Goal: Contribute content: Contribute content

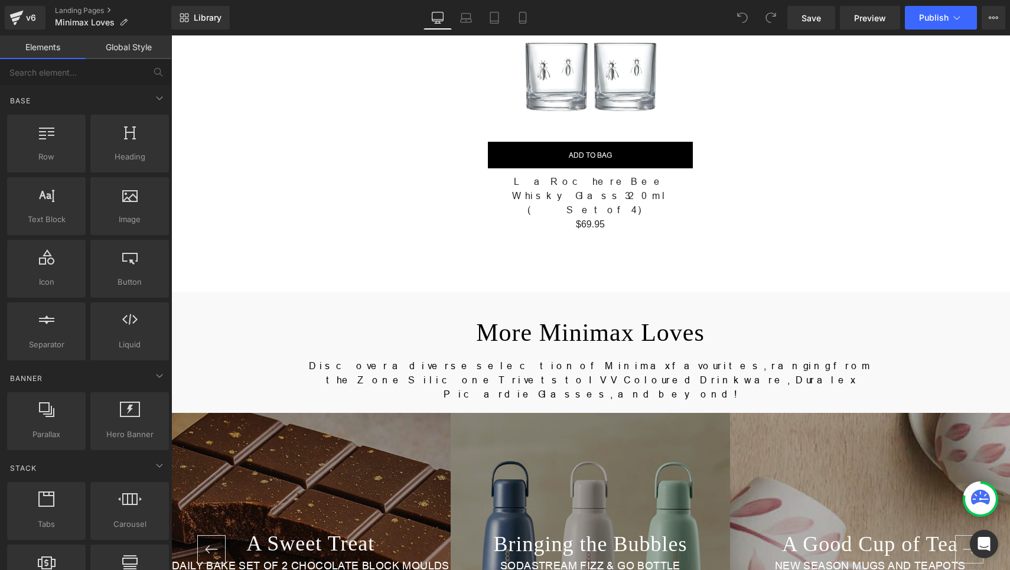
scroll to position [2141, 0]
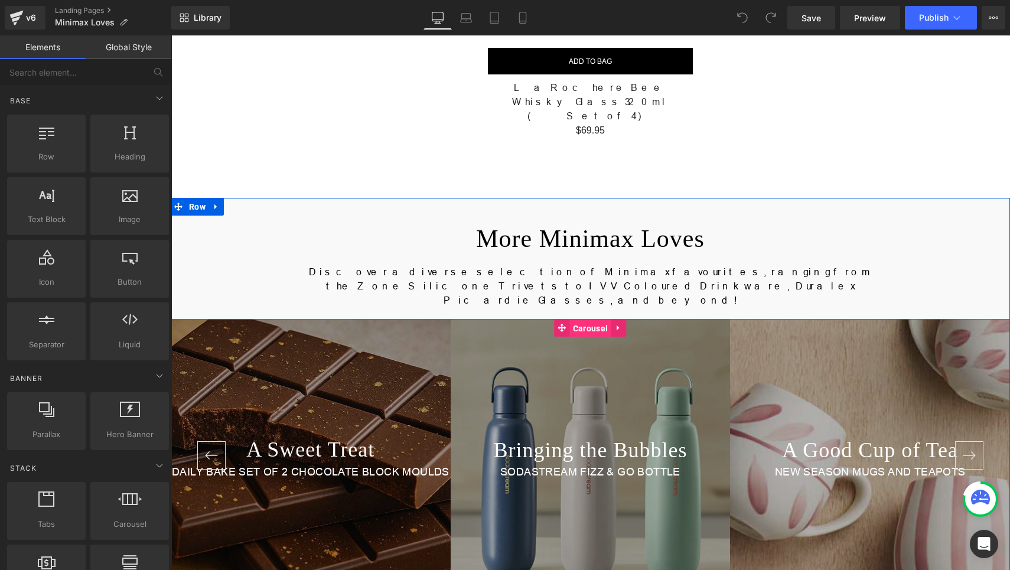
click at [572, 320] on span "Carousel" at bounding box center [590, 329] width 41 height 18
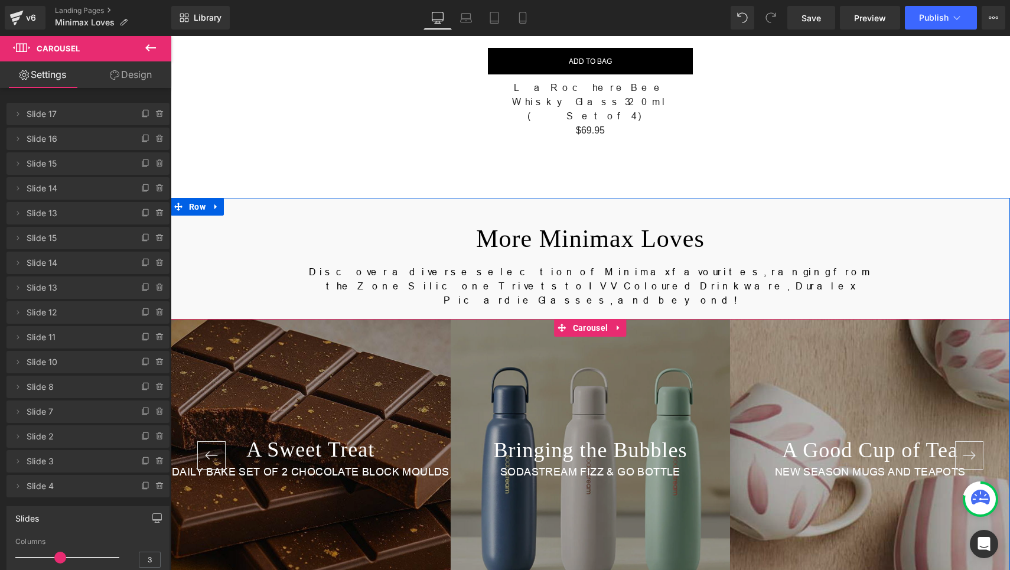
click at [959, 441] on button "›" at bounding box center [969, 455] width 28 height 28
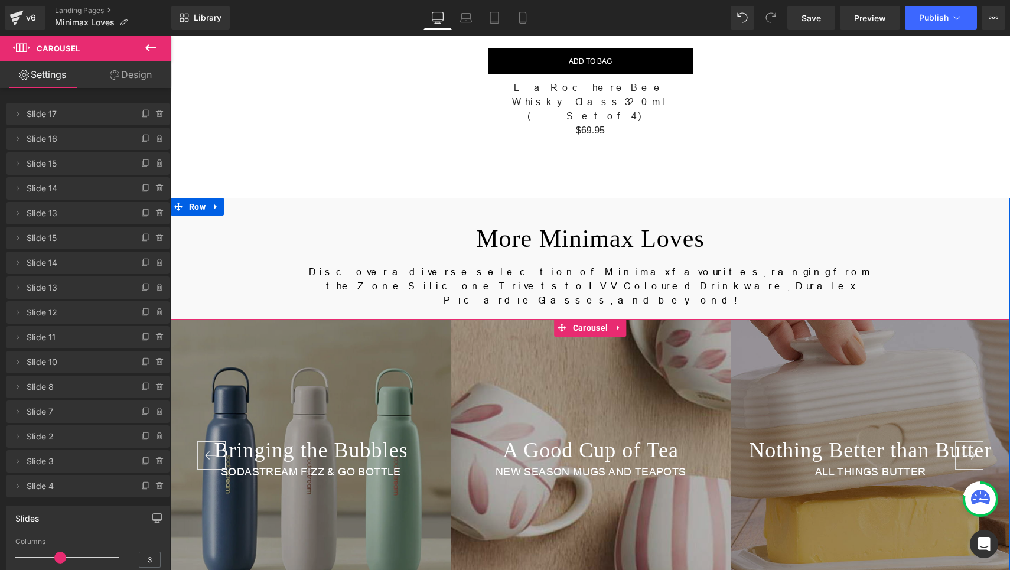
click at [960, 441] on button "›" at bounding box center [969, 455] width 28 height 28
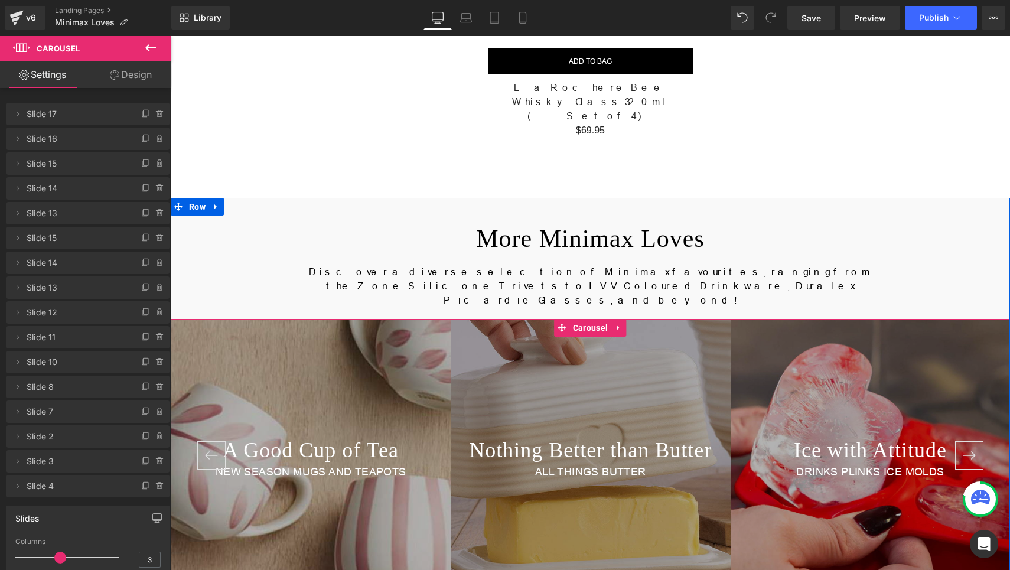
click at [960, 441] on button "›" at bounding box center [969, 455] width 28 height 28
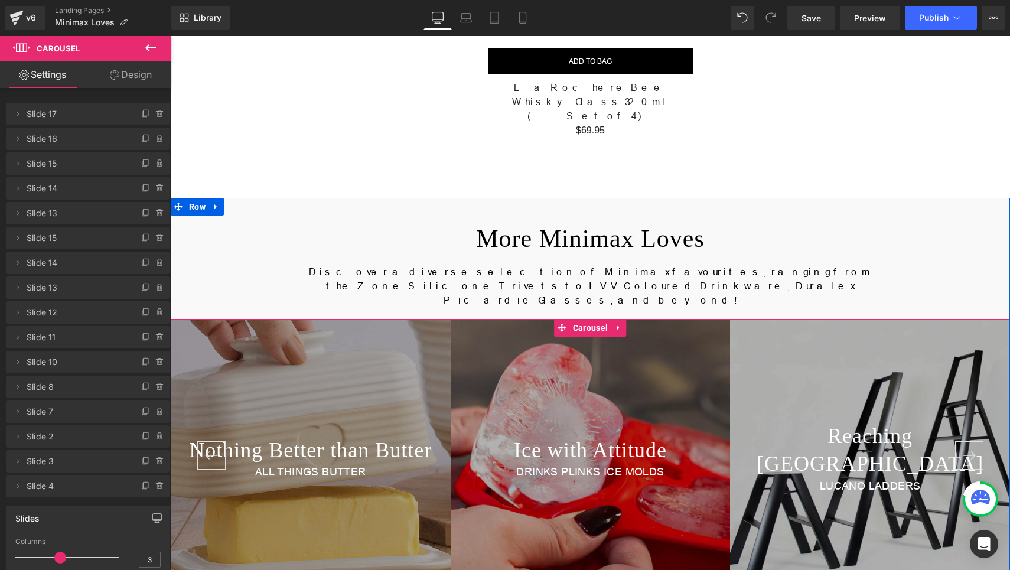
click at [960, 441] on button "›" at bounding box center [969, 455] width 28 height 28
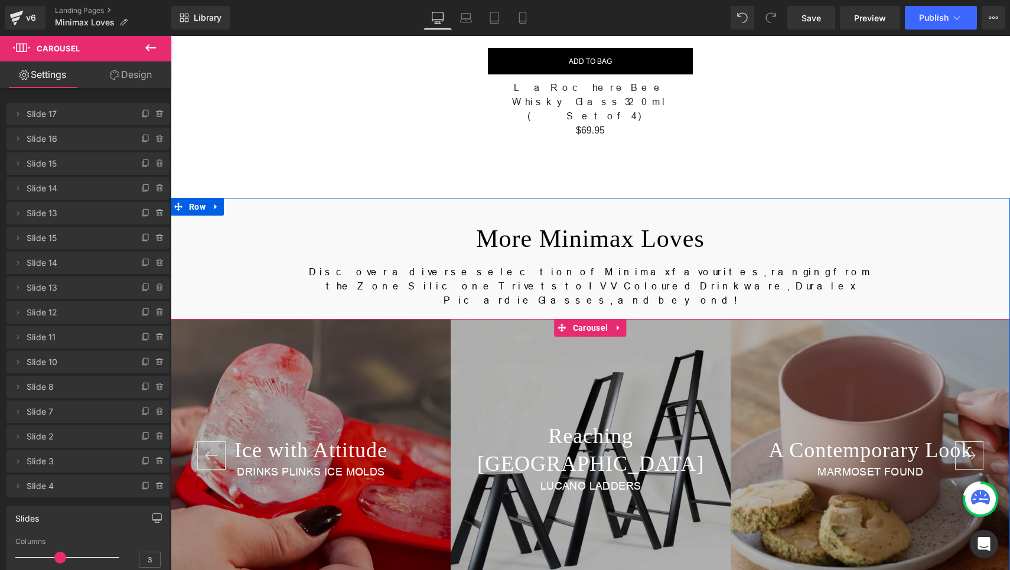
click at [960, 441] on button "›" at bounding box center [969, 455] width 28 height 28
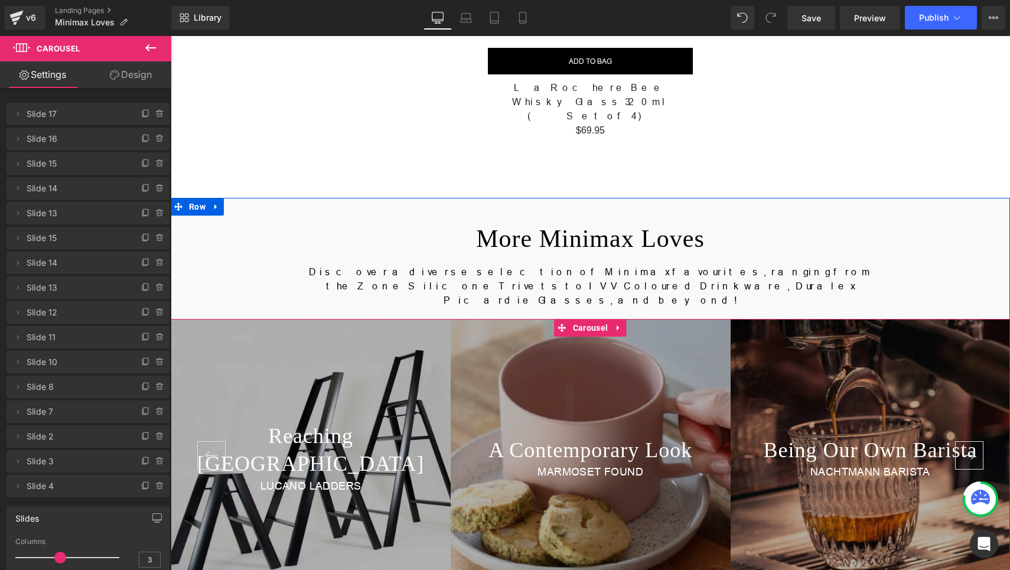
click at [960, 441] on button "›" at bounding box center [969, 455] width 28 height 28
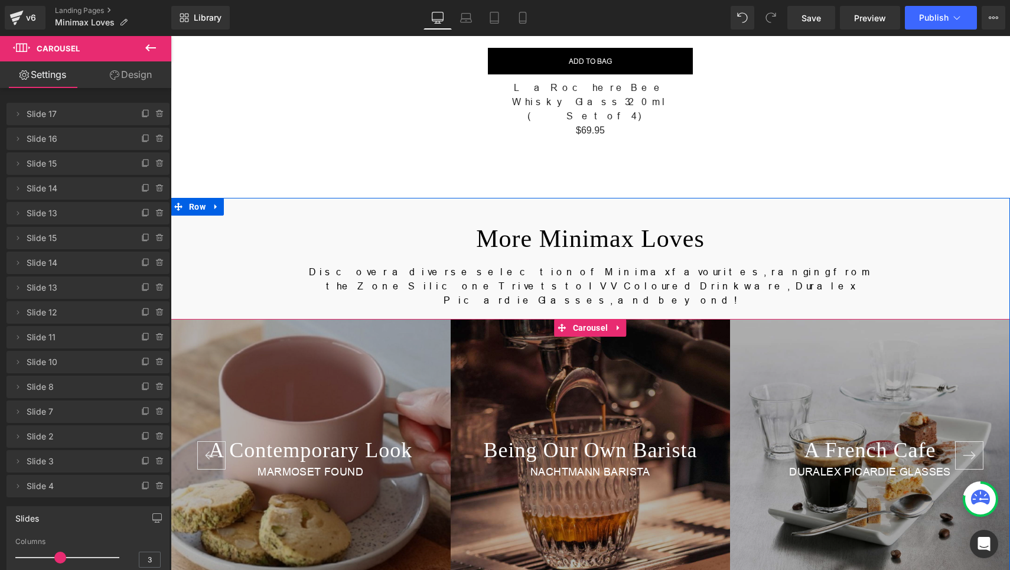
click at [960, 441] on button "›" at bounding box center [969, 455] width 28 height 28
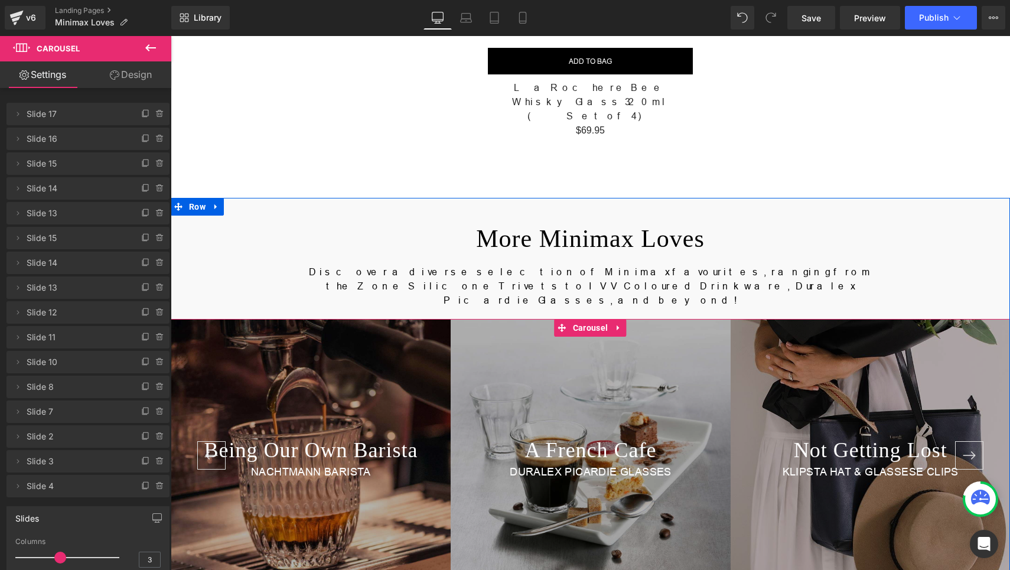
click at [960, 441] on button "›" at bounding box center [969, 455] width 28 height 28
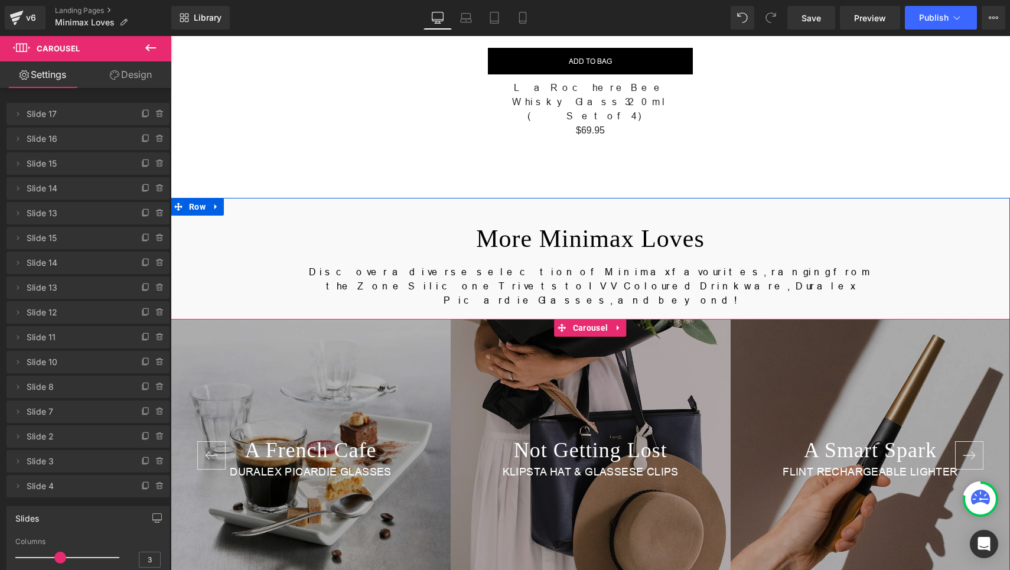
click at [960, 441] on button "›" at bounding box center [969, 455] width 28 height 28
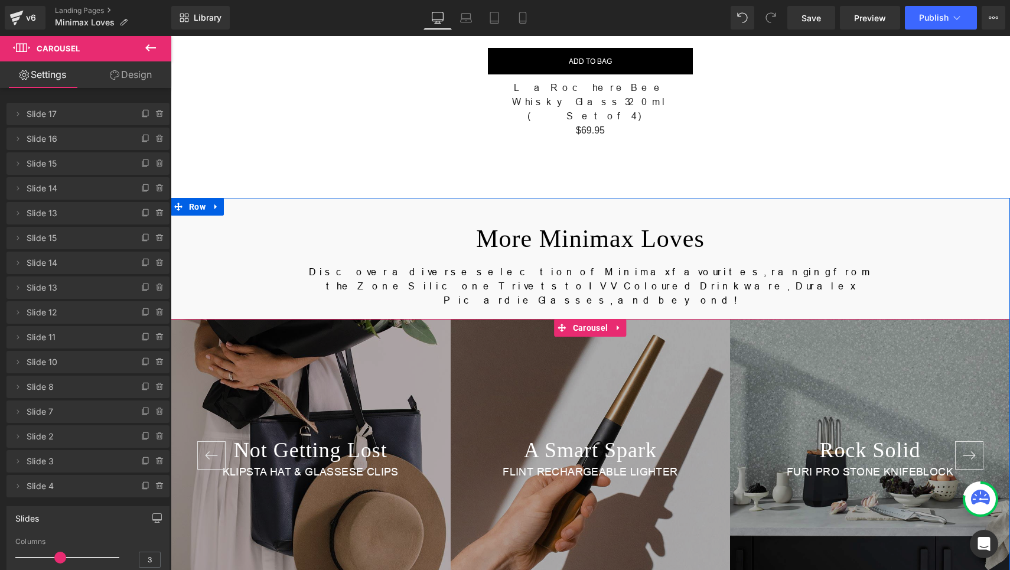
click at [960, 441] on button "›" at bounding box center [969, 455] width 28 height 28
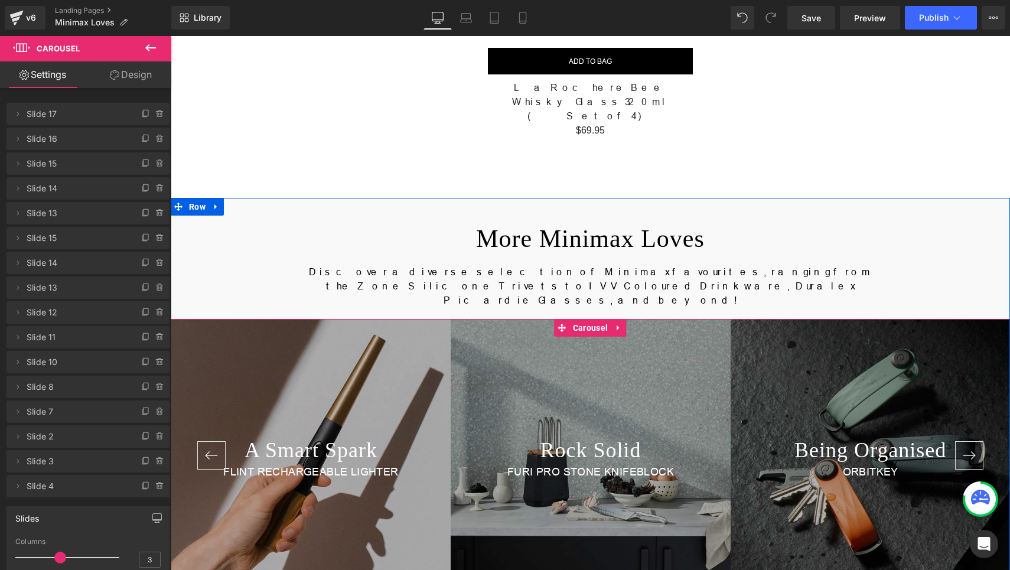
click at [960, 441] on button "›" at bounding box center [969, 455] width 28 height 28
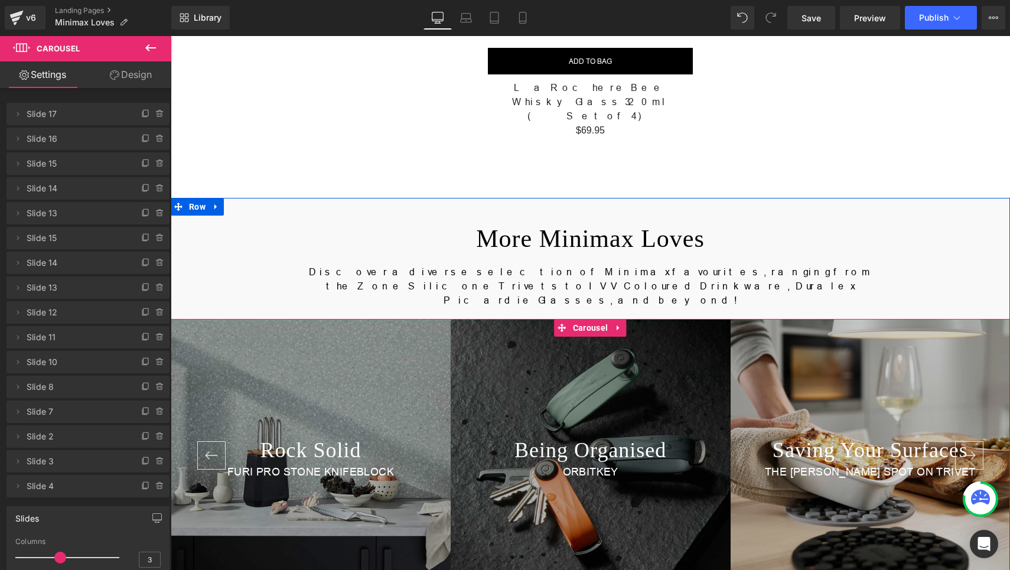
click at [960, 441] on button "›" at bounding box center [969, 455] width 28 height 28
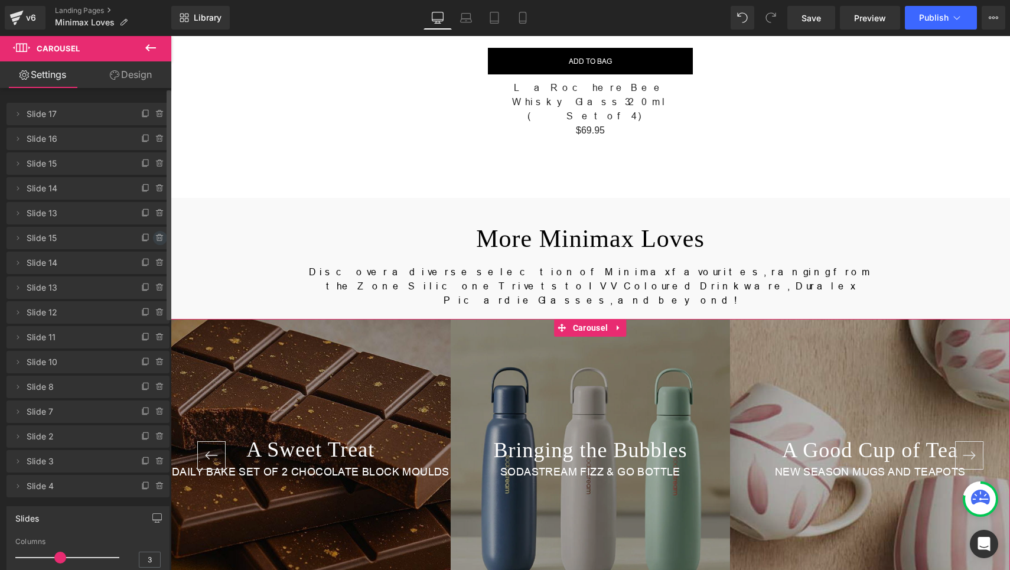
click at [155, 238] on icon at bounding box center [159, 237] width 9 height 9
click at [155, 238] on button "Delete" at bounding box center [147, 238] width 37 height 15
click at [155, 237] on button "Delete" at bounding box center [147, 238] width 37 height 15
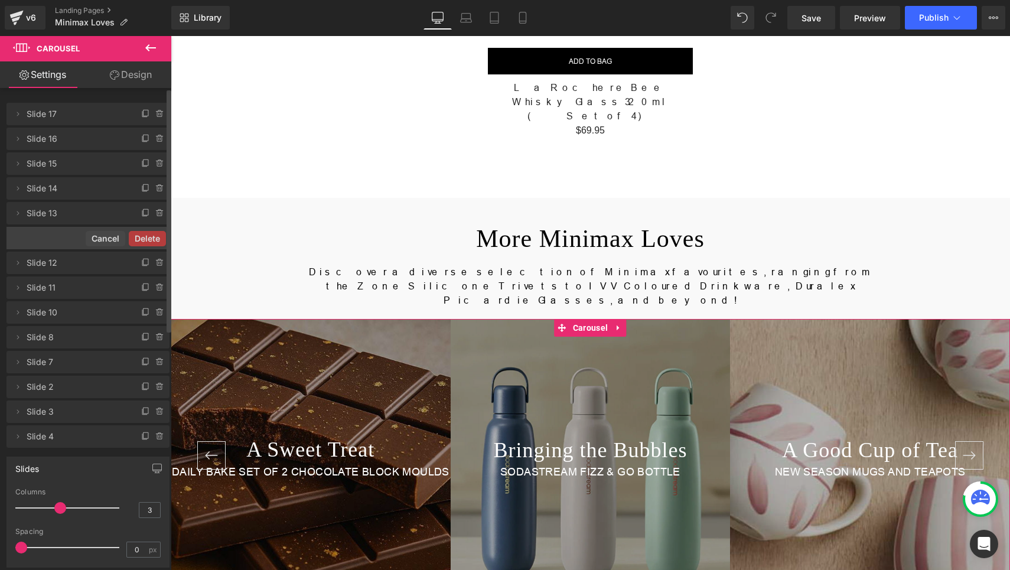
click at [155, 237] on div "Delete Cancel" at bounding box center [87, 238] width 163 height 22
click at [155, 237] on button "Delete" at bounding box center [147, 238] width 37 height 15
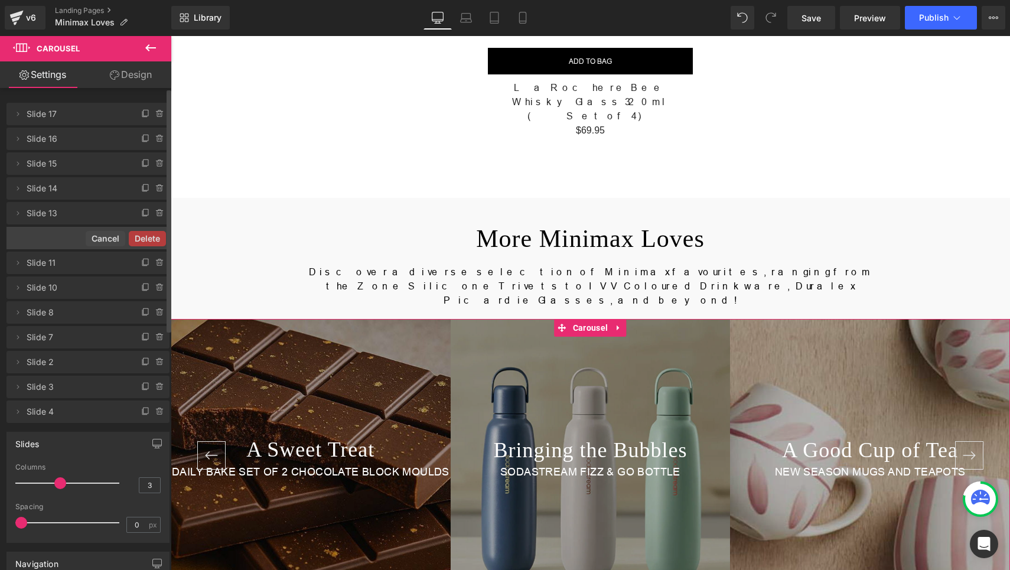
click at [155, 237] on div "Delete Cancel" at bounding box center [87, 238] width 163 height 22
click at [155, 237] on button "Delete" at bounding box center [147, 238] width 37 height 15
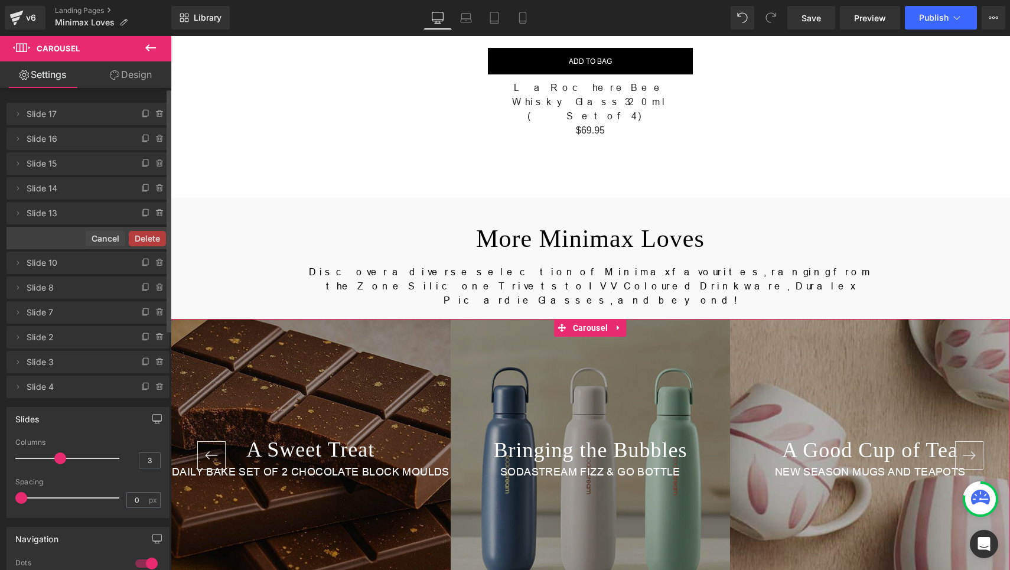
click at [155, 237] on button "Delete" at bounding box center [147, 238] width 37 height 15
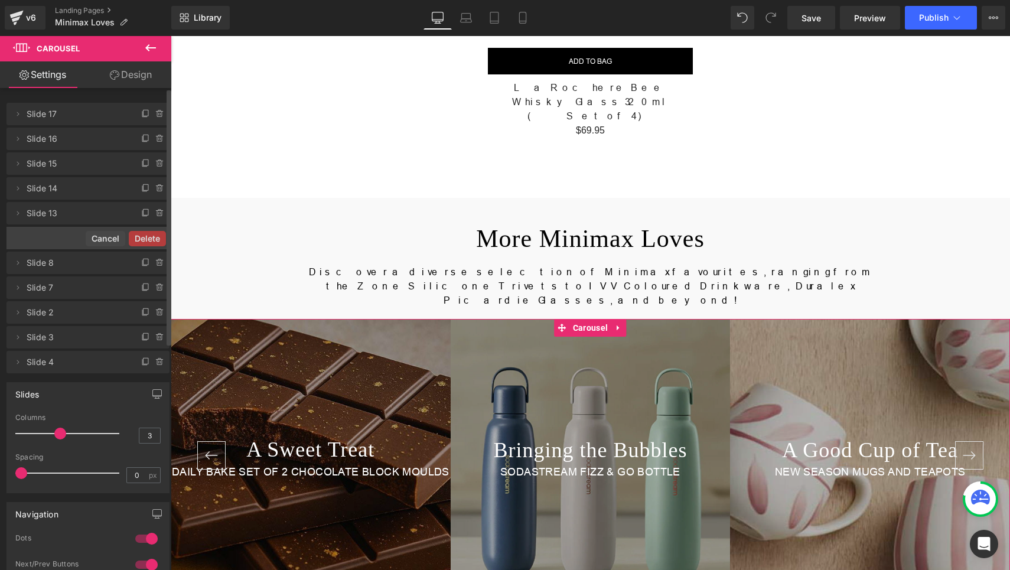
click at [155, 237] on button "Delete" at bounding box center [147, 238] width 37 height 15
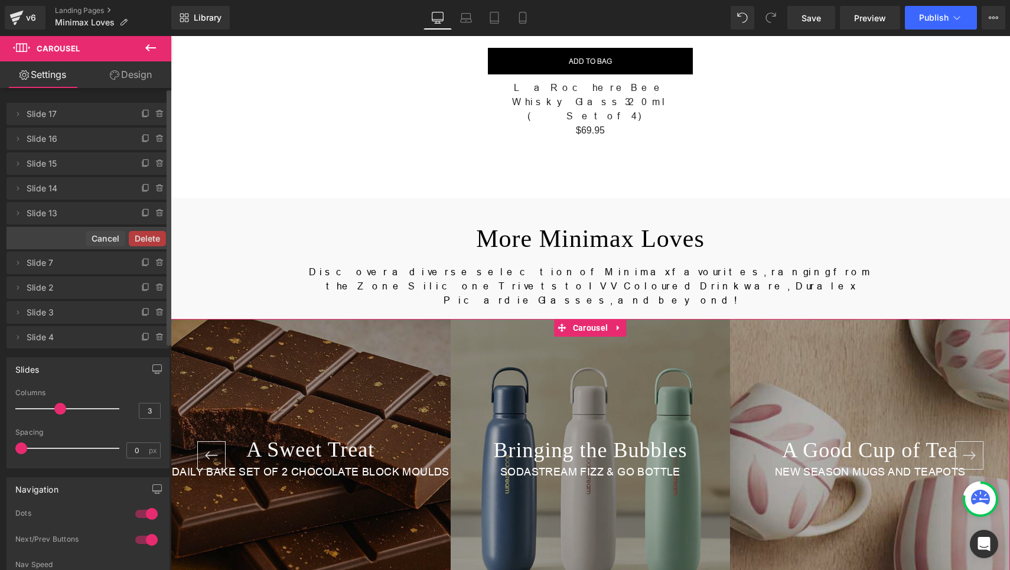
click at [155, 237] on button "Delete" at bounding box center [147, 238] width 37 height 15
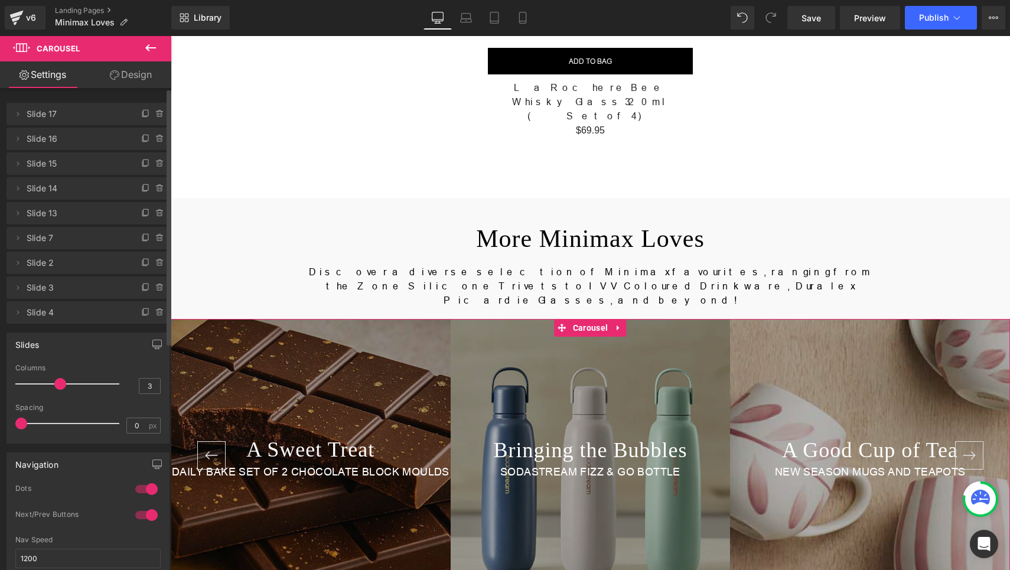
click at [155, 237] on icon at bounding box center [159, 237] width 9 height 9
click at [155, 237] on button "Delete" at bounding box center [150, 238] width 37 height 15
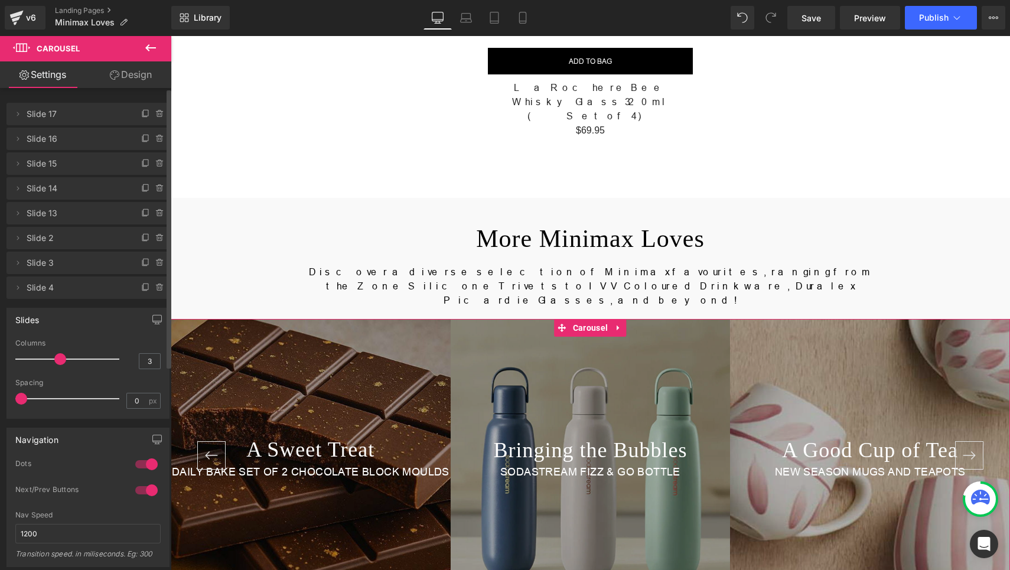
click at [155, 237] on icon at bounding box center [159, 237] width 9 height 9
click at [155, 237] on button "Delete" at bounding box center [147, 238] width 37 height 15
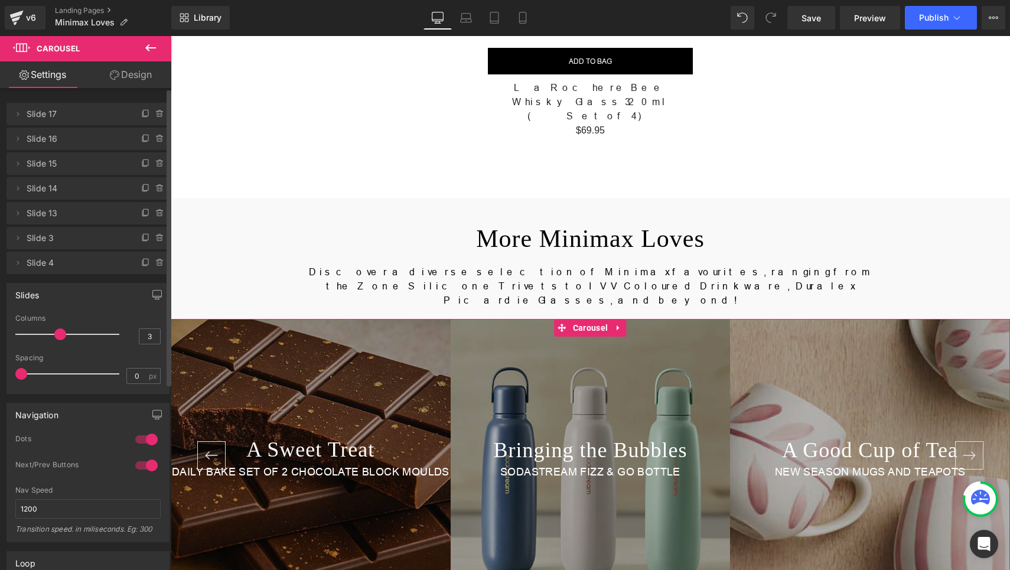
click at [155, 237] on icon at bounding box center [159, 237] width 9 height 9
click at [151, 237] on button "Delete" at bounding box center [147, 238] width 37 height 15
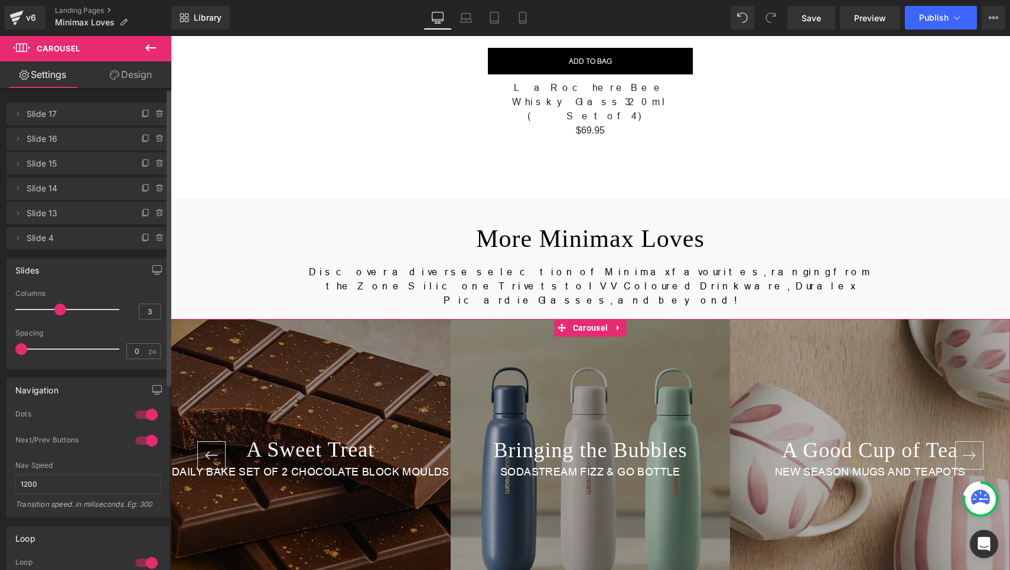
click at [155, 237] on icon at bounding box center [159, 237] width 9 height 9
click at [151, 237] on button "Delete" at bounding box center [147, 238] width 37 height 15
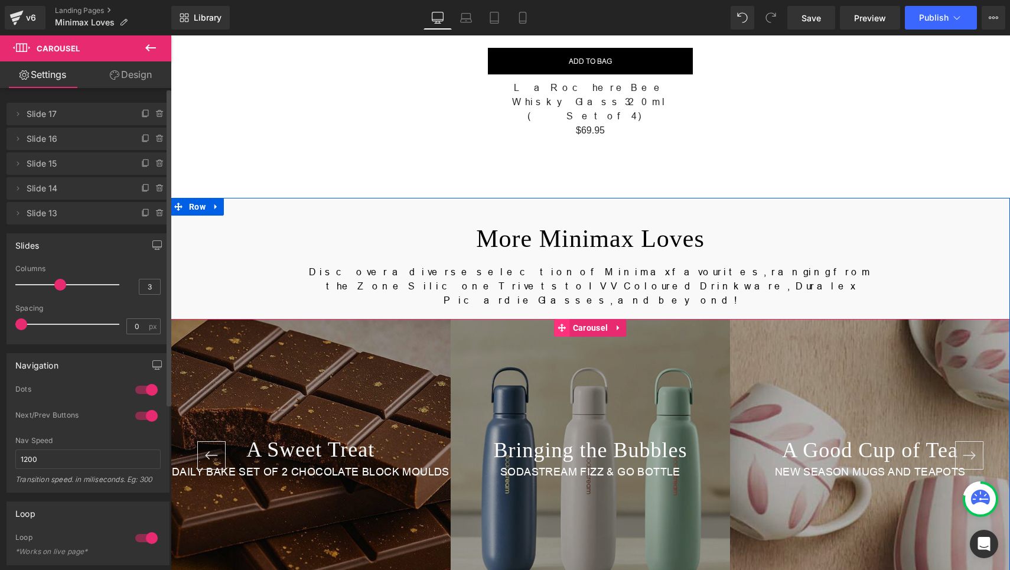
click at [562, 319] on span at bounding box center [562, 328] width 15 height 18
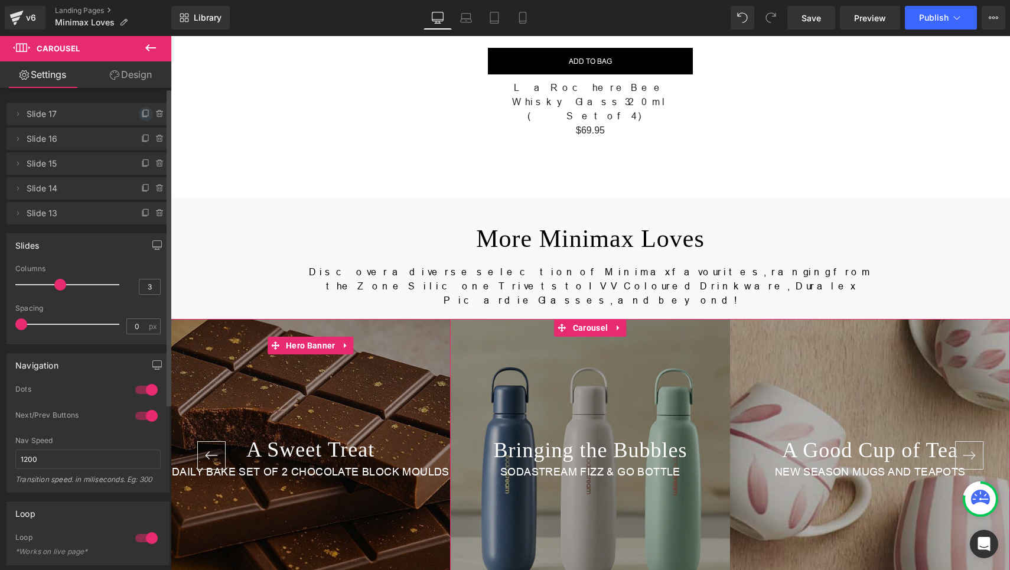
click at [142, 109] on icon at bounding box center [145, 113] width 9 height 9
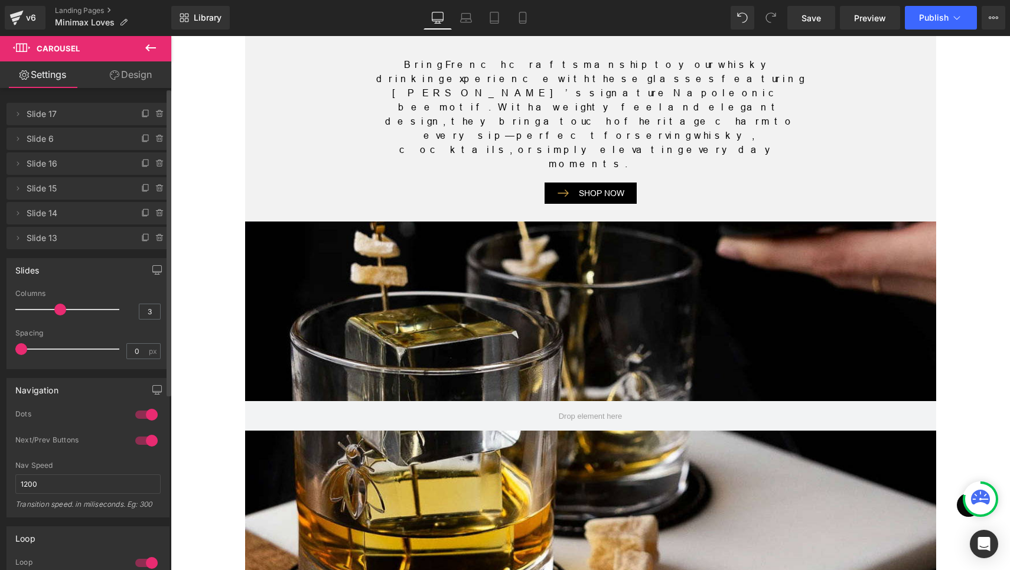
scroll to position [1255, 0]
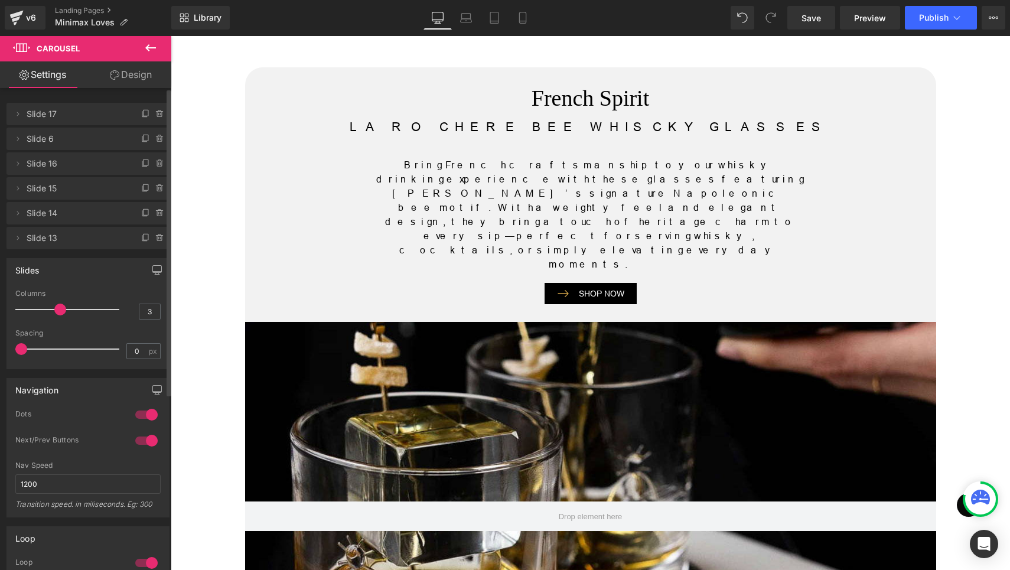
click at [460, 322] on div at bounding box center [590, 516] width 691 height 389
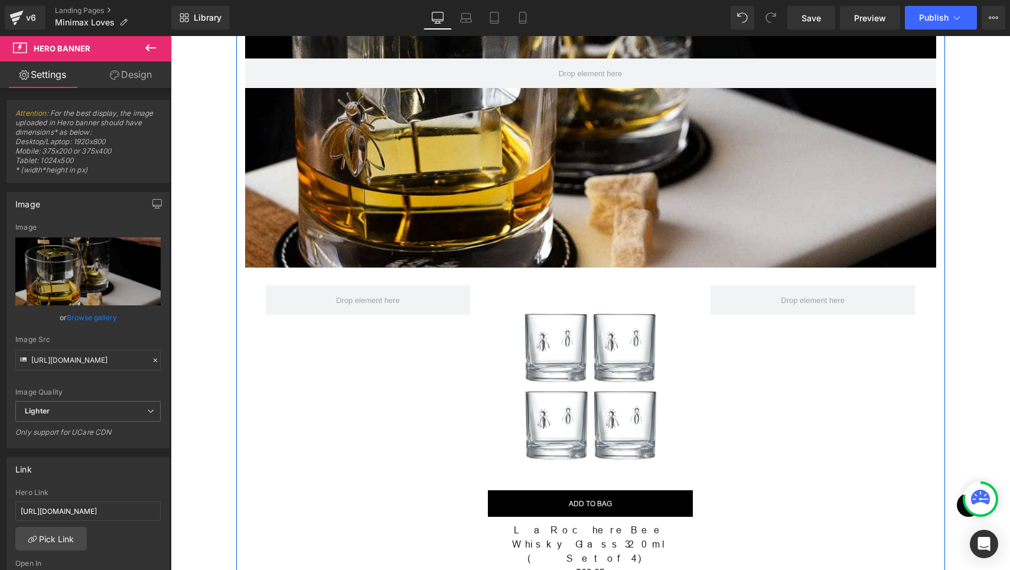
scroll to position [2067, 0]
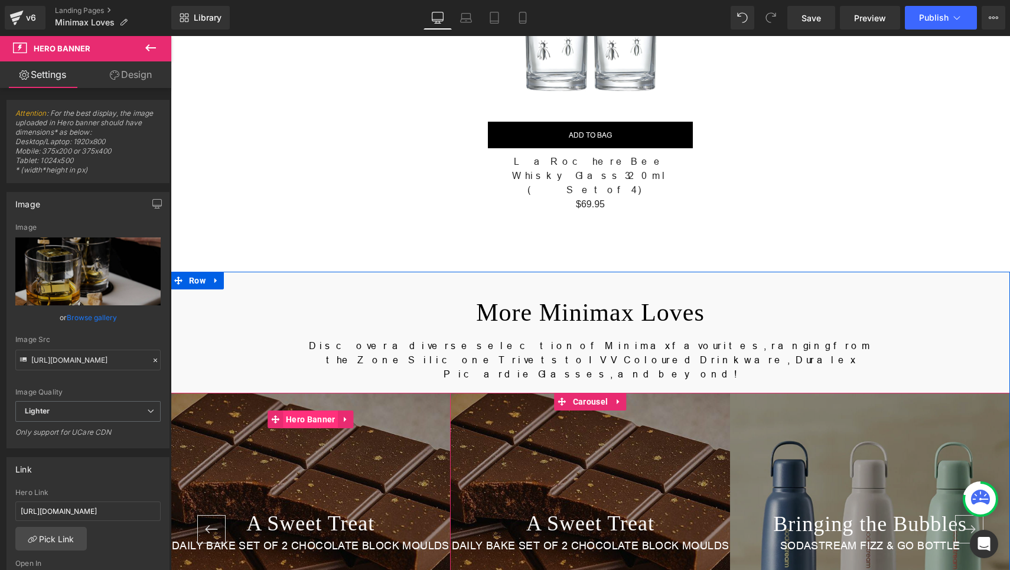
click at [303, 411] on span "Hero Banner" at bounding box center [310, 420] width 55 height 18
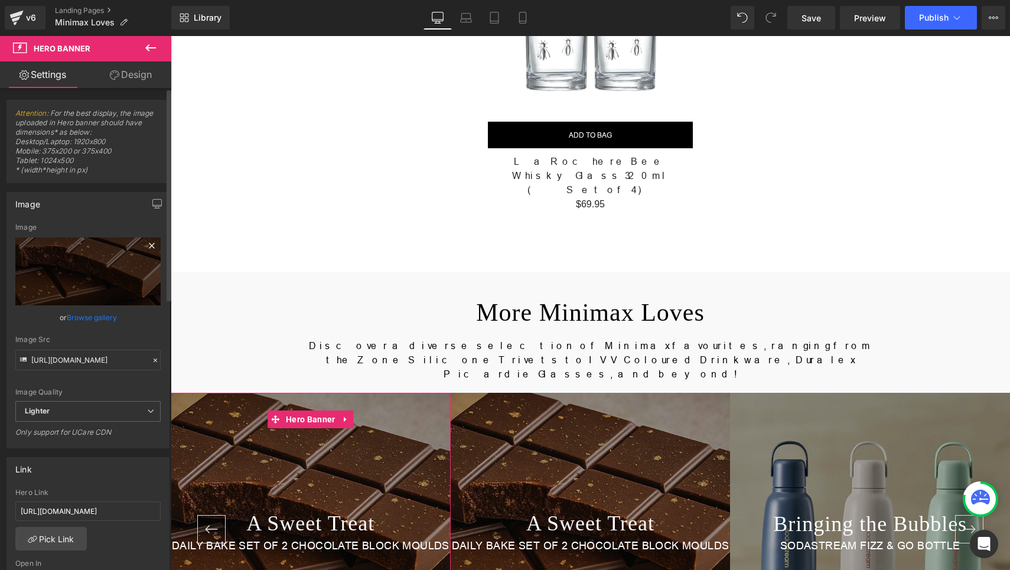
click at [148, 243] on icon at bounding box center [152, 246] width 14 height 14
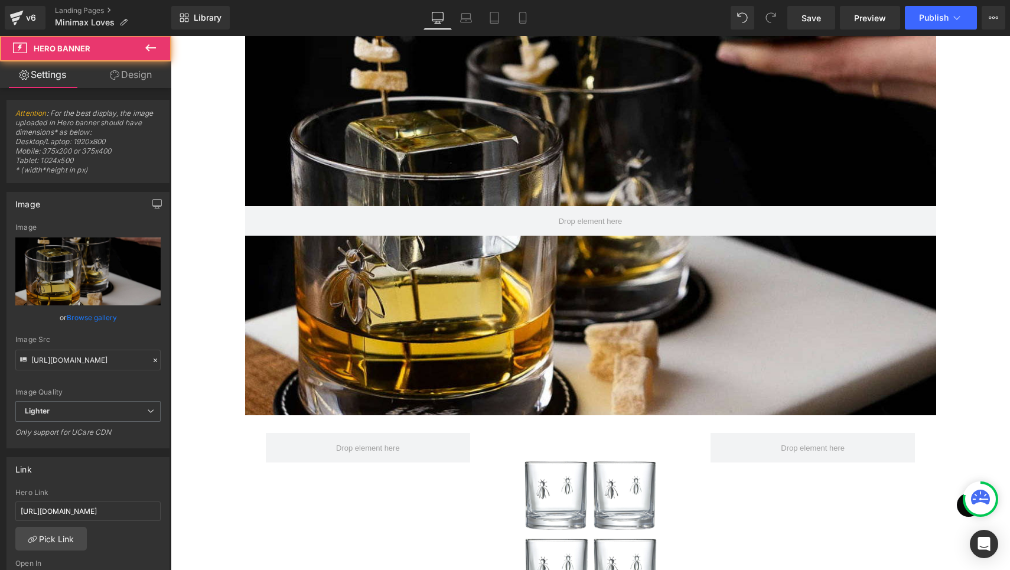
click at [499, 193] on div at bounding box center [590, 221] width 691 height 389
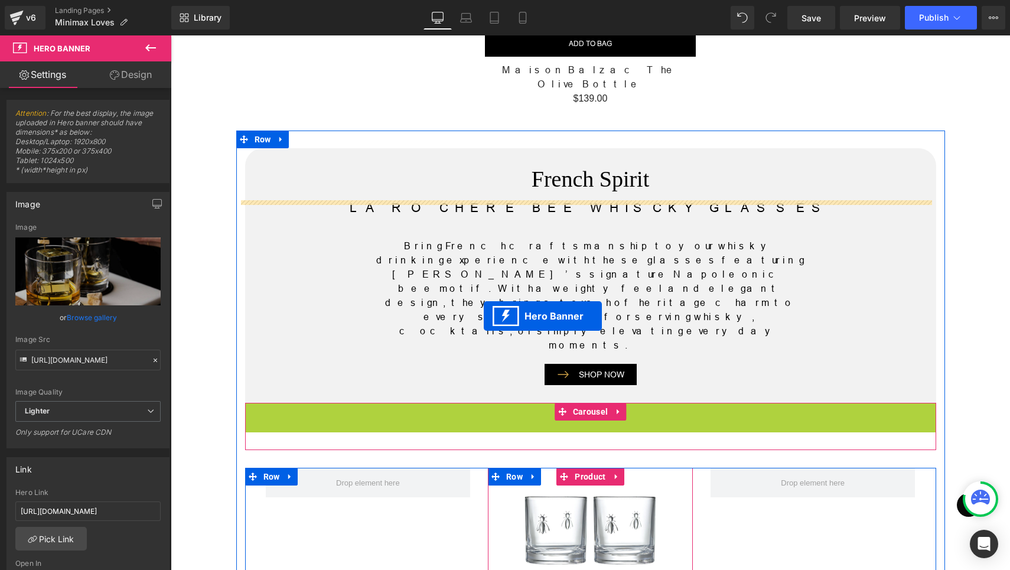
scroll to position [1033, 0]
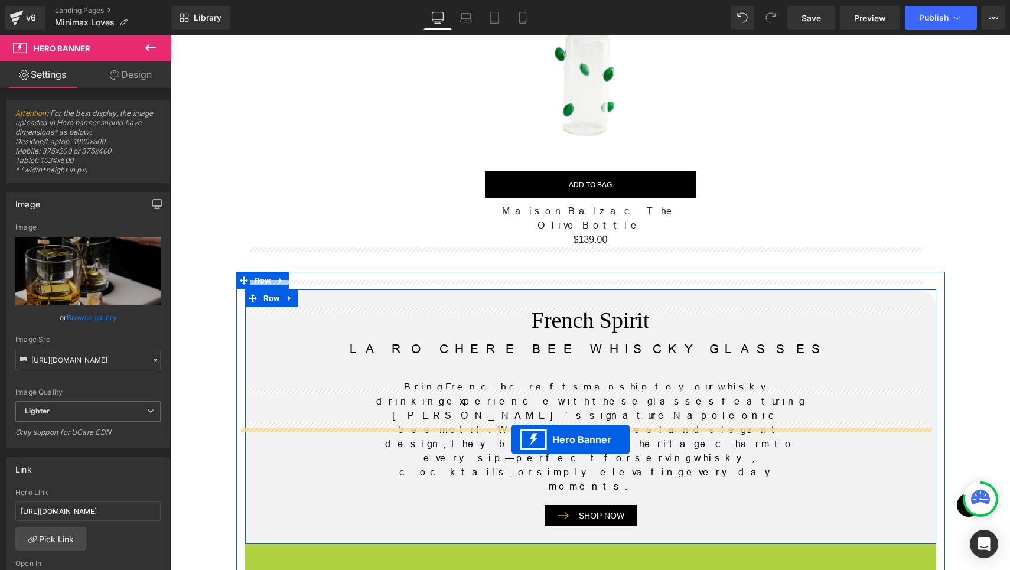
drag, startPoint x: 576, startPoint y: 162, endPoint x: 512, endPoint y: 439, distance: 284.4
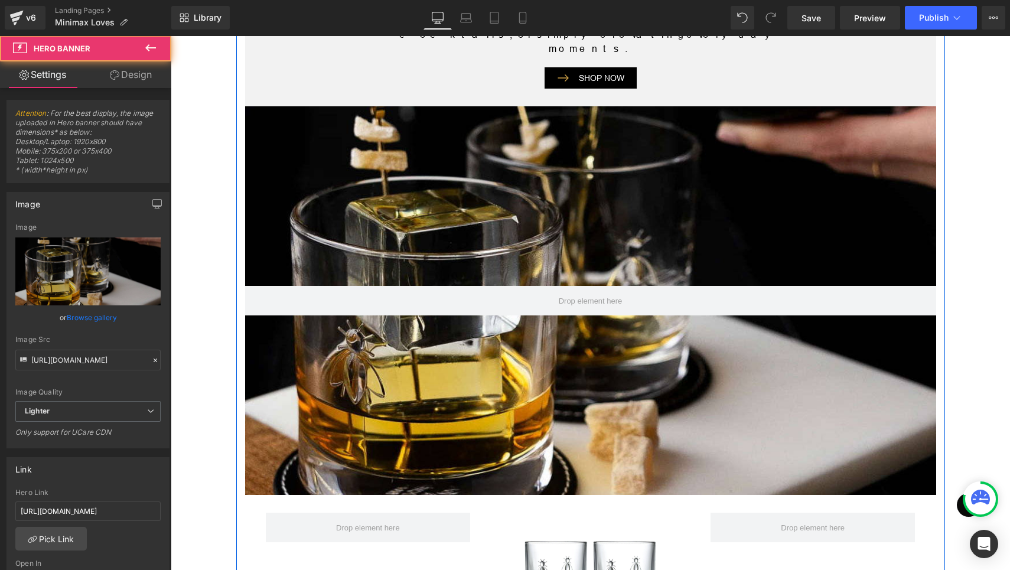
scroll to position [1477, 0]
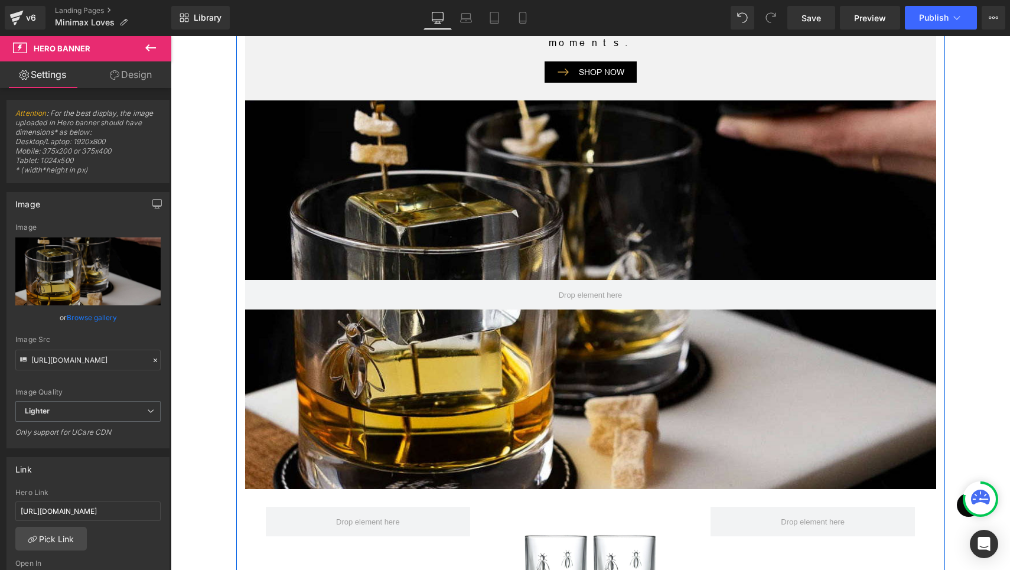
click at [455, 237] on div at bounding box center [590, 294] width 691 height 389
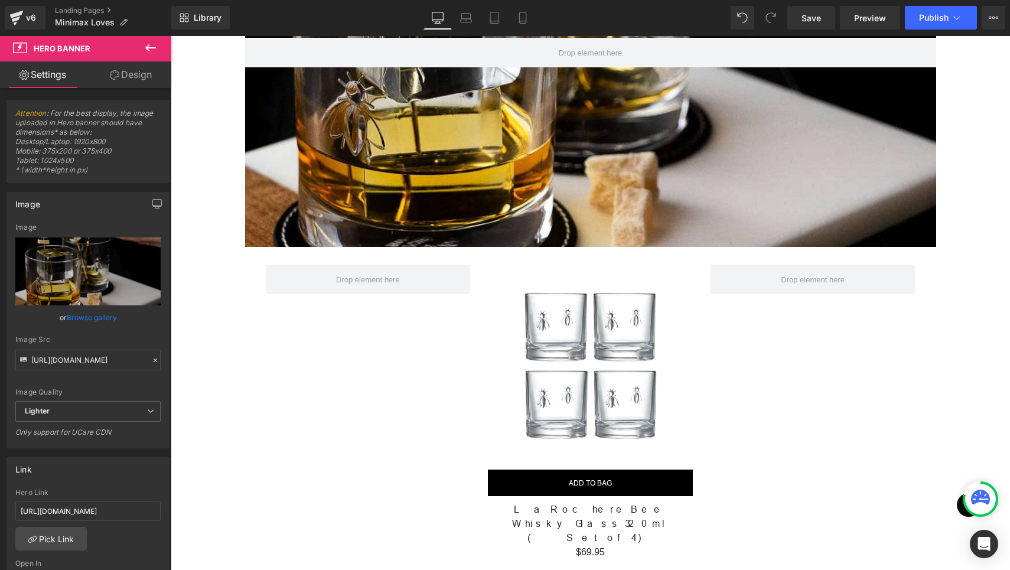
scroll to position [1698, 0]
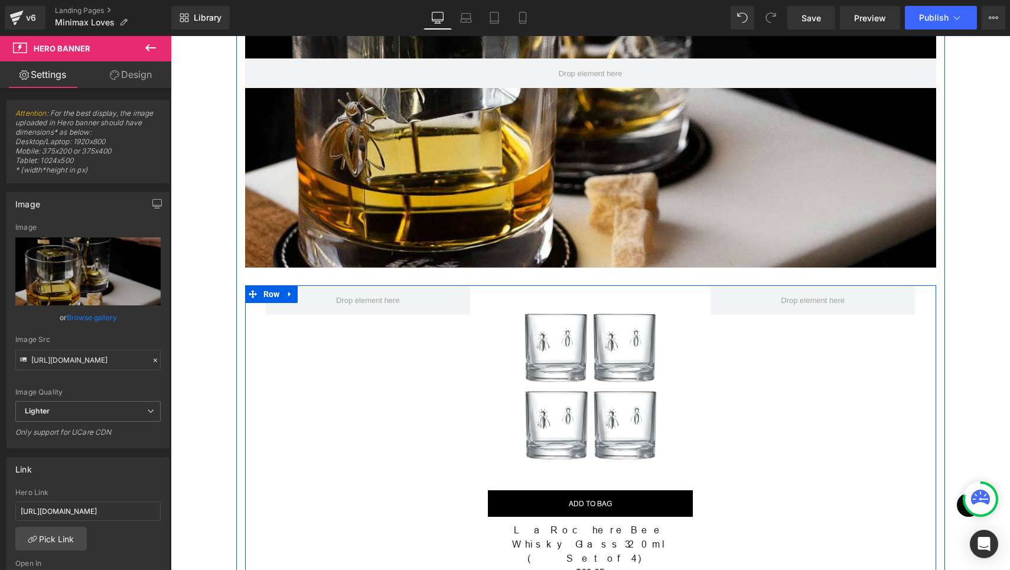
click at [354, 285] on div "NEW (P) Image ADD TO BAG (P) Cart Button Row La Rochere Bee Whisky Glass 320ml …" at bounding box center [590, 445] width 691 height 320
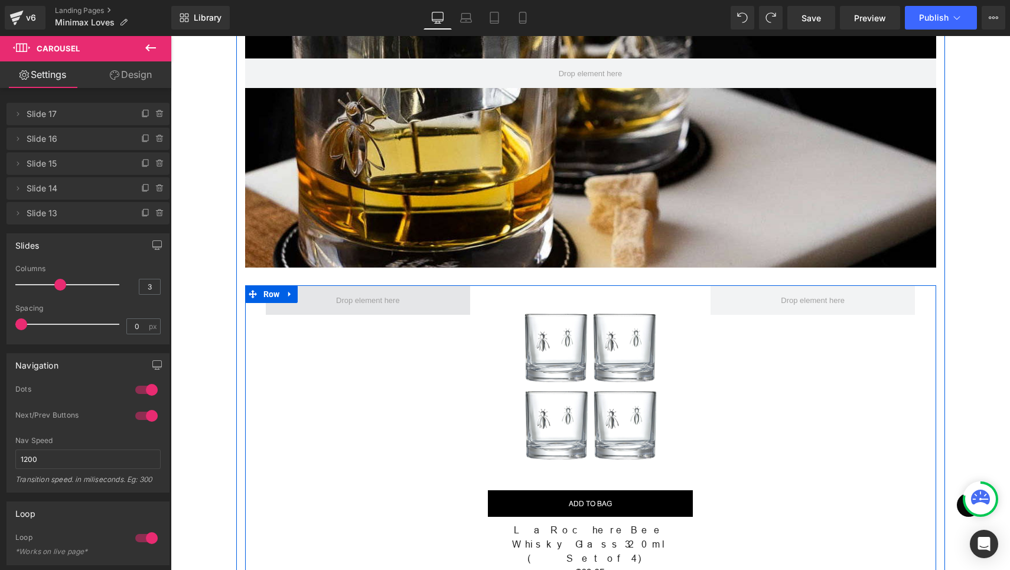
click at [387, 293] on span at bounding box center [368, 300] width 72 height 15
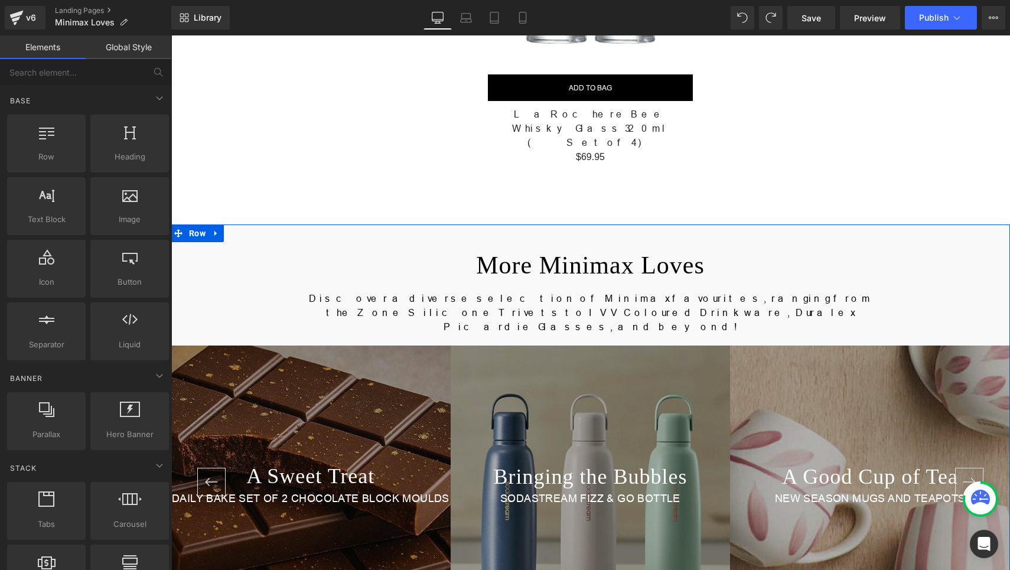
scroll to position [2214, 0]
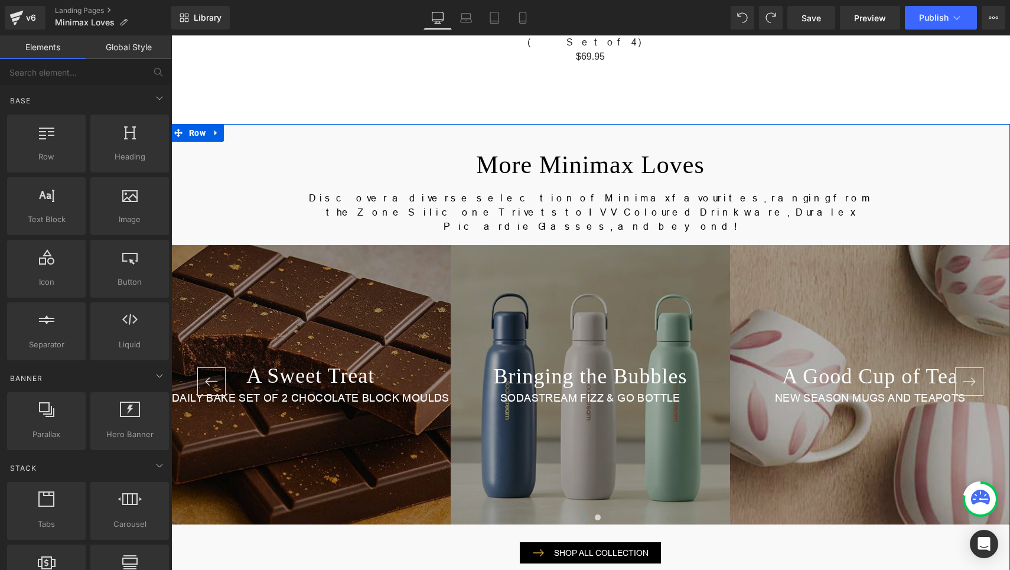
click at [394, 542] on div "SHOP ALL COLLECTION" at bounding box center [590, 552] width 839 height 21
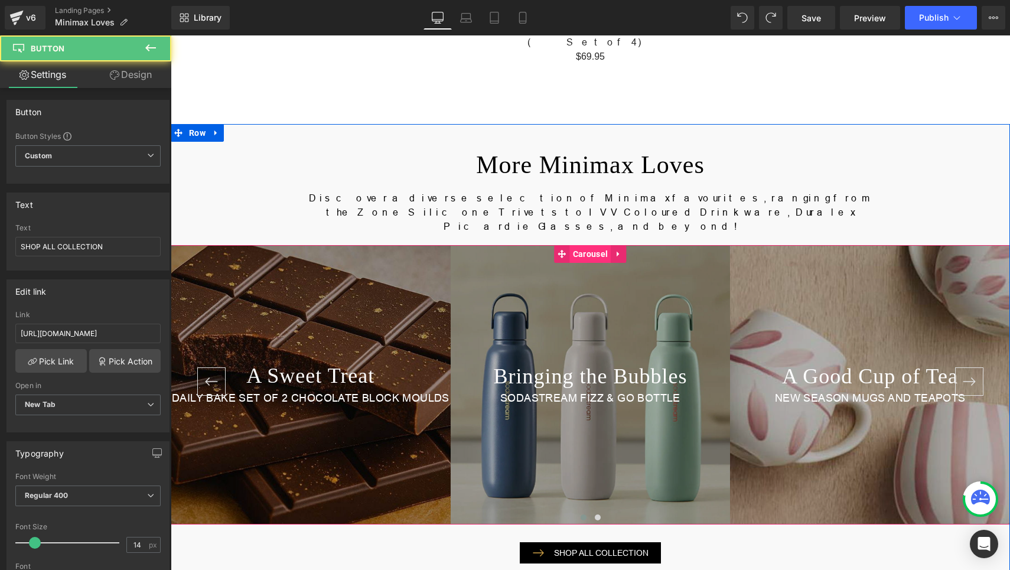
click at [581, 245] on span "Carousel" at bounding box center [590, 254] width 41 height 18
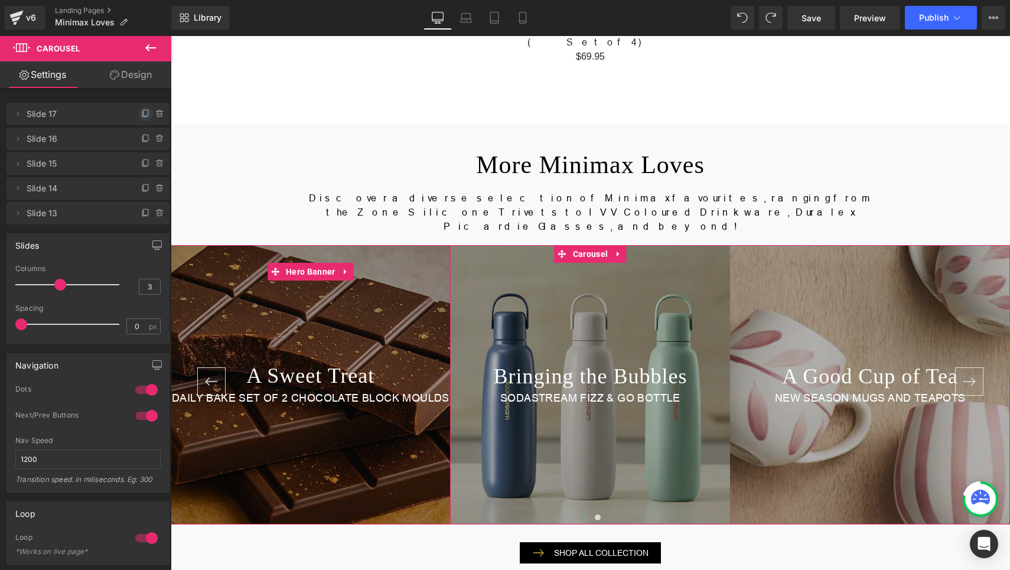
click at [145, 110] on icon at bounding box center [145, 113] width 9 height 9
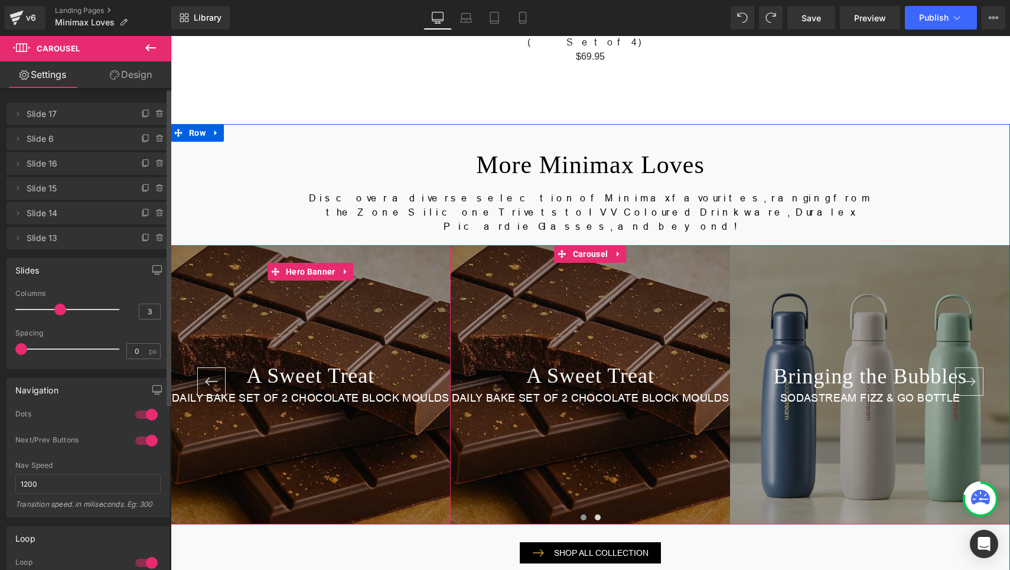
click at [287, 245] on div "A Sweet Treat Heading DAILY BAKE SET OF 2 CHOCOLATE BLOCK MOULDS Text Block" at bounding box center [311, 384] width 280 height 279
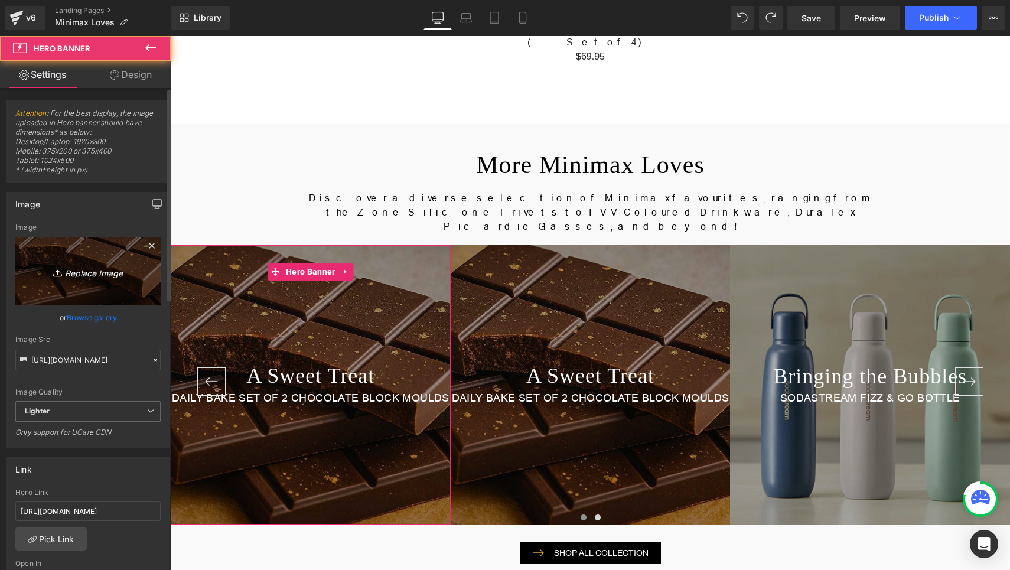
click at [106, 271] on icon "Replace Image" at bounding box center [88, 271] width 95 height 15
type input "C:\fakepath\mosaique-la-rochere-bee-whisky-glass-6474-b.jpg"
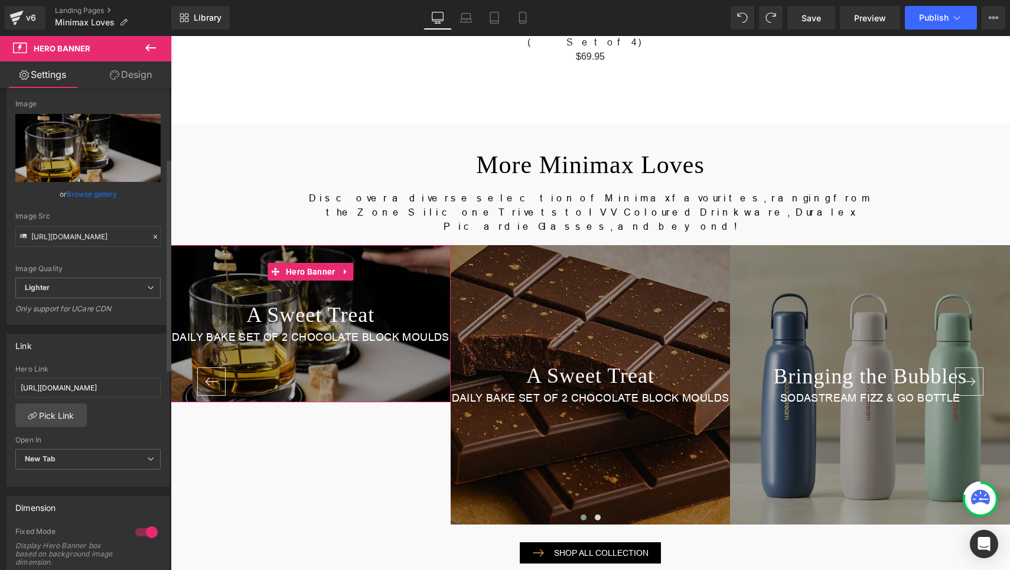
scroll to position [23, 0]
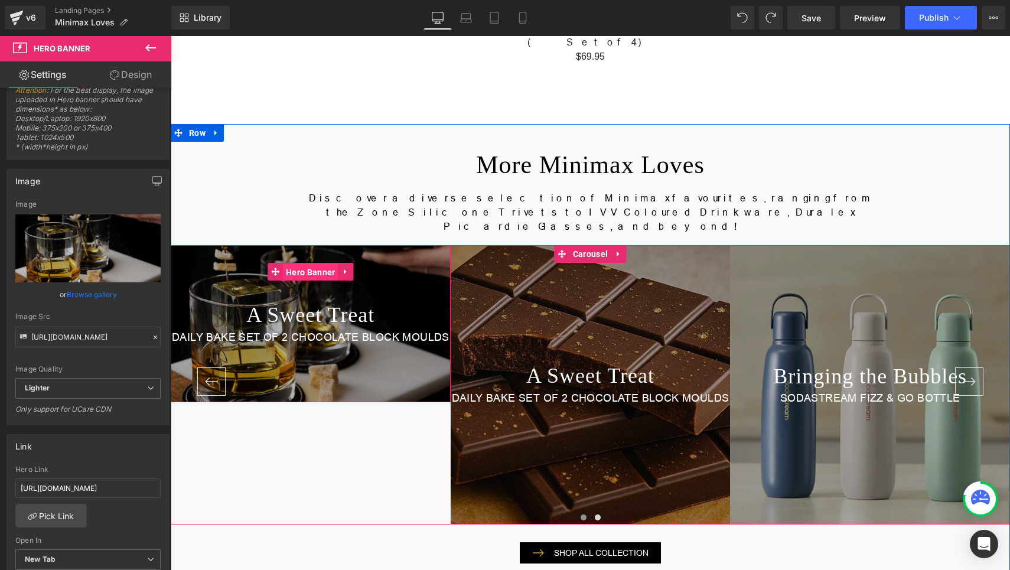
click at [298, 263] on span "Hero Banner" at bounding box center [310, 272] width 55 height 18
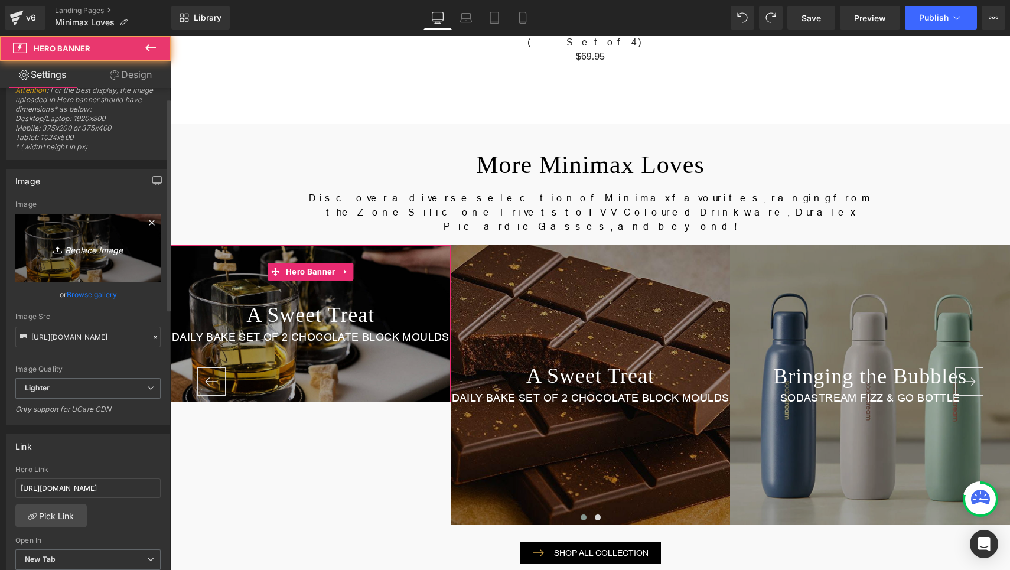
click at [110, 254] on icon "Replace Image" at bounding box center [88, 248] width 95 height 15
type input "C:\fakepath\whiskey2.jpg"
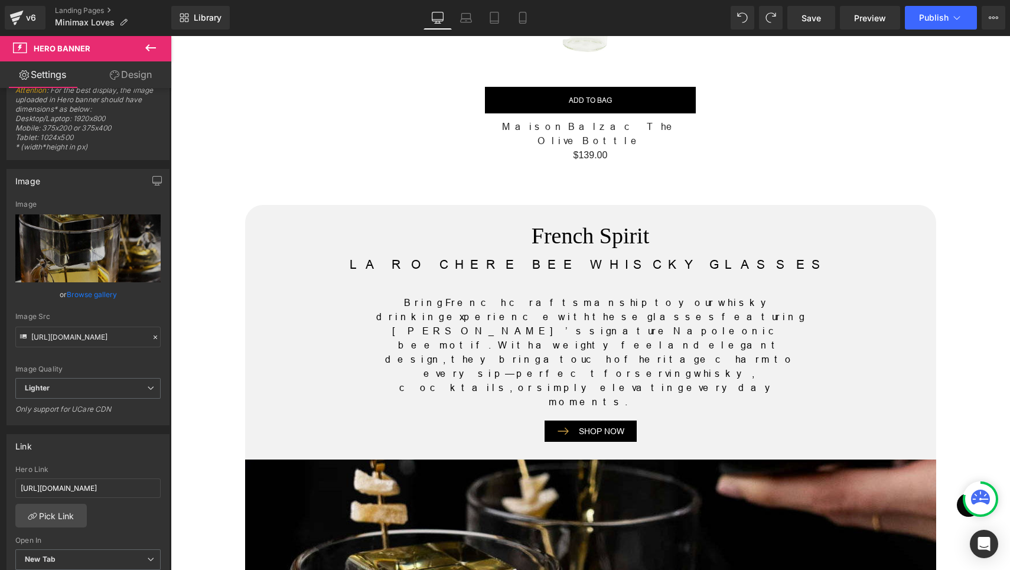
scroll to position [1107, 0]
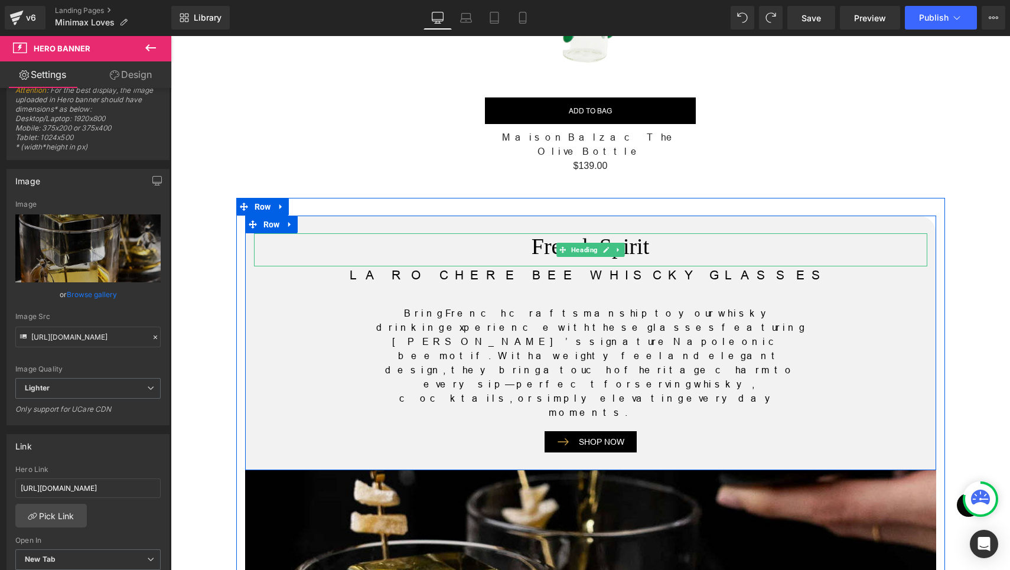
click at [545, 233] on h2 "French Spirit" at bounding box center [590, 246] width 673 height 27
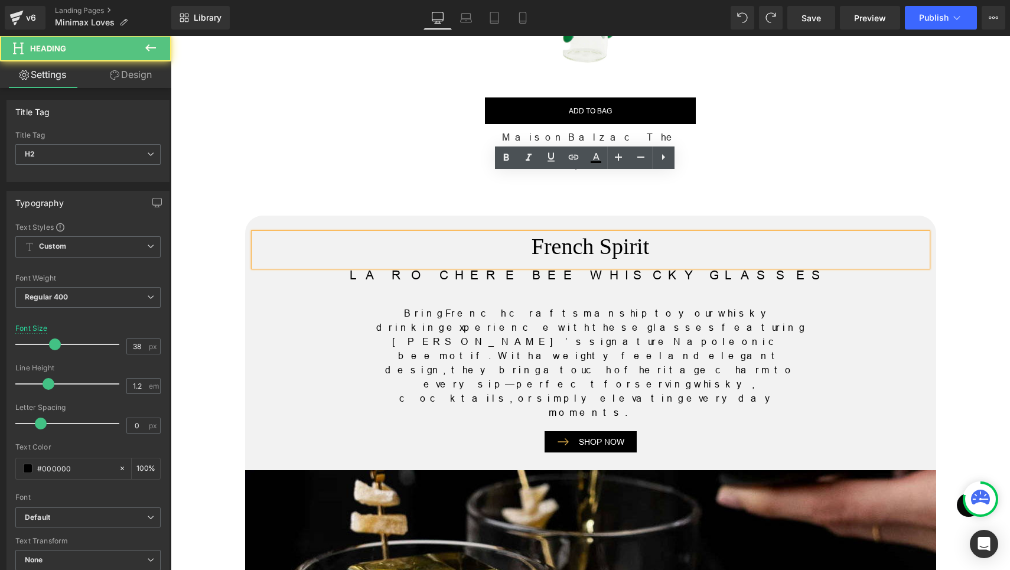
click at [549, 233] on h2 "French Spirit" at bounding box center [590, 246] width 673 height 27
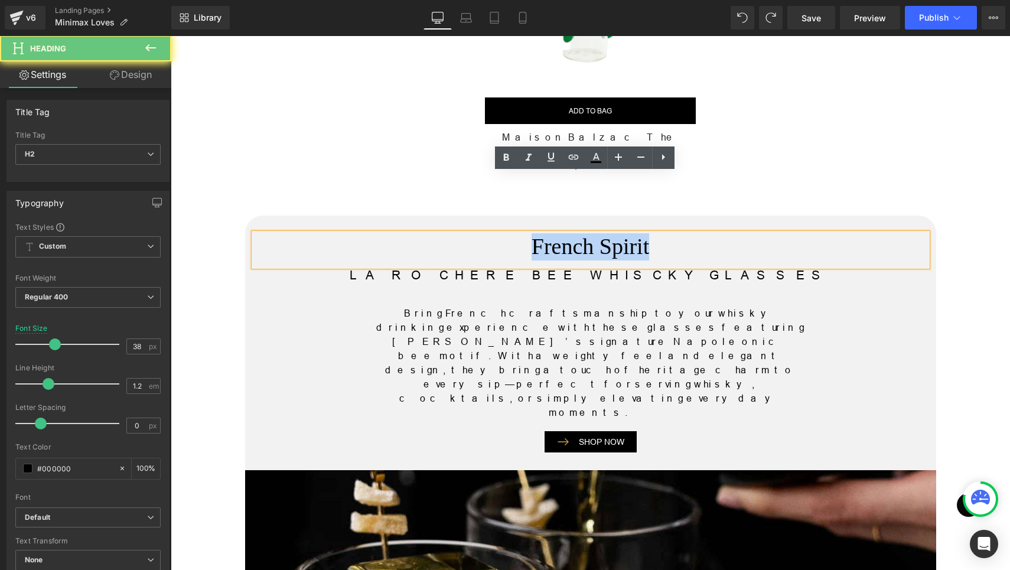
copy h2 "French Spirit"
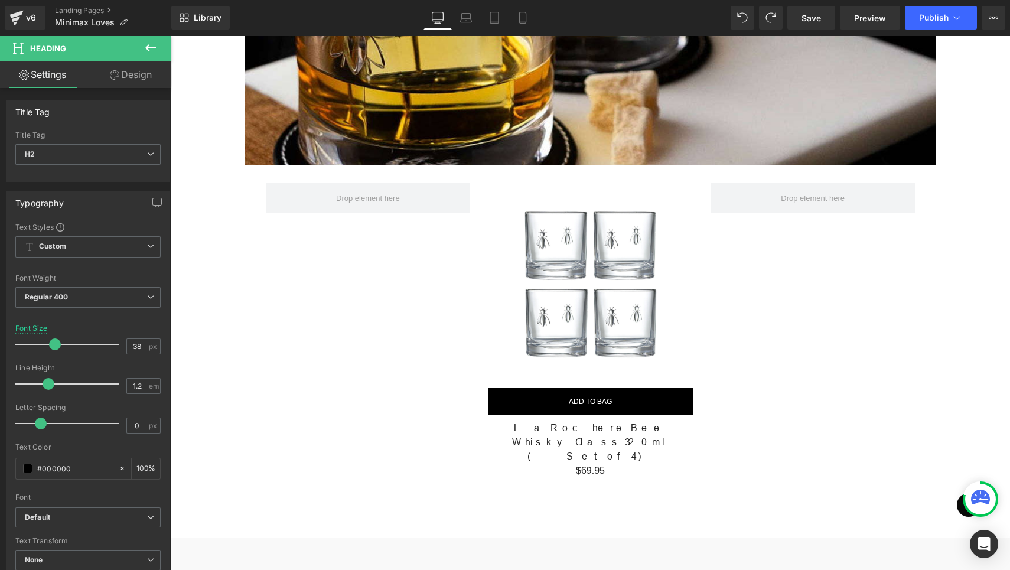
scroll to position [2067, 0]
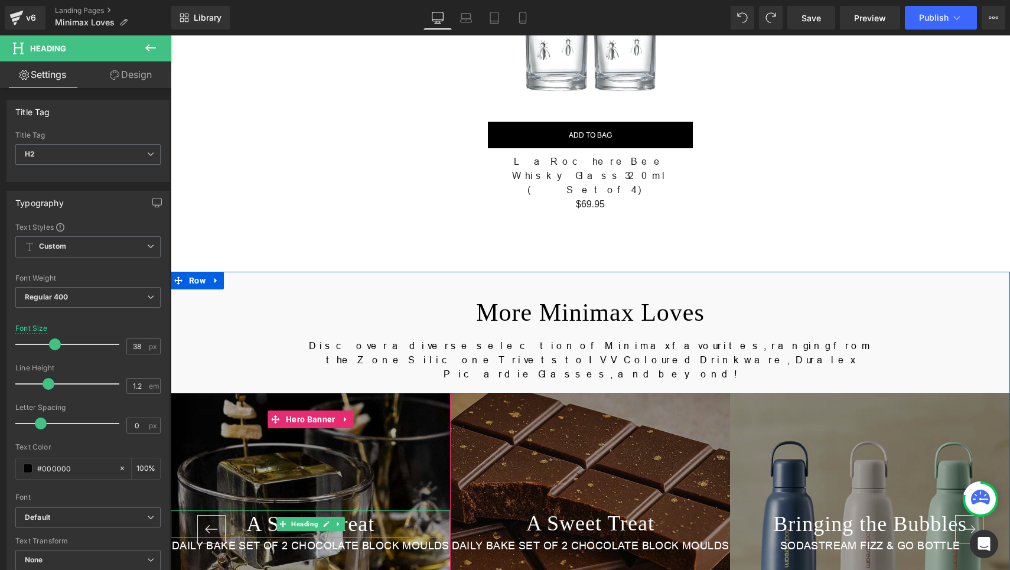
click at [310, 517] on span "Heading" at bounding box center [304, 524] width 31 height 14
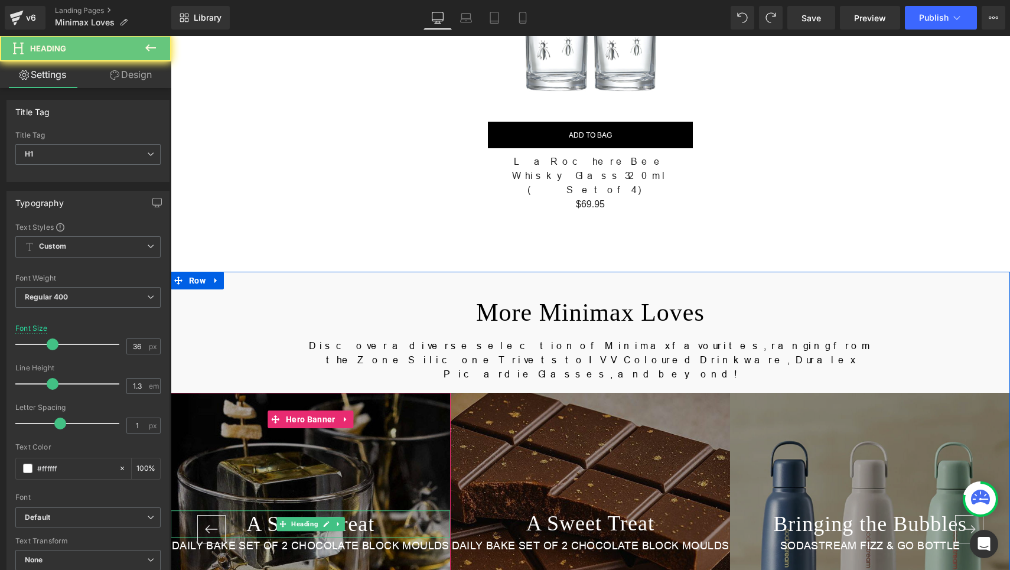
click at [266, 510] on h1 "A Sweet Treat" at bounding box center [311, 524] width 280 height 28
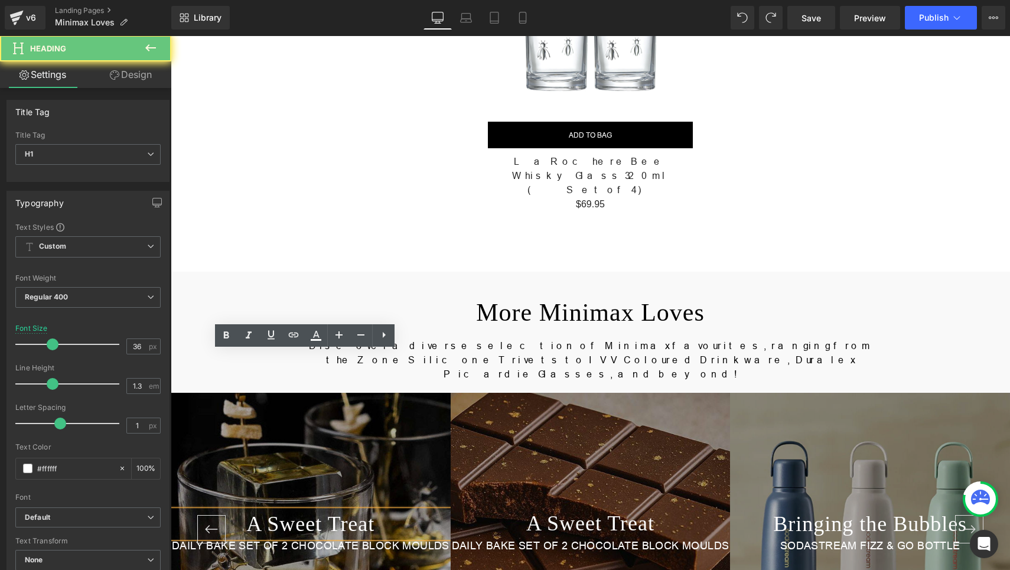
click at [259, 510] on h1 "A Sweet Treat" at bounding box center [311, 524] width 280 height 28
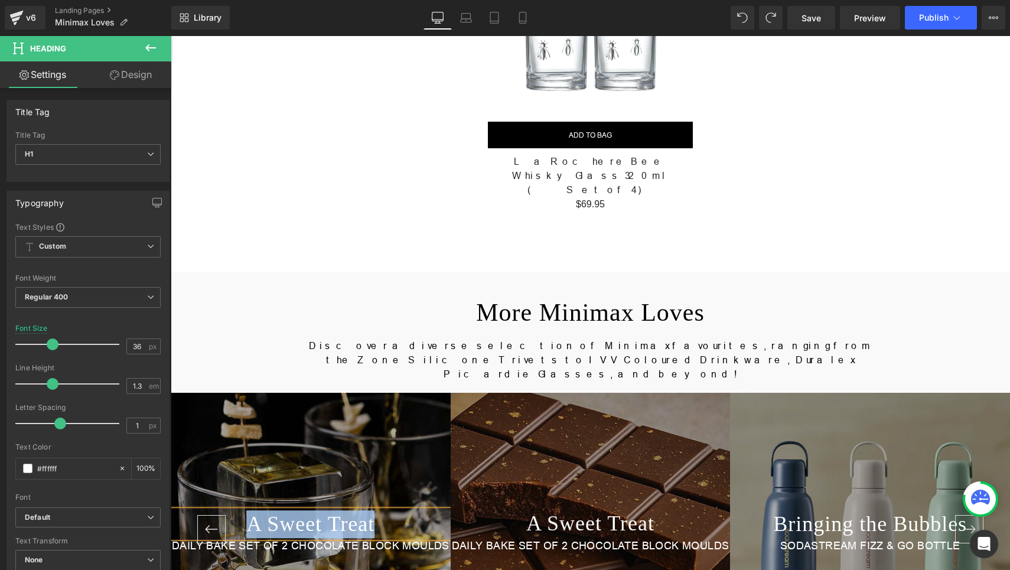
paste div
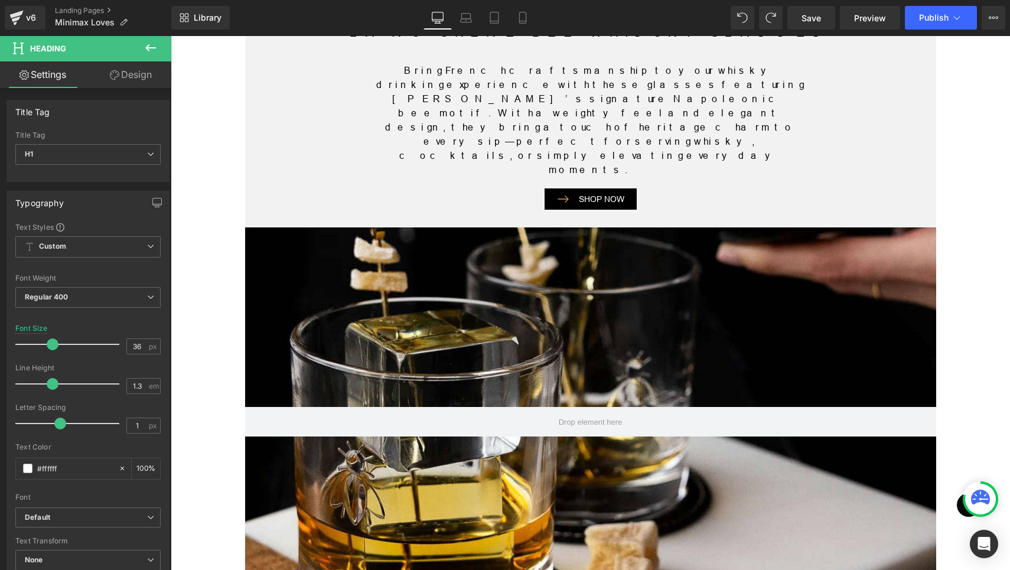
scroll to position [1181, 0]
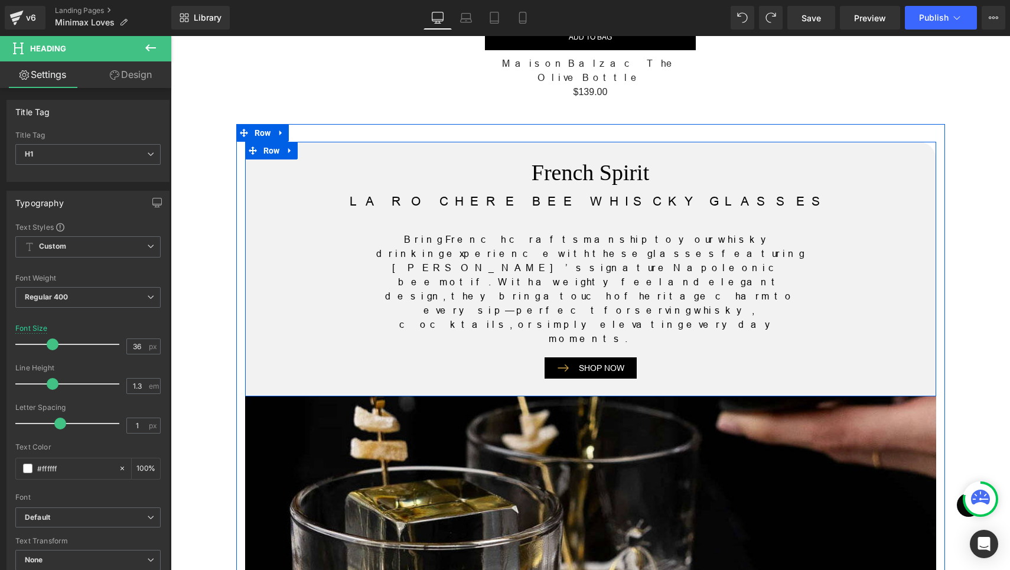
click at [477, 193] on p "LA ROCHERE BEE WHISCKY GLASSES" at bounding box center [590, 202] width 673 height 19
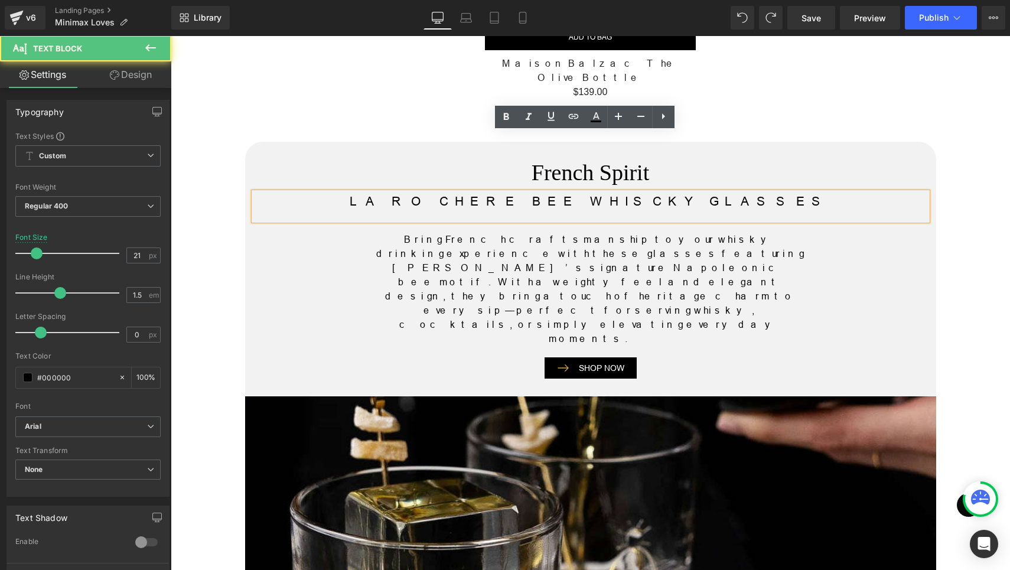
click at [481, 193] on p "LA ROCHERE BEE WHISCKY GLASSES" at bounding box center [590, 202] width 673 height 19
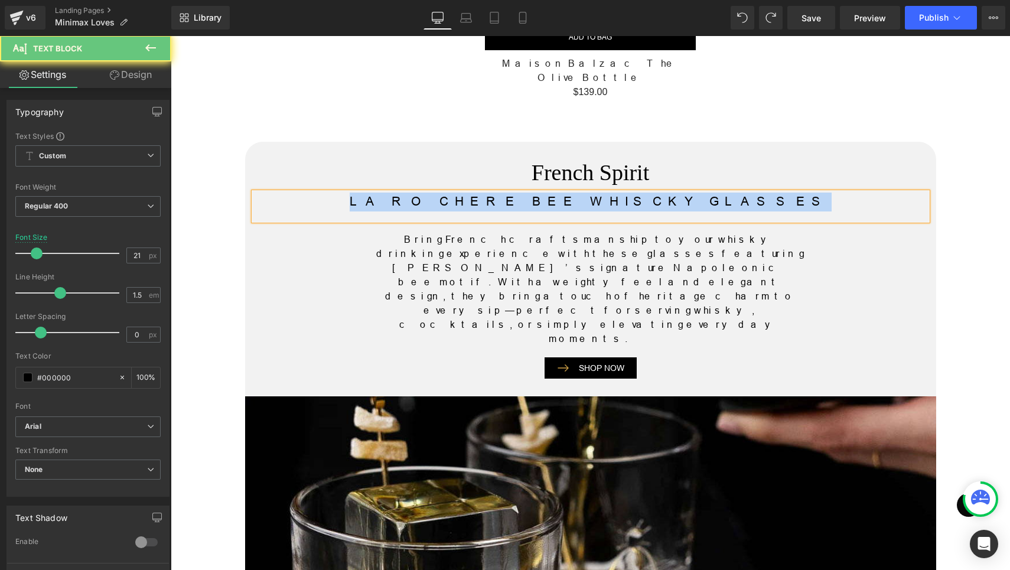
copy p "LA ROCHERE BEE WHISCKY GLASSES"
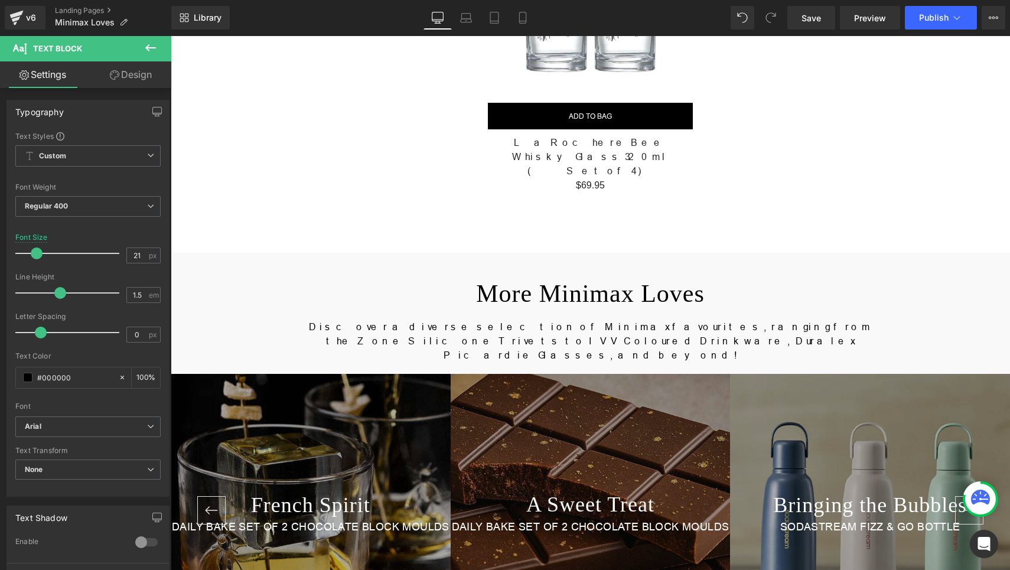
scroll to position [2214, 0]
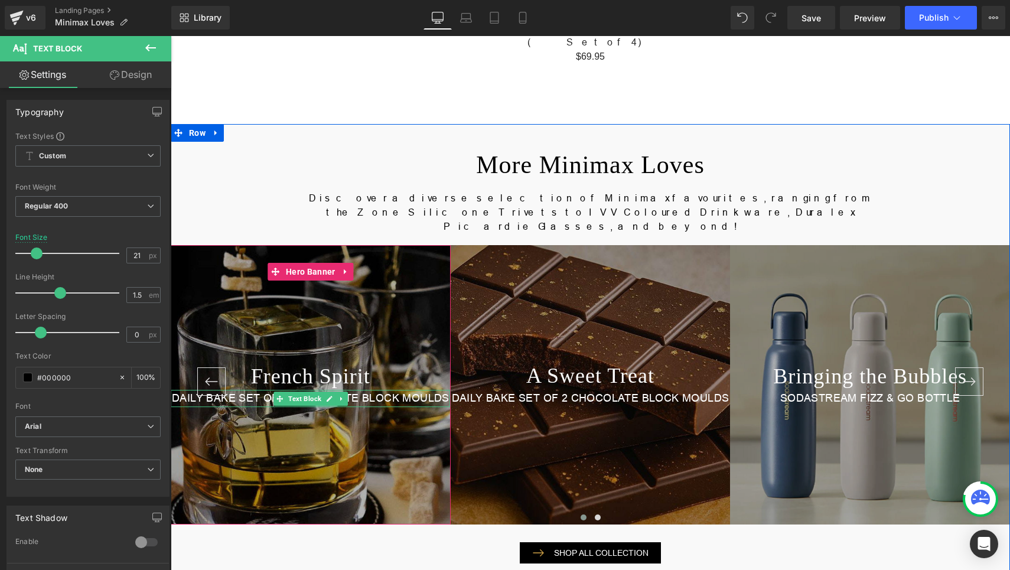
click at [365, 390] on p "DAILY BAKE SET OF 2 CHOCOLATE BLOCK MOULDS" at bounding box center [311, 398] width 280 height 17
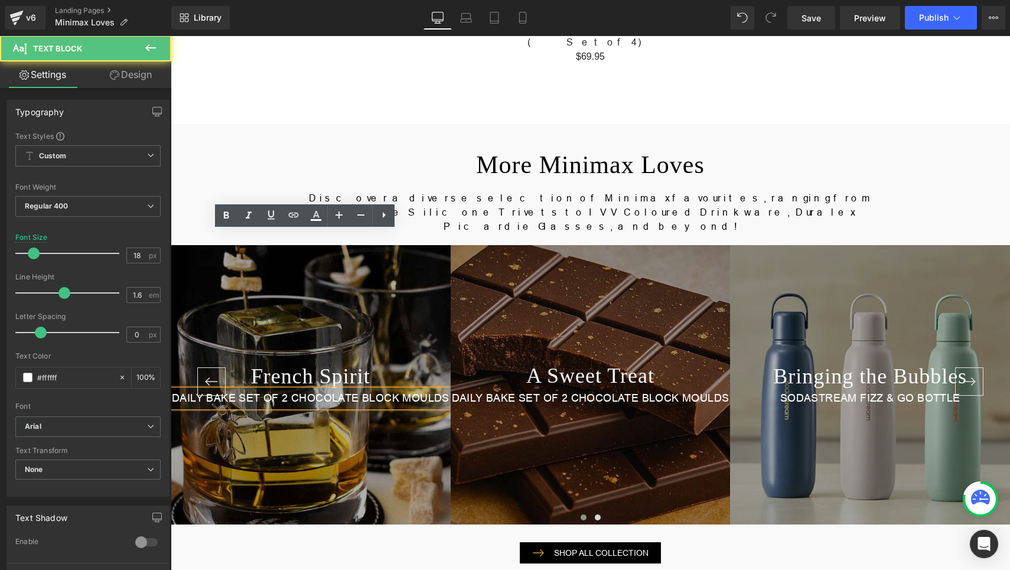
click at [379, 390] on p "DAILY BAKE SET OF 2 CHOCOLATE BLOCK MOULDS" at bounding box center [311, 398] width 280 height 17
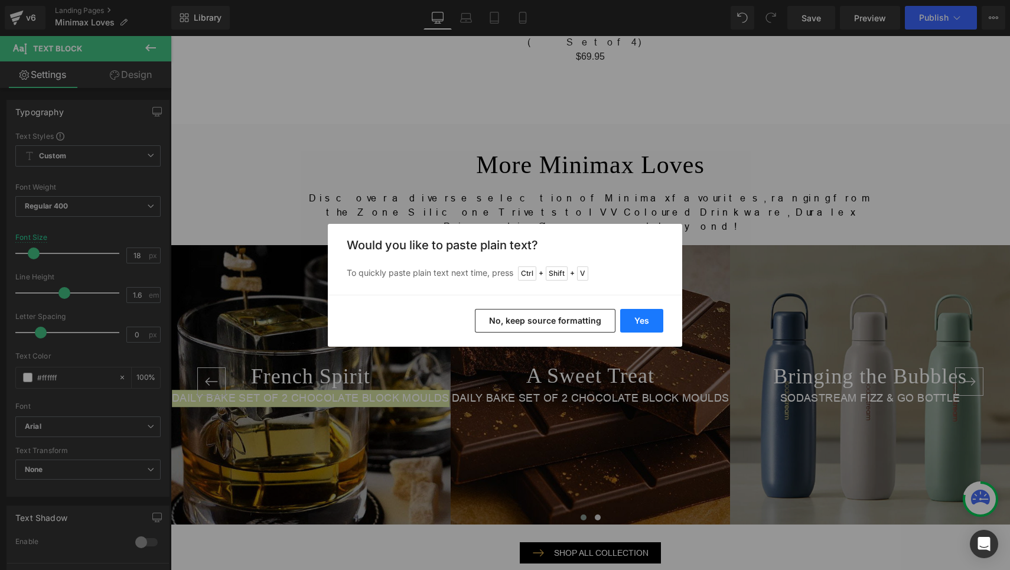
click at [641, 322] on button "Yes" at bounding box center [641, 321] width 43 height 24
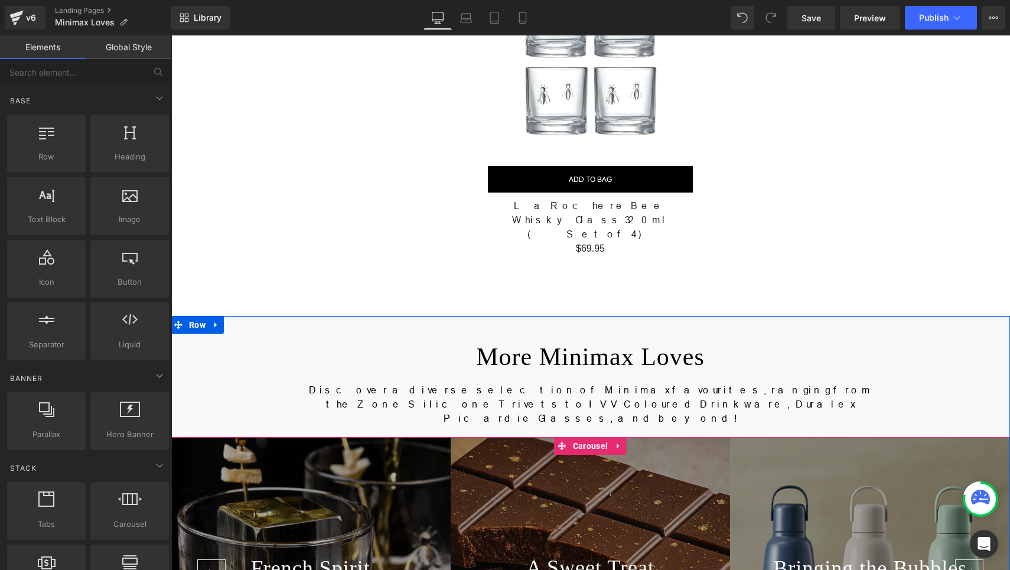
scroll to position [1993, 0]
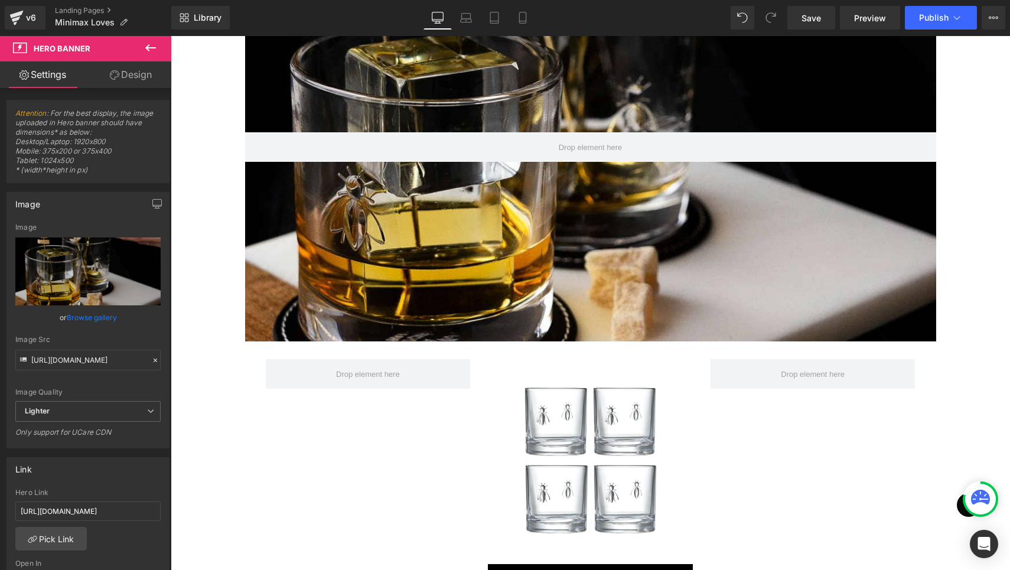
click at [531, 120] on div at bounding box center [590, 147] width 691 height 389
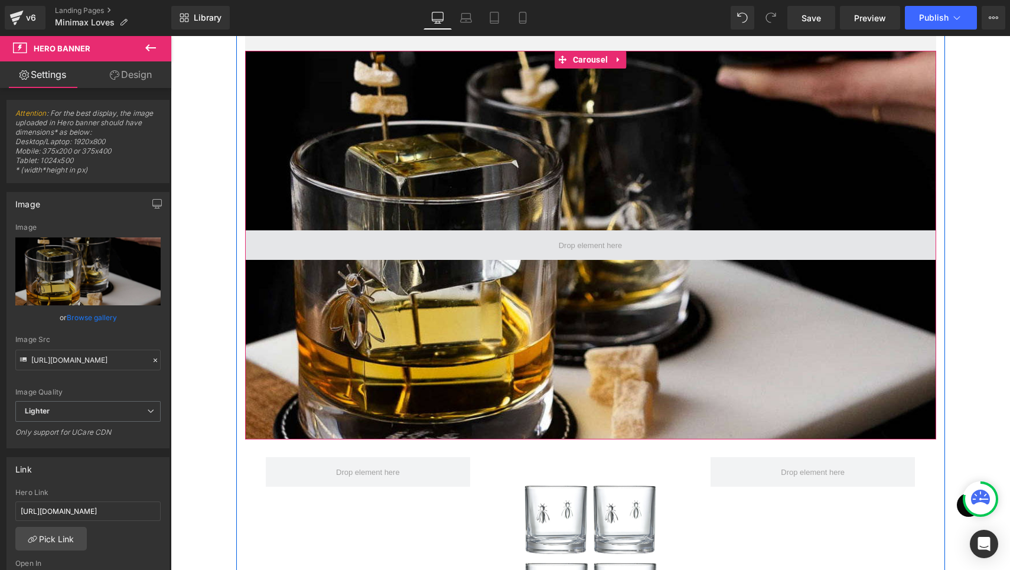
scroll to position [1403, 0]
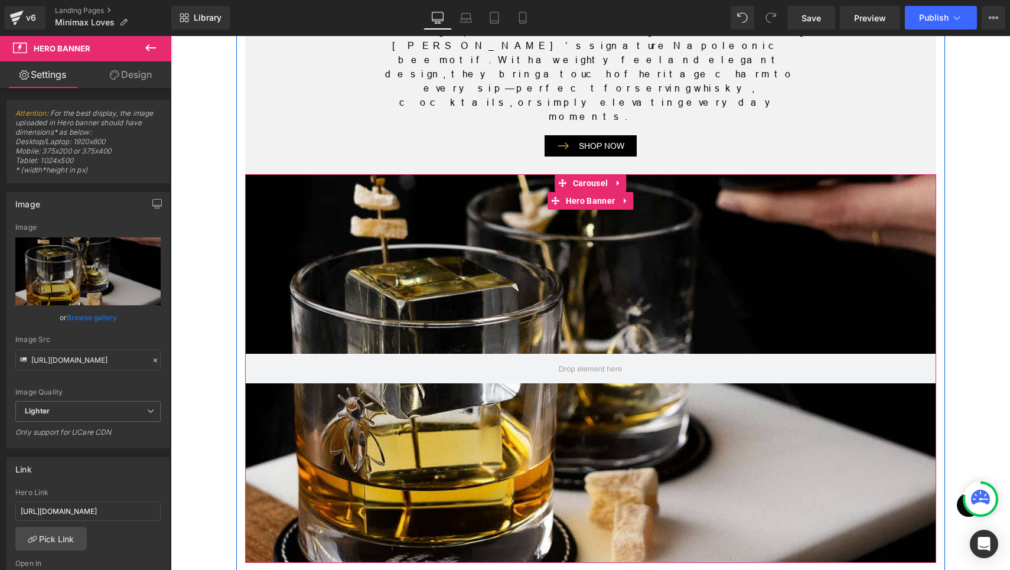
click at [455, 174] on div at bounding box center [590, 368] width 691 height 389
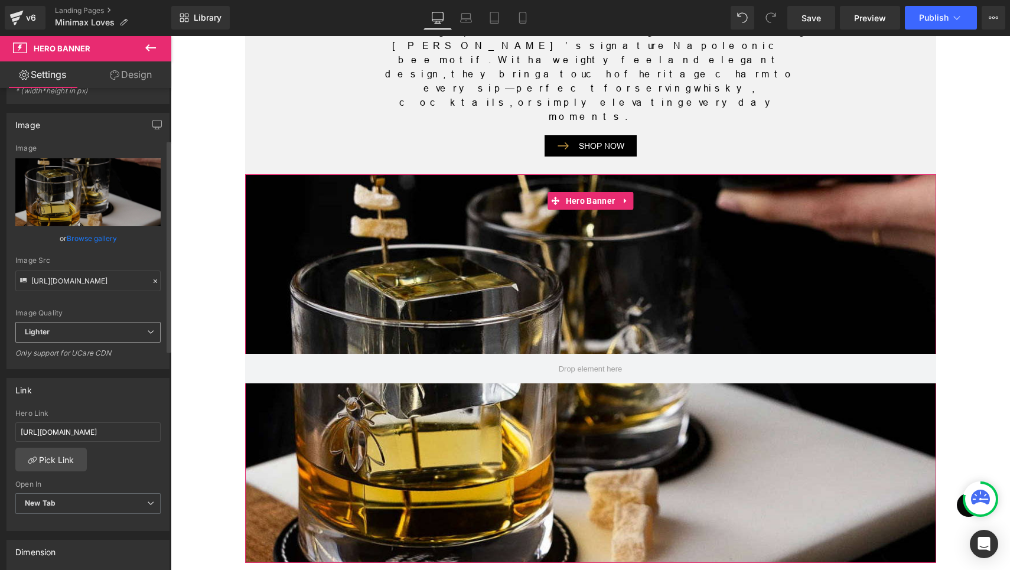
scroll to position [221, 0]
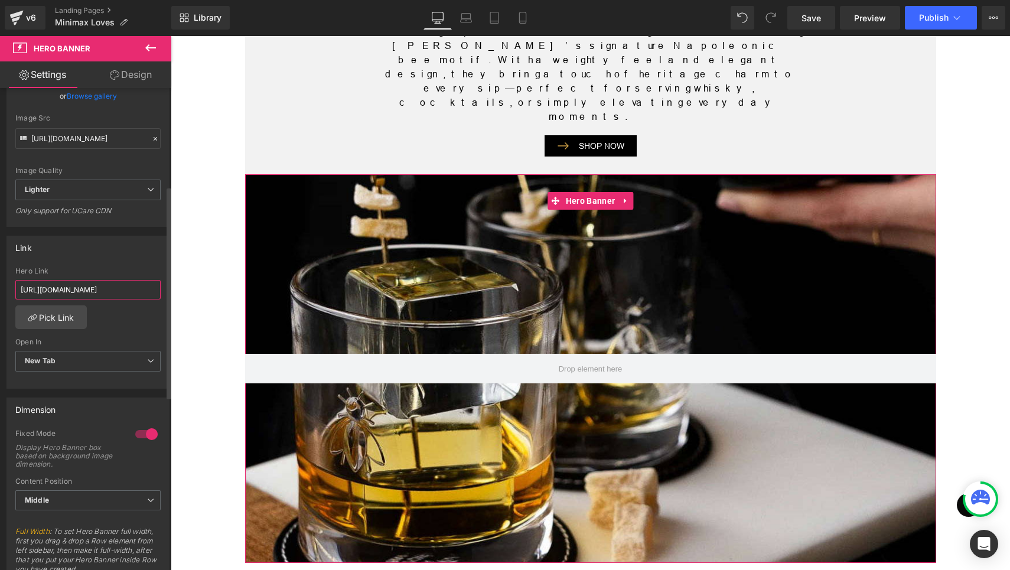
click at [102, 289] on input "[URL][DOMAIN_NAME]" at bounding box center [87, 289] width 145 height 19
drag, startPoint x: 139, startPoint y: 289, endPoint x: 162, endPoint y: 292, distance: 23.7
click at [162, 292] on div "[URL][DOMAIN_NAME] Hero Link [URL][DOMAIN_NAME] Pick Link Current Tab New Tab O…" at bounding box center [88, 327] width 162 height 121
click at [121, 289] on input "[URL][DOMAIN_NAME]" at bounding box center [87, 289] width 145 height 19
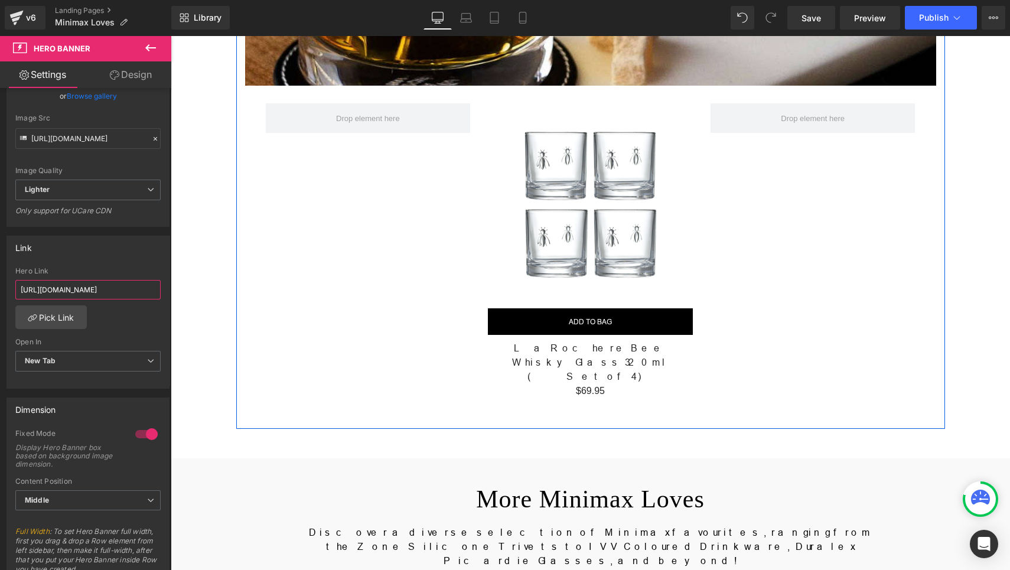
scroll to position [2141, 0]
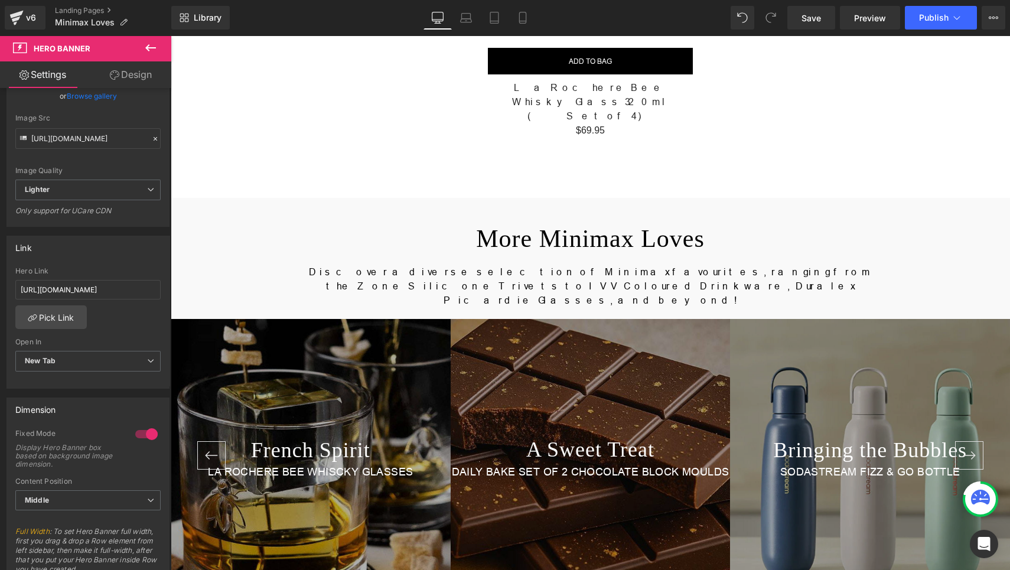
click at [339, 319] on div "French Spirit Heading LA ROCHERE BEE WHISCKY GLASSES Text Block" at bounding box center [311, 459] width 280 height 280
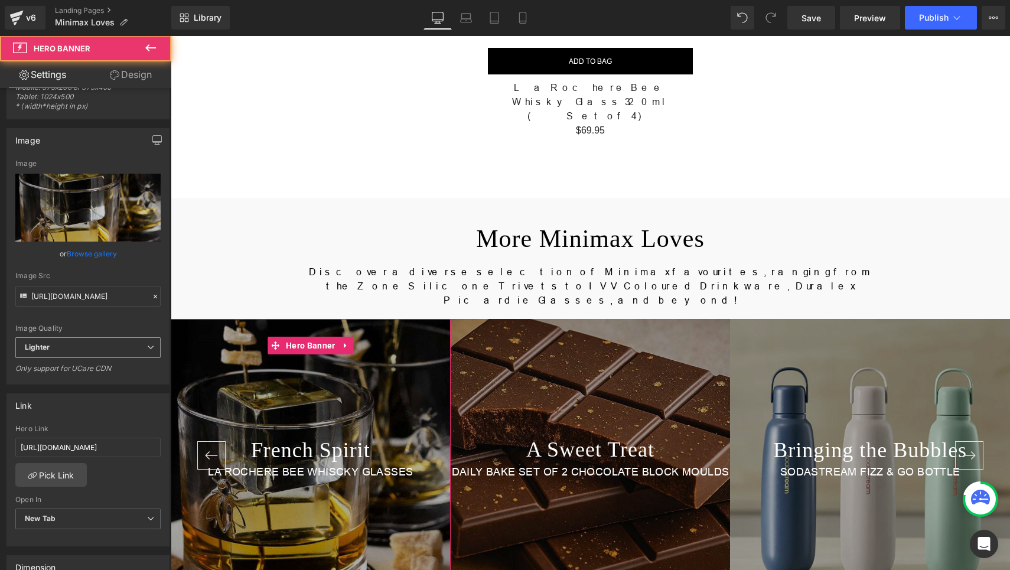
scroll to position [221, 0]
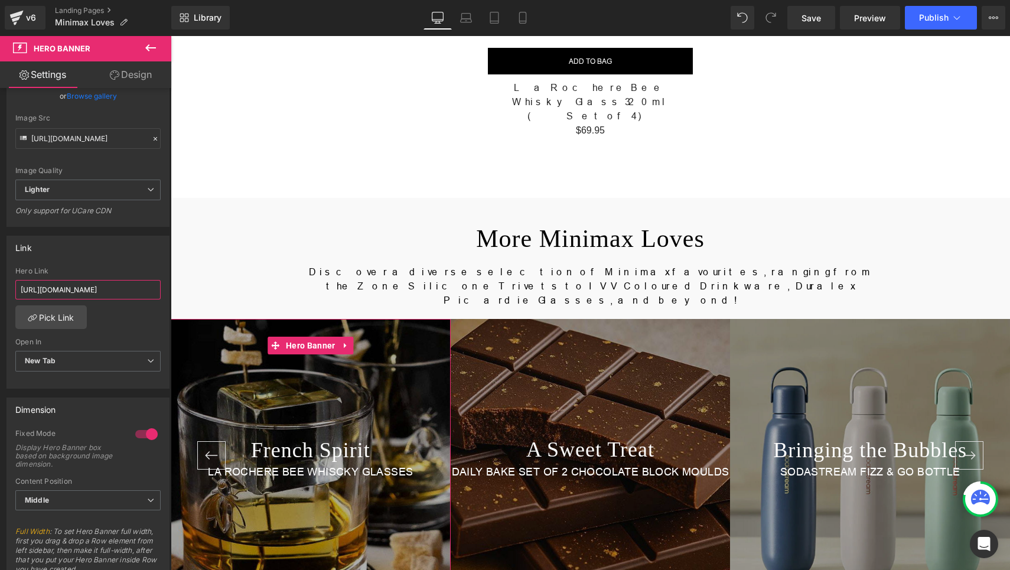
click at [86, 287] on input "[URL][DOMAIN_NAME]" at bounding box center [87, 289] width 145 height 19
paste input "la-rochere-bee-whisky-glass-320ml-set-of-4"
type input "[URL][DOMAIN_NAME]"
click at [119, 257] on div "Link" at bounding box center [88, 247] width 162 height 22
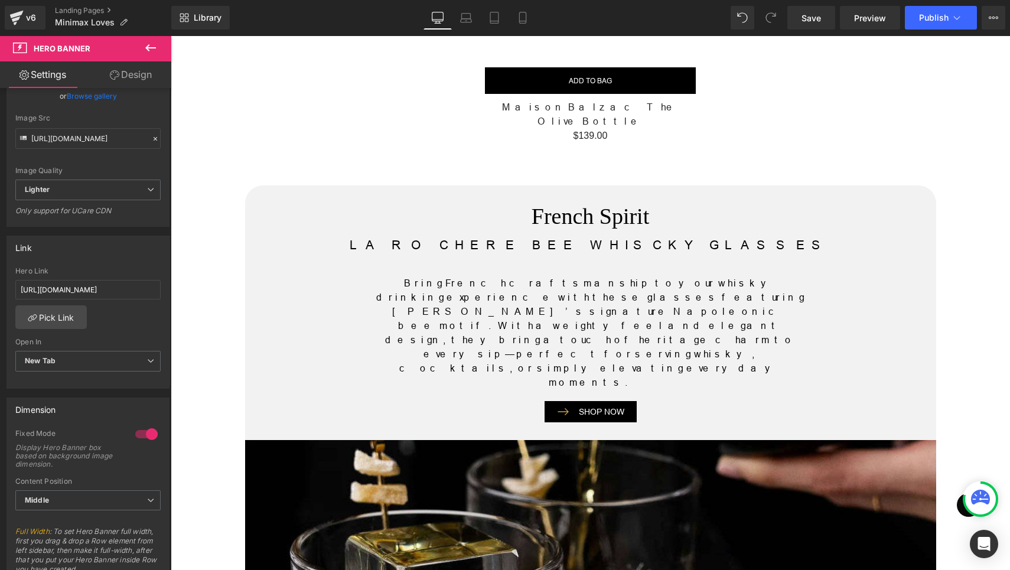
scroll to position [1107, 0]
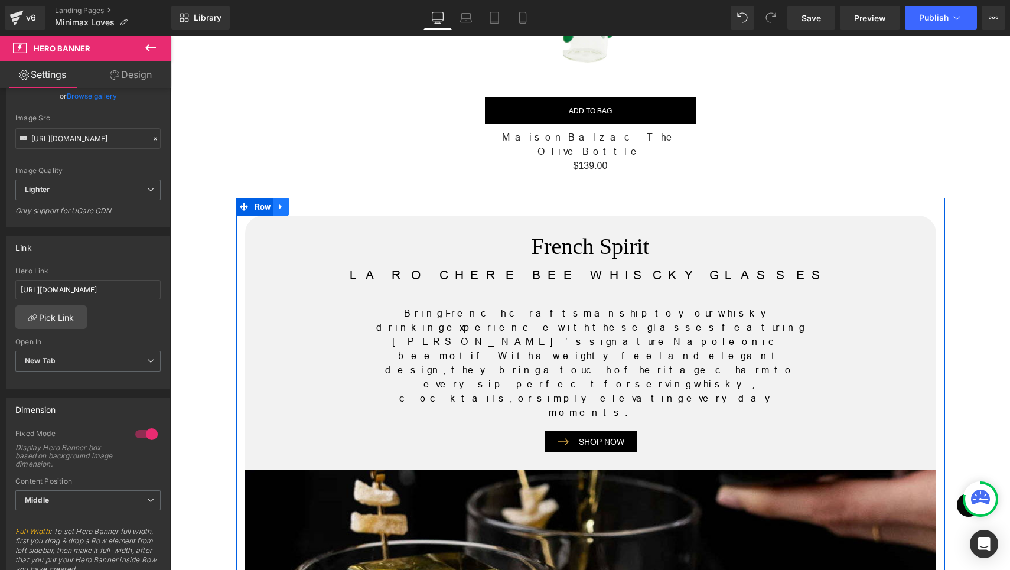
click at [277, 203] on icon at bounding box center [281, 207] width 8 height 9
click at [310, 203] on icon at bounding box center [312, 207] width 8 height 8
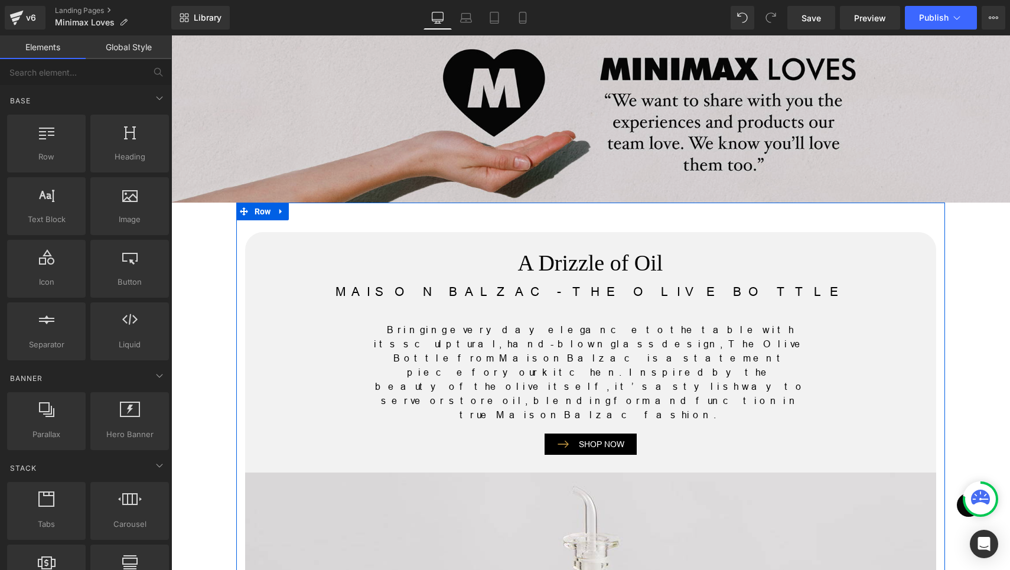
scroll to position [147, 0]
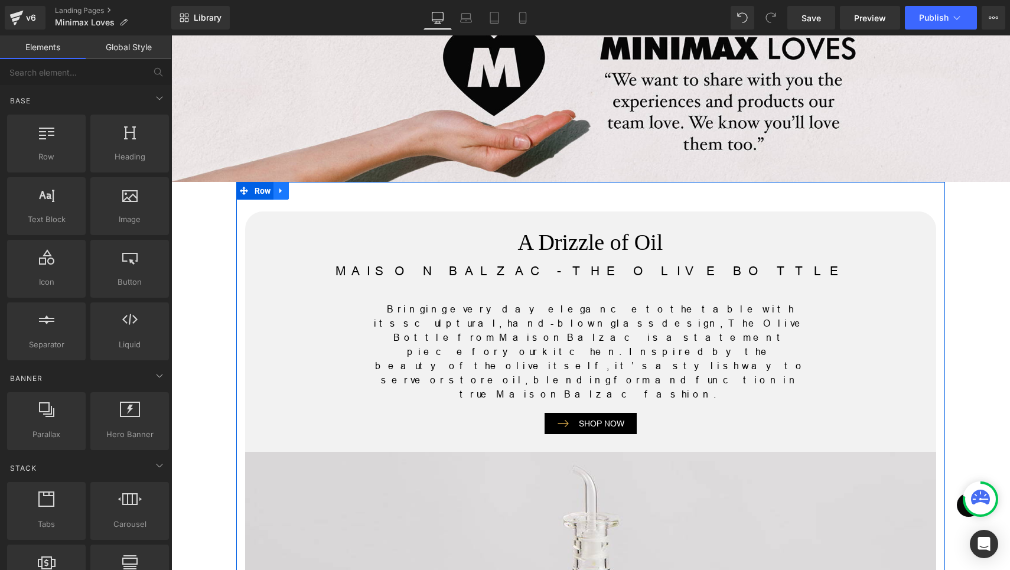
click at [279, 189] on icon at bounding box center [280, 190] width 2 height 5
click at [292, 190] on icon at bounding box center [296, 191] width 8 height 9
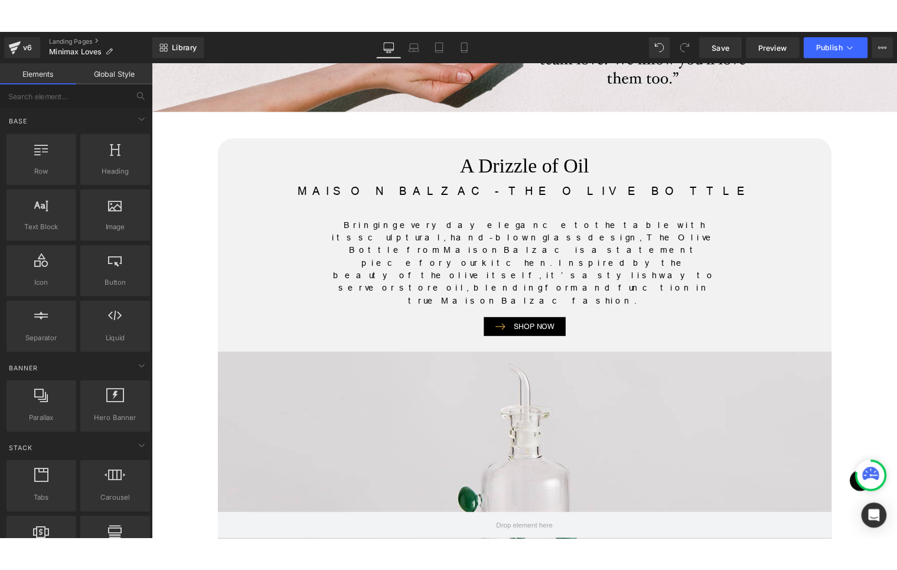
scroll to position [128, 0]
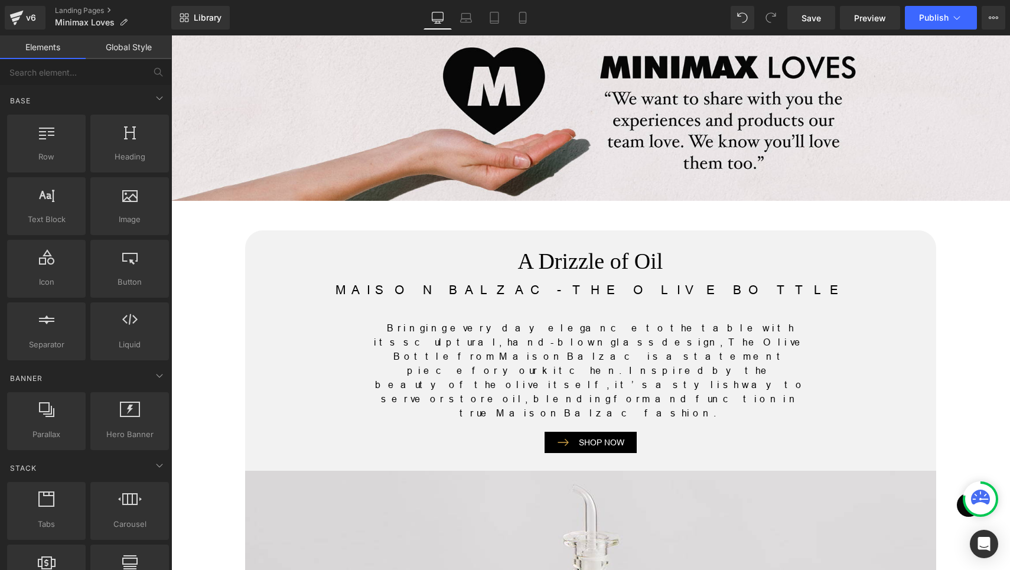
drag, startPoint x: 437, startPoint y: 325, endPoint x: 444, endPoint y: 323, distance: 6.9
click at [436, 325] on p "Bringing everyday elegance to the table with its sculptural, hand-blown glass d…" at bounding box center [590, 370] width 437 height 99
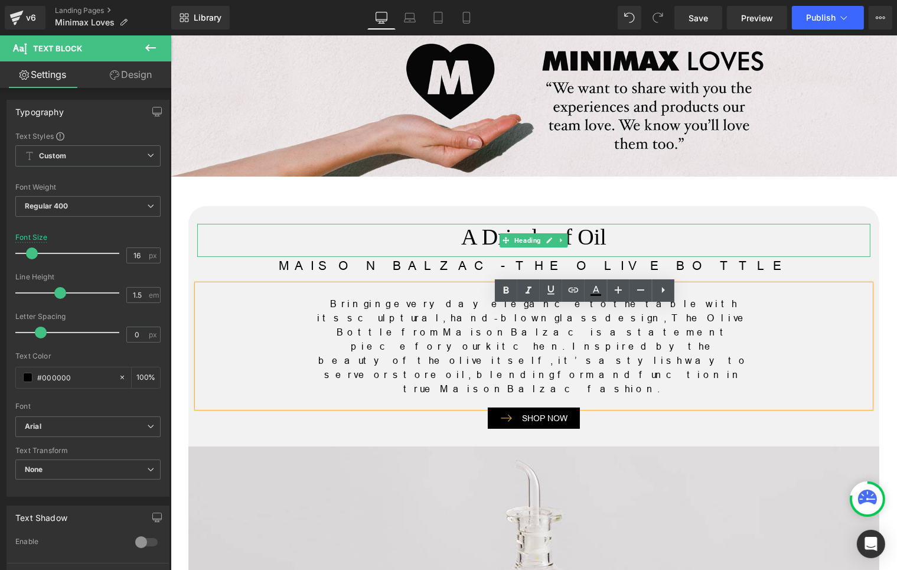
click at [470, 236] on h2 "A Drizzle of Oil" at bounding box center [533, 237] width 673 height 27
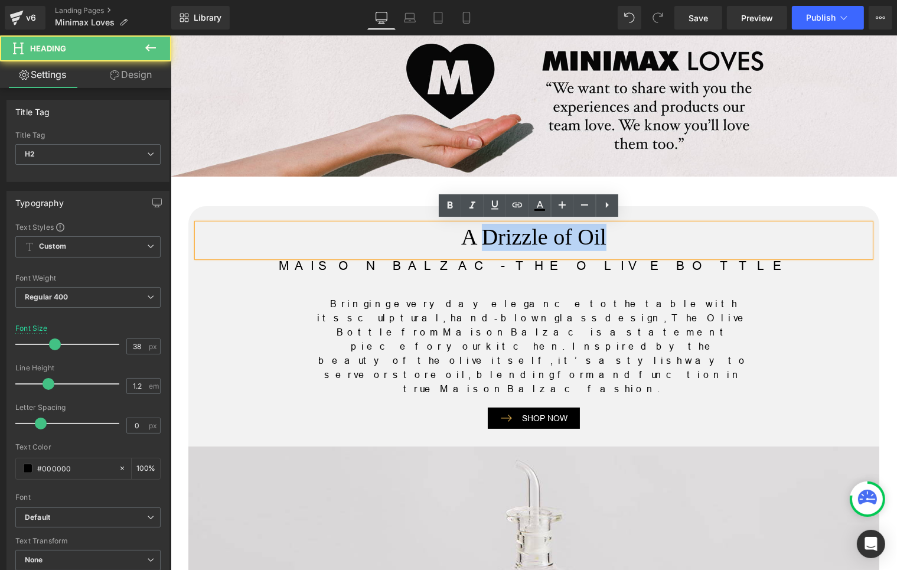
drag, startPoint x: 478, startPoint y: 232, endPoint x: 604, endPoint y: 237, distance: 125.9
click at [604, 237] on h2 "A Drizzle of Oil" at bounding box center [533, 237] width 673 height 27
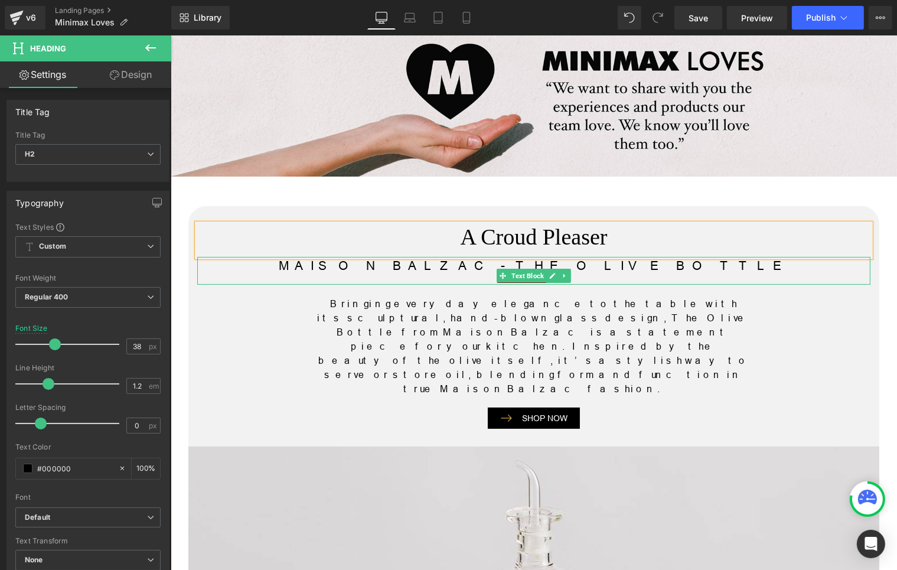
click at [452, 265] on p "MAISON BALZAC - THE OLIVE BOTTLE" at bounding box center [533, 266] width 673 height 19
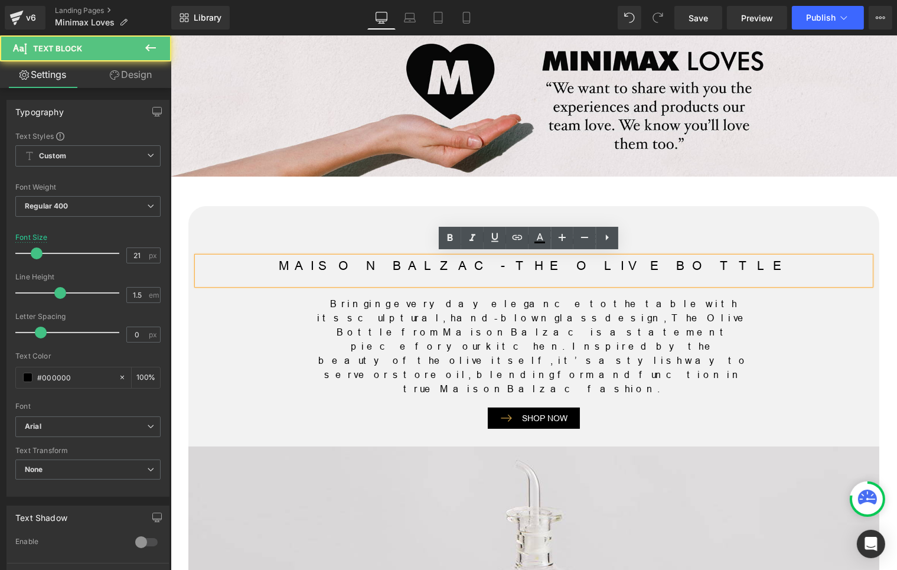
click at [438, 261] on p "MAISON BALZAC - THE OLIVE BOTTLE" at bounding box center [533, 266] width 673 height 19
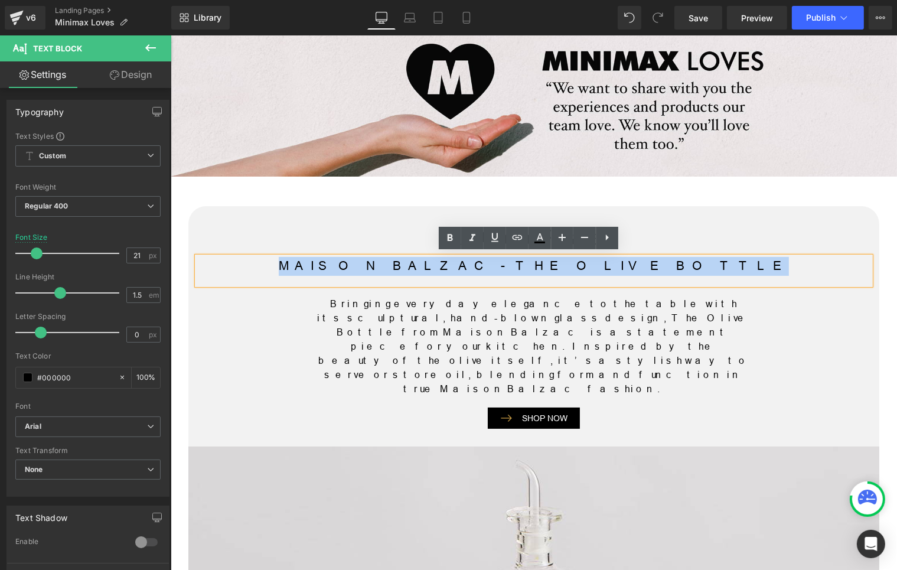
drag, startPoint x: 397, startPoint y: 265, endPoint x: 705, endPoint y: 272, distance: 307.8
click at [705, 272] on p "MAISON BALZAC - THE OLIVE BOTTLE" at bounding box center [533, 266] width 673 height 19
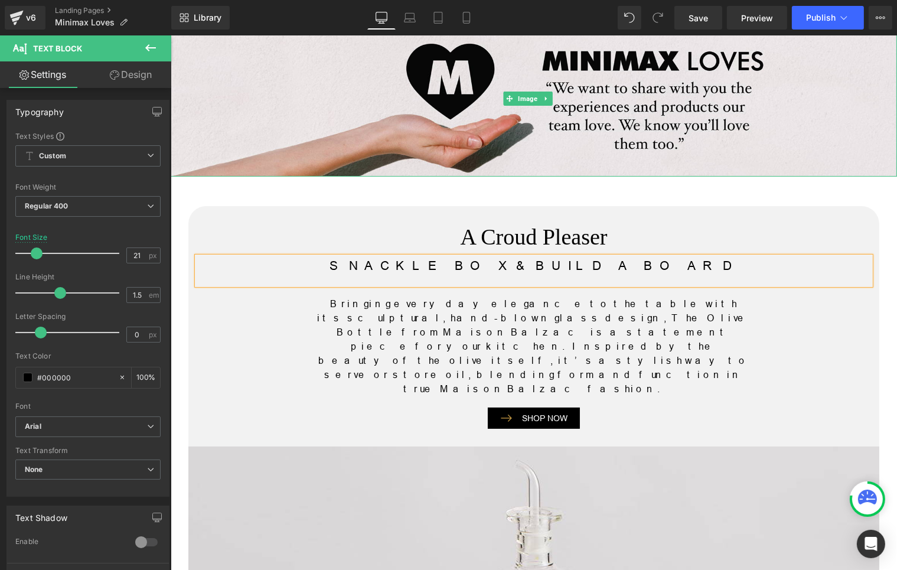
drag, startPoint x: 360, startPoint y: 103, endPoint x: 371, endPoint y: 221, distance: 118.6
click at [360, 103] on img at bounding box center [533, 98] width 727 height 157
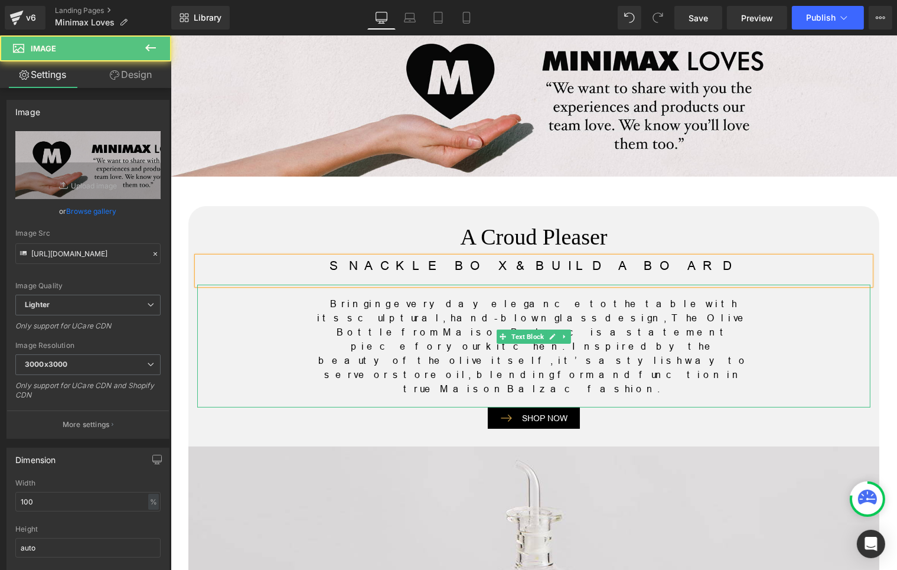
click at [388, 309] on p "Bringing everyday elegance to the table with its sculptural, hand-blown glass d…" at bounding box center [533, 346] width 437 height 99
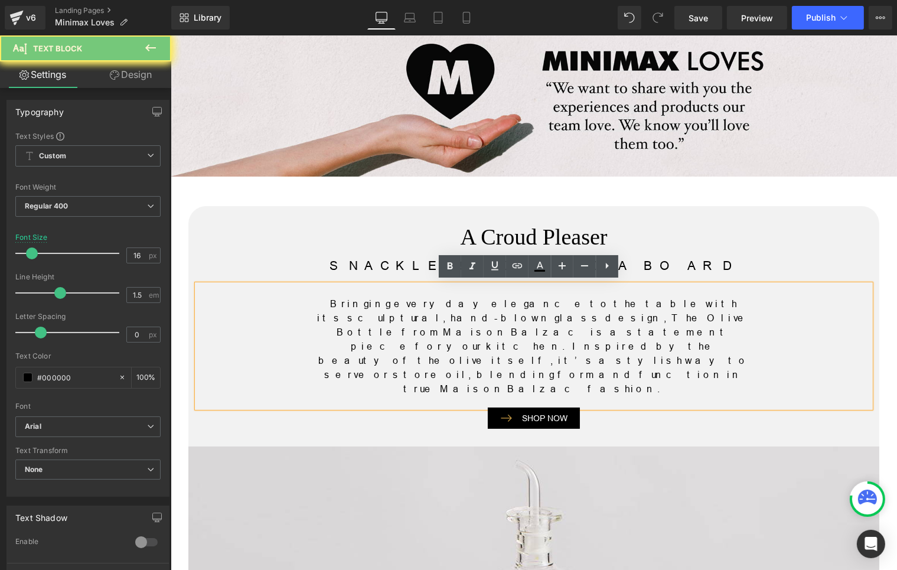
click at [376, 314] on p "Bringing everyday elegance to the table with its sculptural, hand-blown glass d…" at bounding box center [533, 346] width 437 height 99
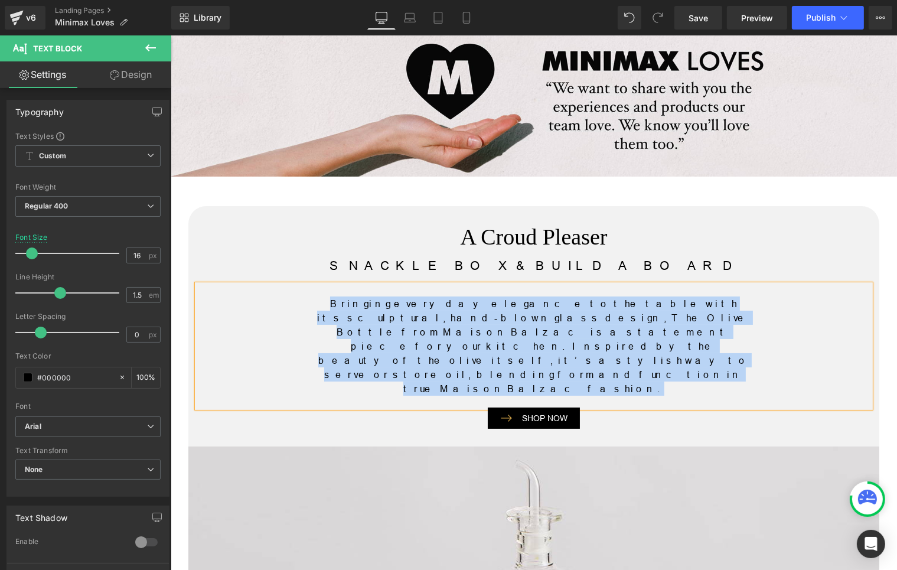
paste div
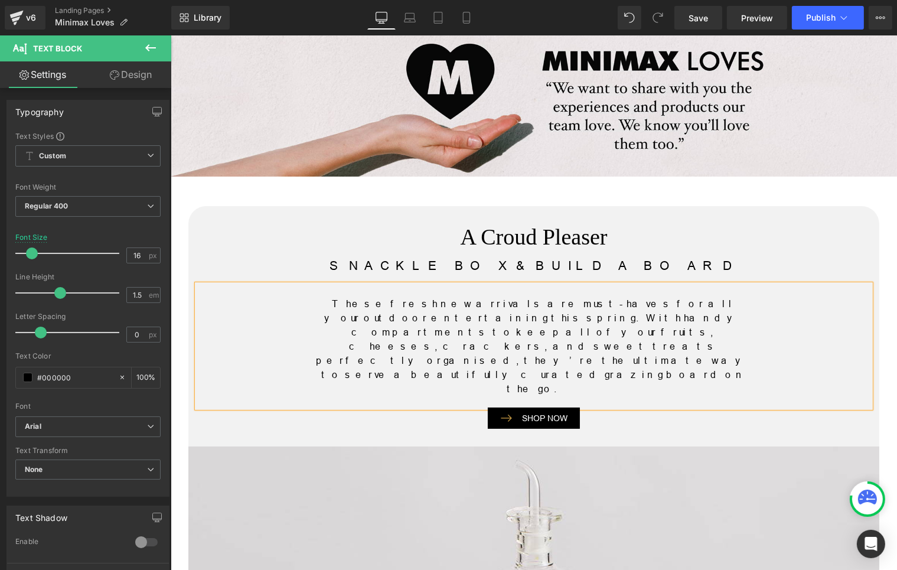
click at [754, 245] on h2 "A Croud Pleaser" at bounding box center [533, 237] width 673 height 27
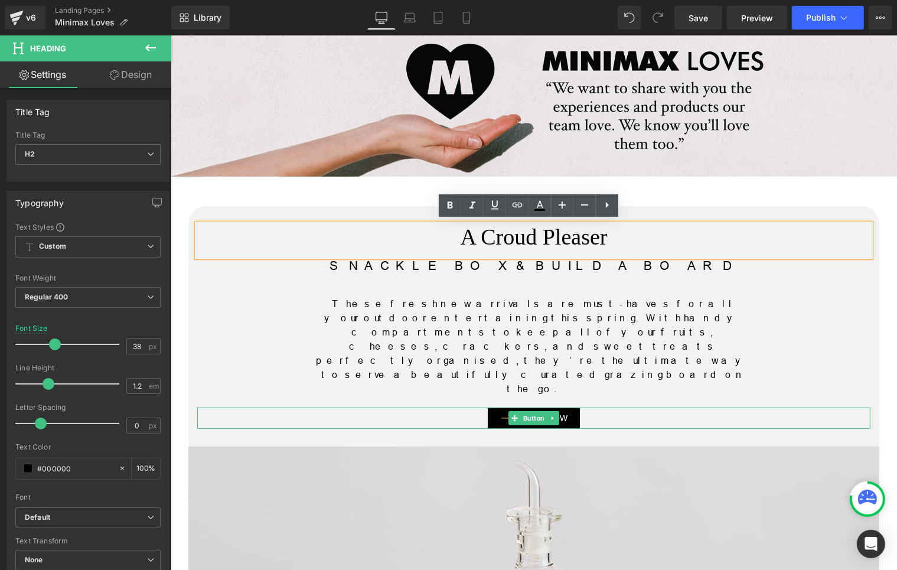
click at [749, 408] on div "SHOP NOW" at bounding box center [533, 418] width 673 height 21
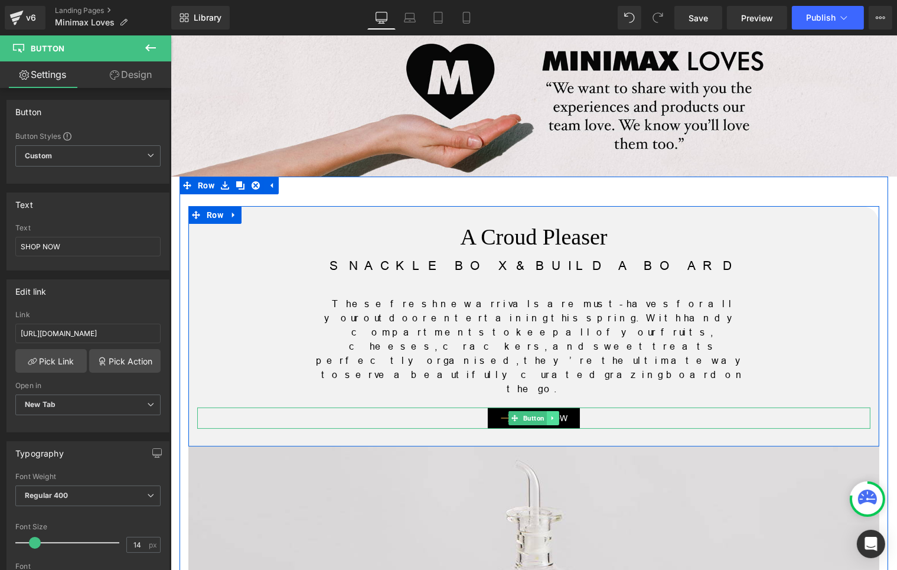
click at [546, 411] on link at bounding box center [552, 418] width 12 height 14
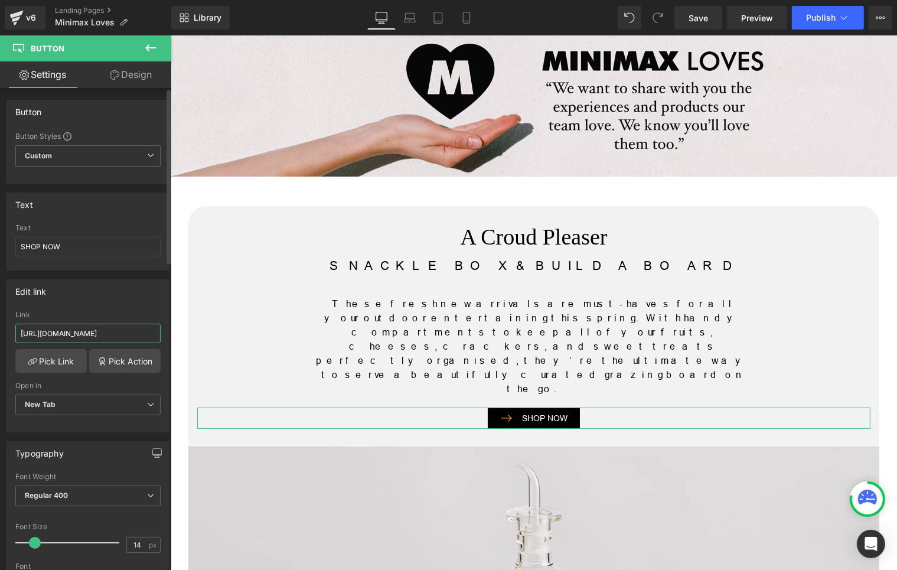
click at [119, 334] on input "[URL][DOMAIN_NAME]" at bounding box center [87, 333] width 145 height 19
paste input "collections/farberwar"
type input "[URL][DOMAIN_NAME]"
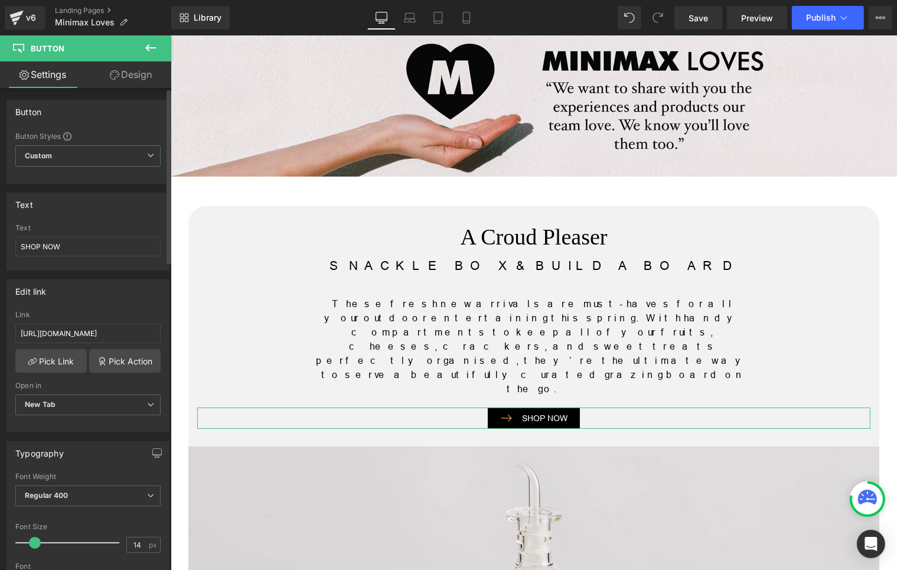
click at [130, 302] on div "Edit link [URL][DOMAIN_NAME] Link [URL][DOMAIN_NAME] Pick Link Pick Action Curr…" at bounding box center [87, 355] width 163 height 153
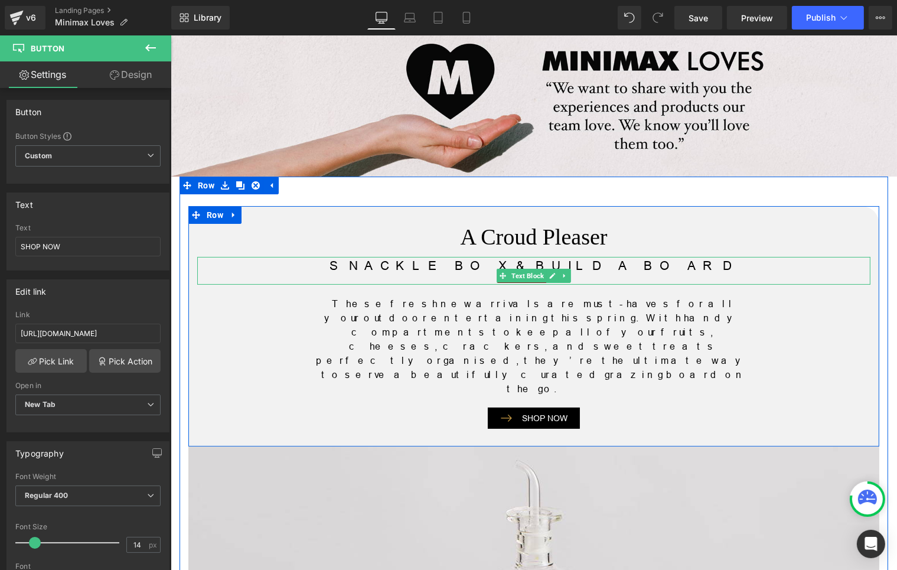
scroll to position [276, 0]
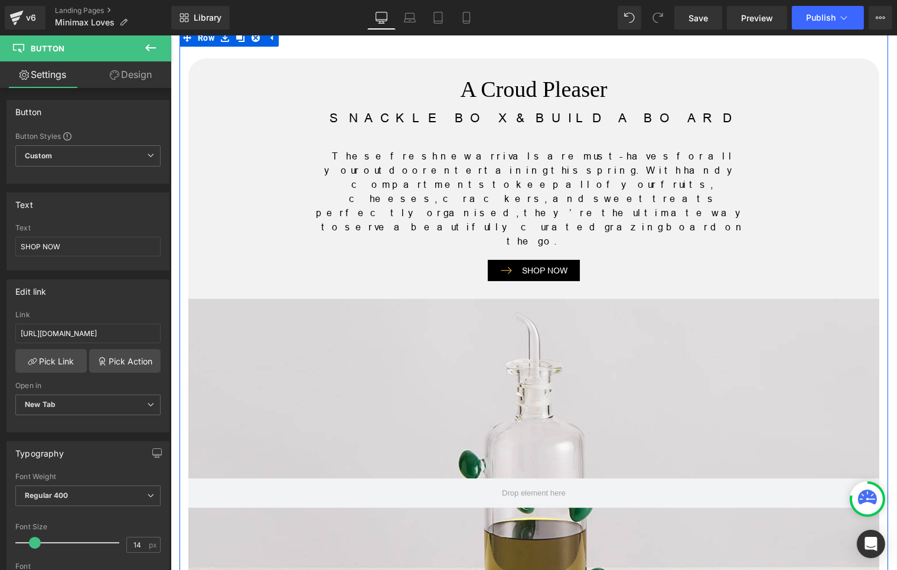
click at [480, 333] on div at bounding box center [533, 493] width 691 height 389
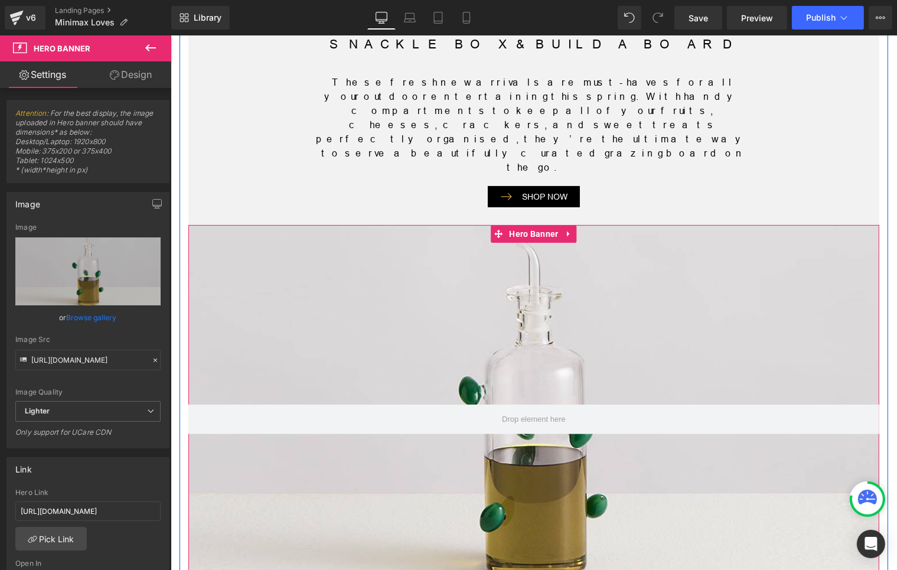
click at [388, 231] on div at bounding box center [533, 419] width 691 height 389
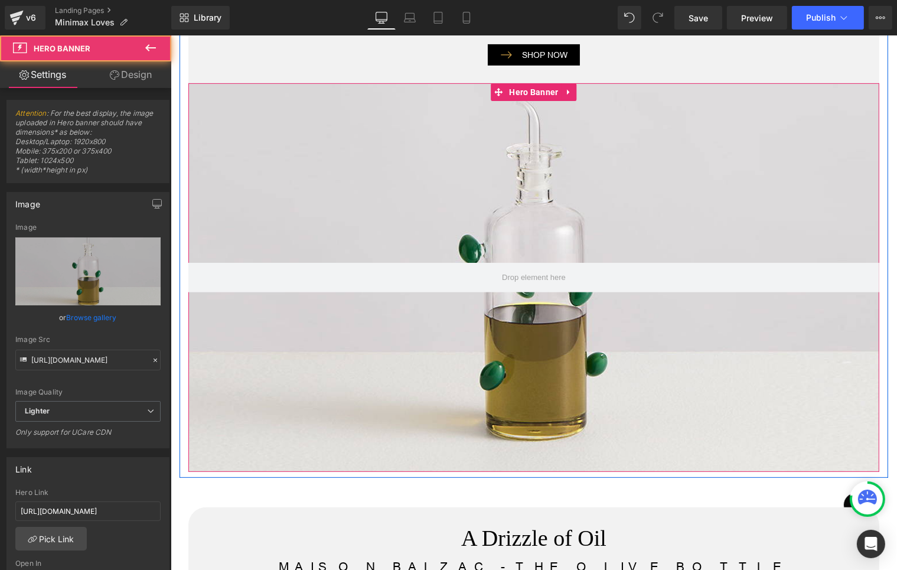
scroll to position [497, 0]
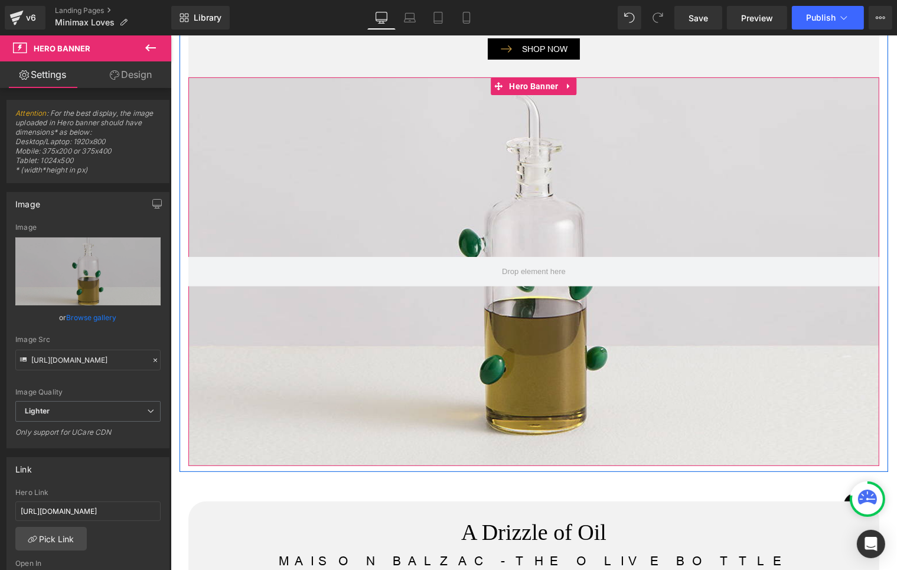
click at [406, 115] on div at bounding box center [533, 271] width 691 height 389
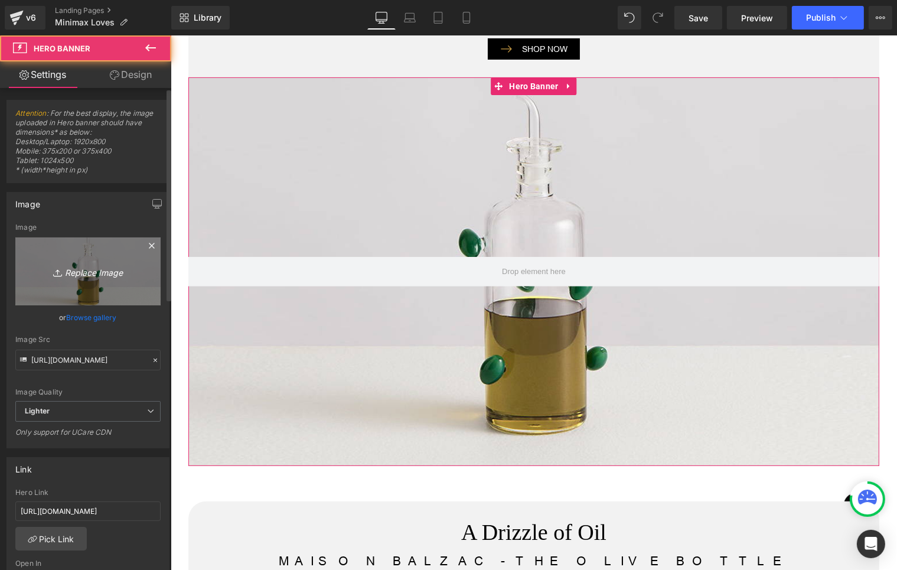
click at [77, 264] on icon "Replace Image" at bounding box center [88, 271] width 95 height 15
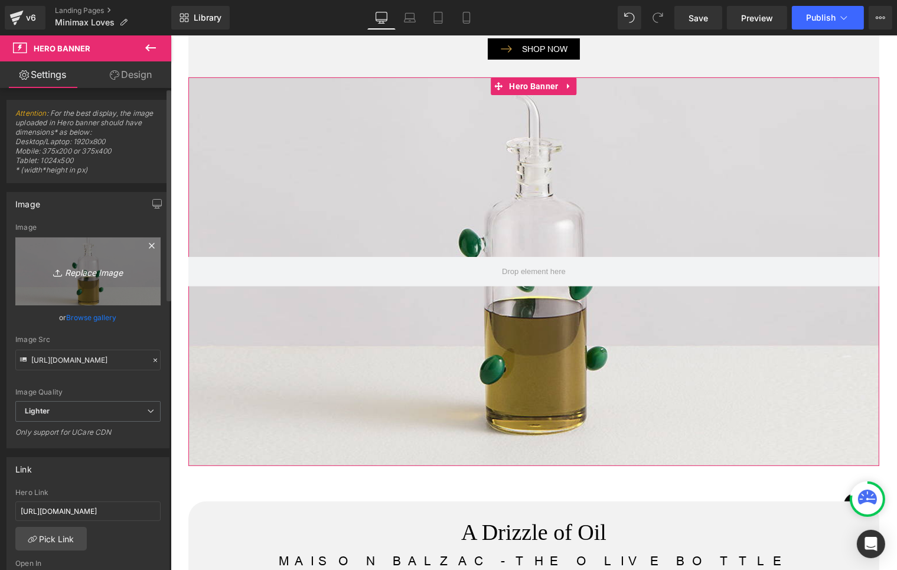
type input "C:\fakepath\snacklebox.jpg"
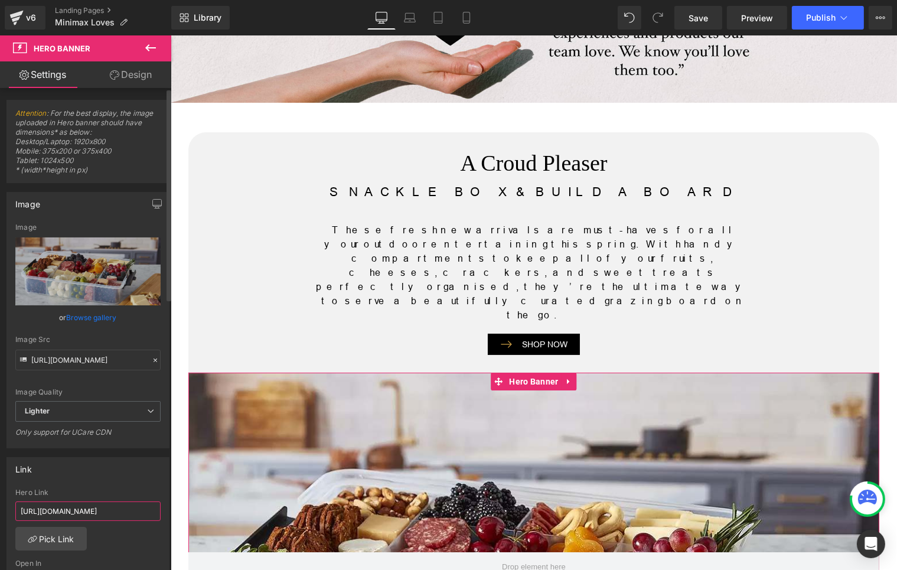
scroll to position [0, 107]
drag, startPoint x: 127, startPoint y: 515, endPoint x: 165, endPoint y: 513, distance: 37.9
click at [165, 513] on div "Link [URL][DOMAIN_NAME] Hero Link [URL][DOMAIN_NAME] Pick Link Current Tab New …" at bounding box center [87, 533] width 163 height 153
click at [136, 504] on input "[URL][DOMAIN_NAME]" at bounding box center [87, 510] width 145 height 19
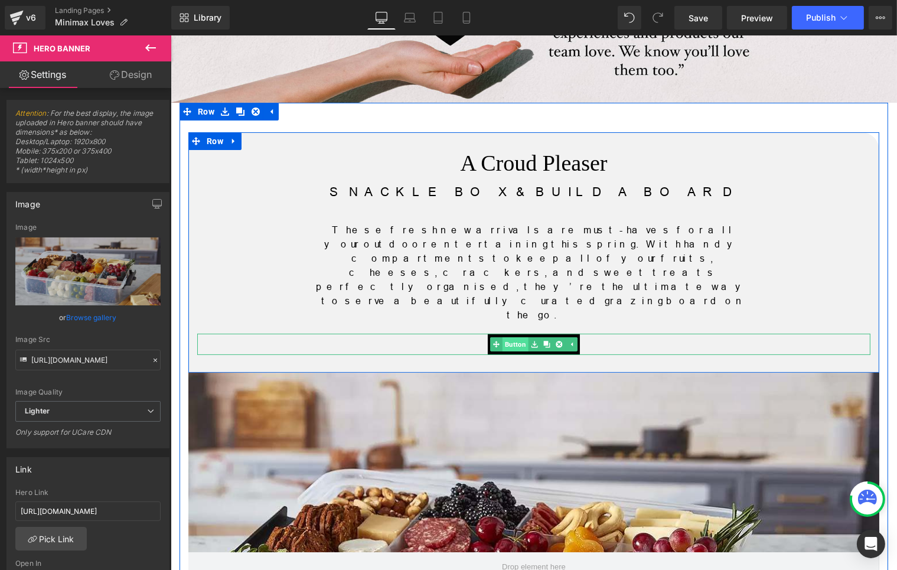
click at [512, 337] on link "Button" at bounding box center [509, 344] width 38 height 14
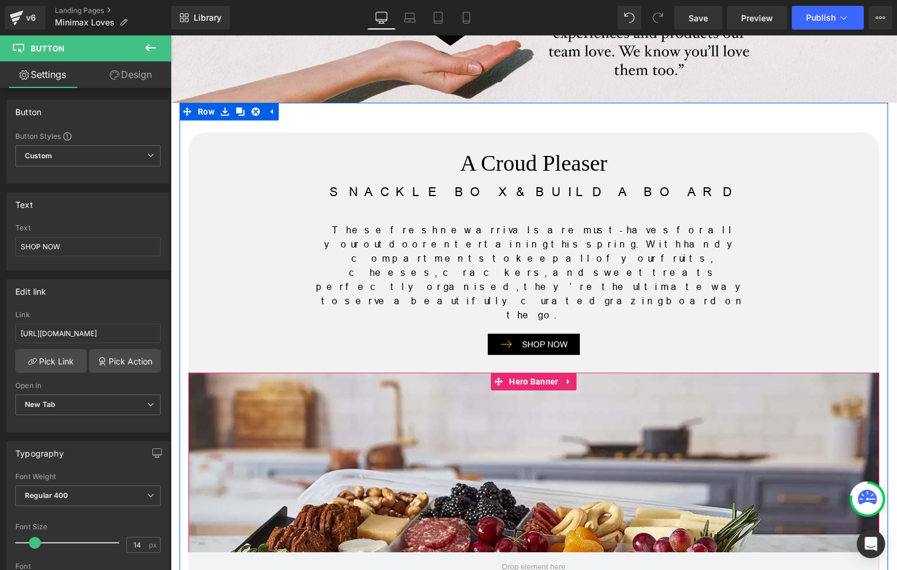
click at [454, 409] on div at bounding box center [533, 567] width 691 height 389
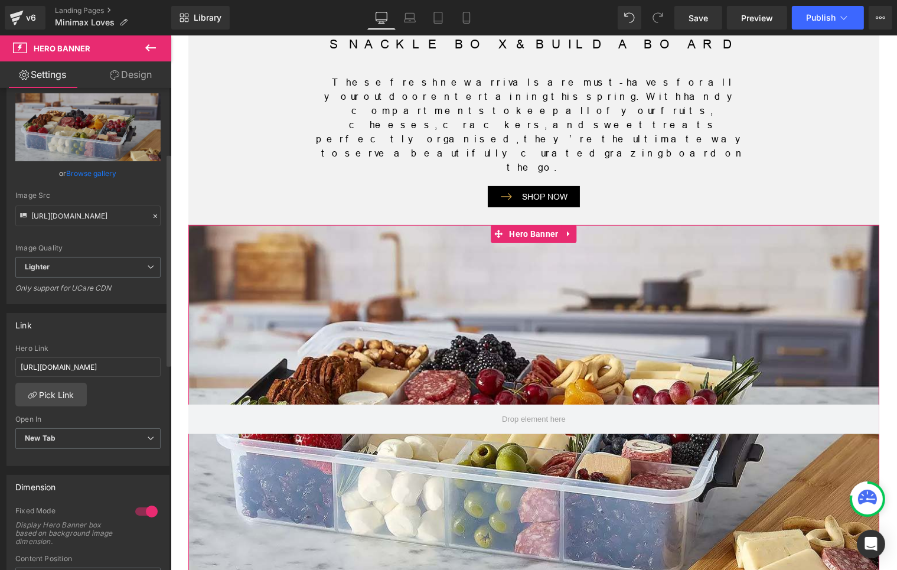
scroll to position [147, 0]
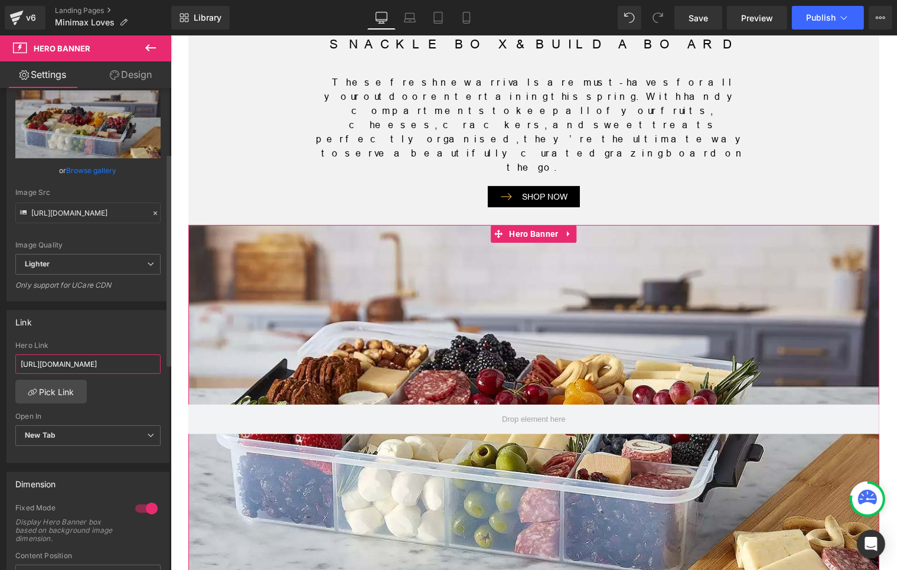
click at [100, 364] on input "[URL][DOMAIN_NAME]" at bounding box center [87, 363] width 145 height 19
paste input "collections/farberwar"
type input "[URL][DOMAIN_NAME]"
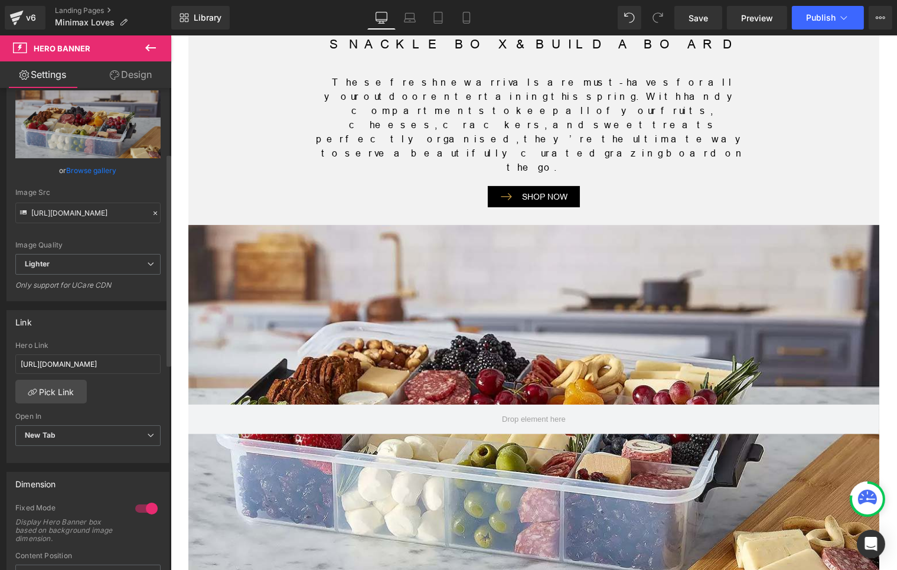
click at [130, 324] on div "Link" at bounding box center [88, 322] width 162 height 22
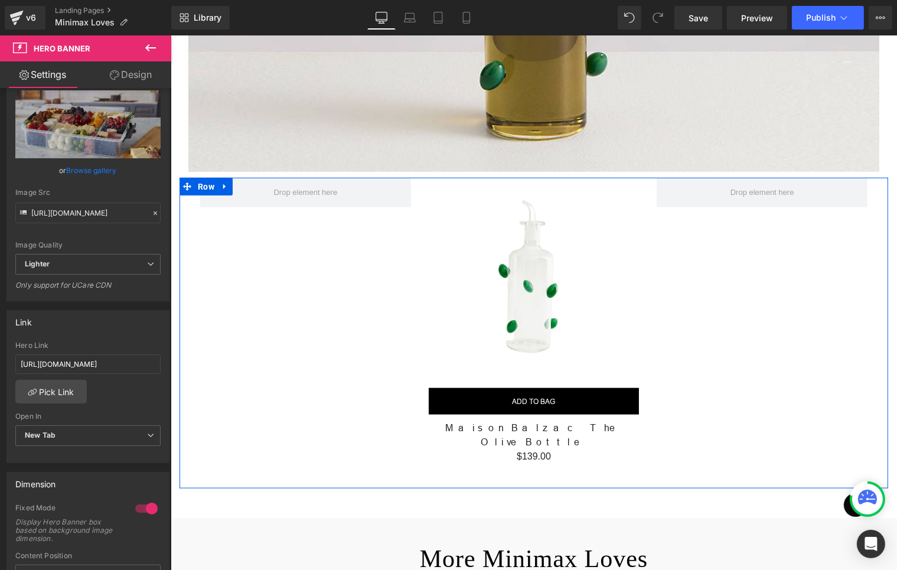
scroll to position [1309, 0]
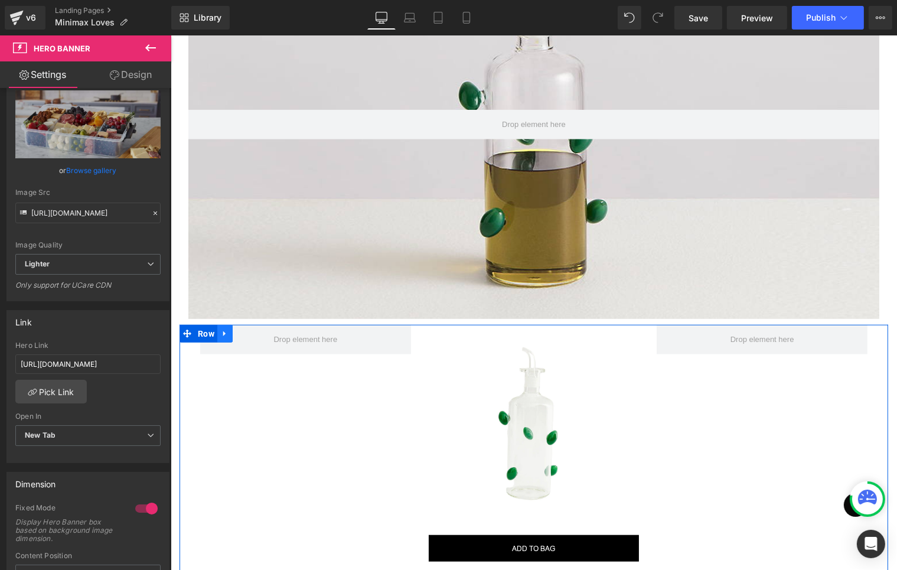
click at [220, 329] on icon at bounding box center [224, 333] width 8 height 9
click at [236, 330] on icon at bounding box center [240, 334] width 8 height 8
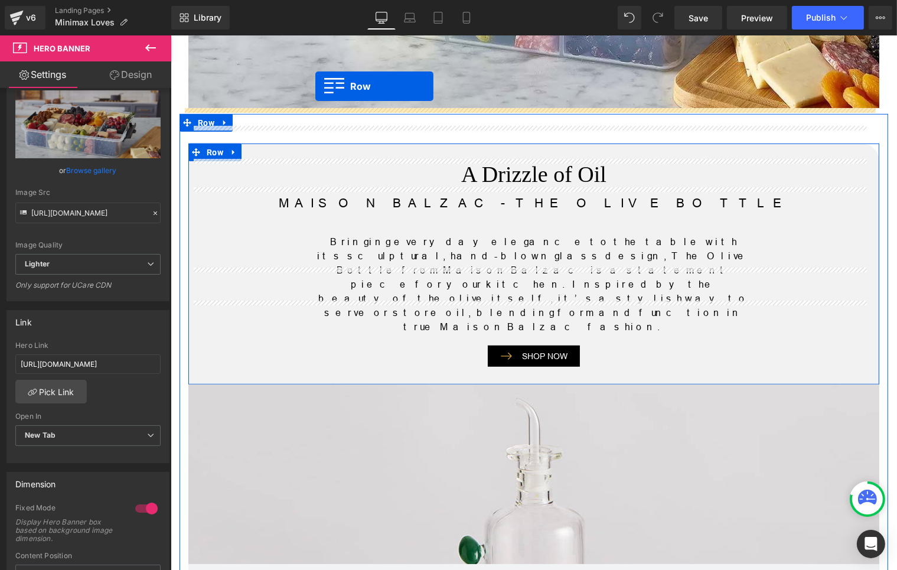
scroll to position [773, 0]
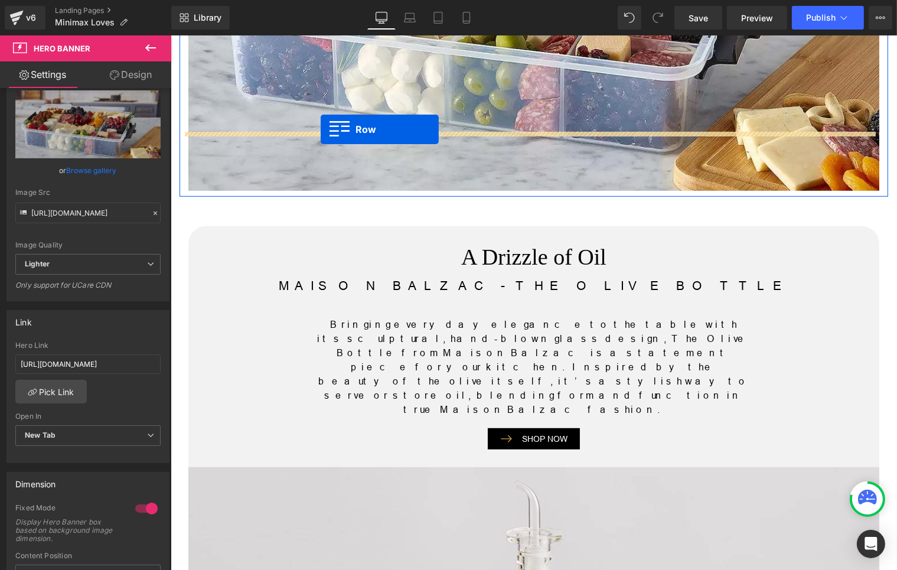
drag, startPoint x: 197, startPoint y: 240, endPoint x: 320, endPoint y: 129, distance: 166.4
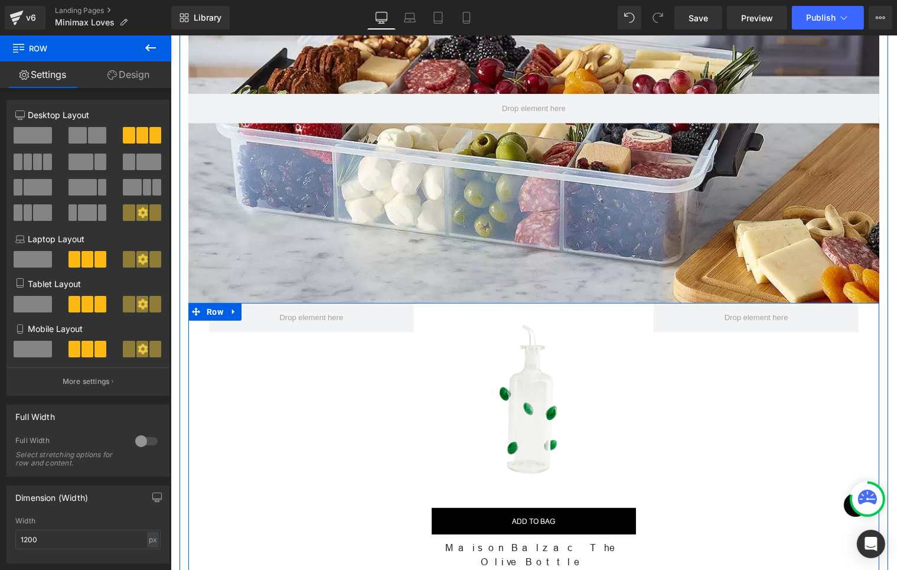
scroll to position [625, 0]
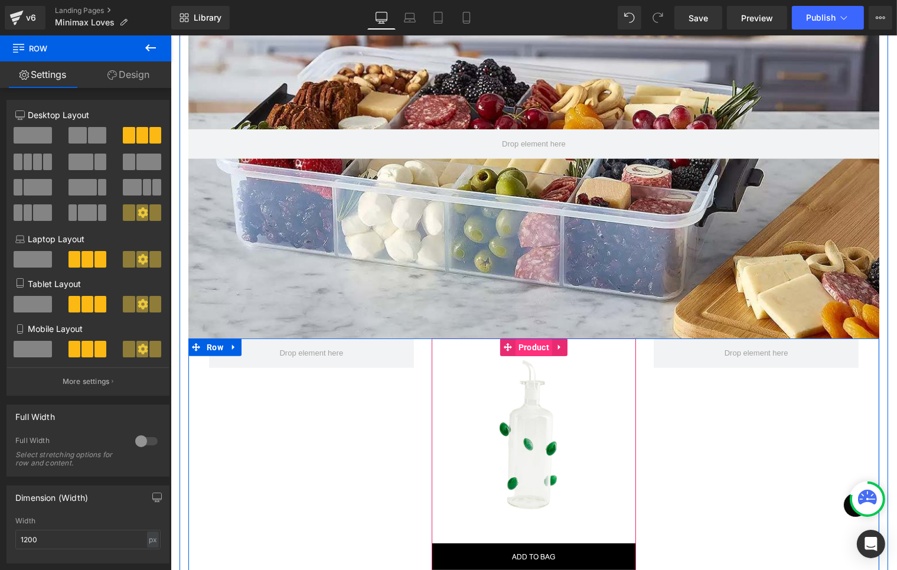
click at [519, 338] on span "Product" at bounding box center [533, 347] width 37 height 18
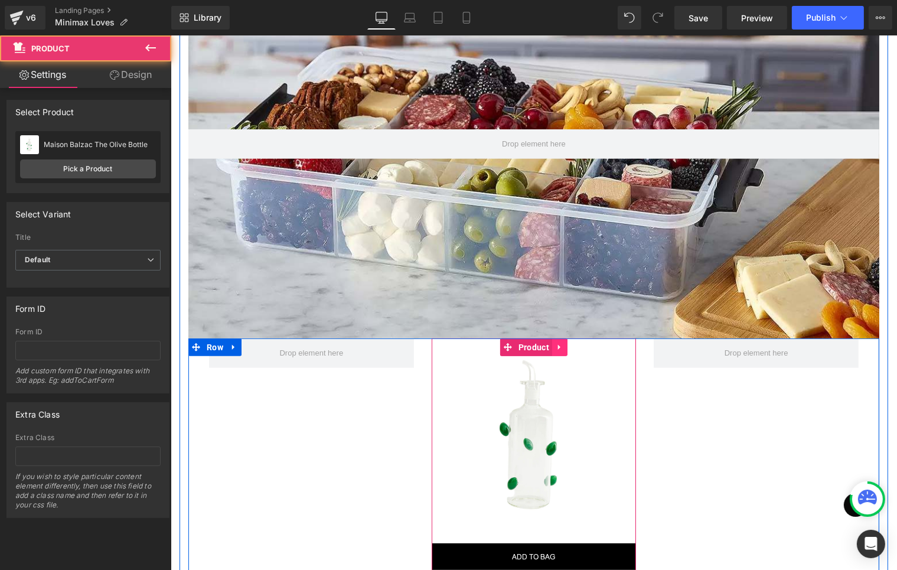
click at [555, 343] on icon at bounding box center [559, 347] width 8 height 9
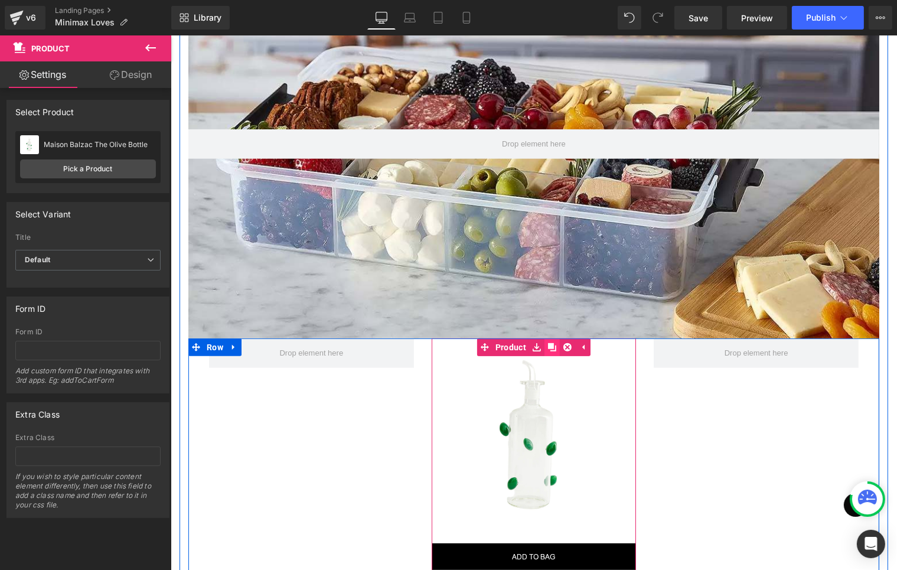
click at [548, 343] on icon at bounding box center [552, 347] width 8 height 8
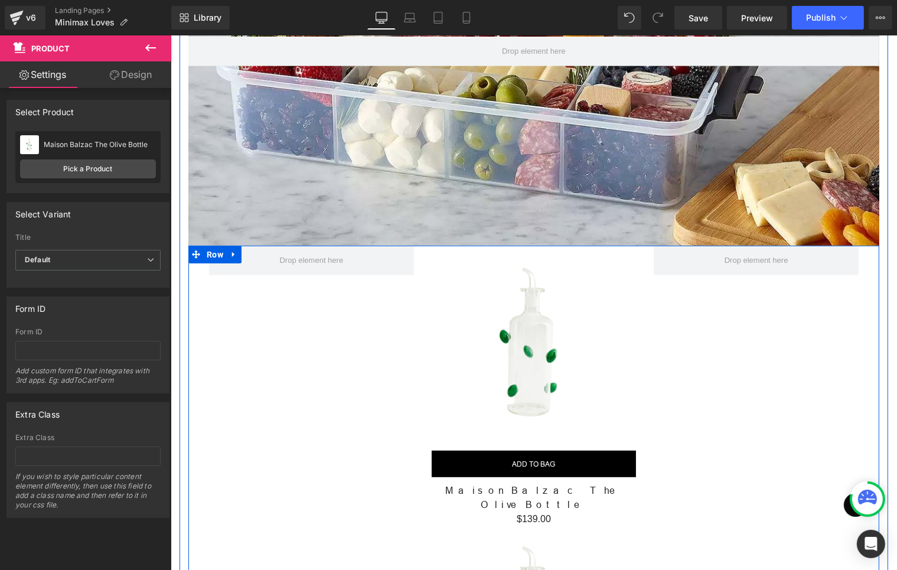
scroll to position [717, 0]
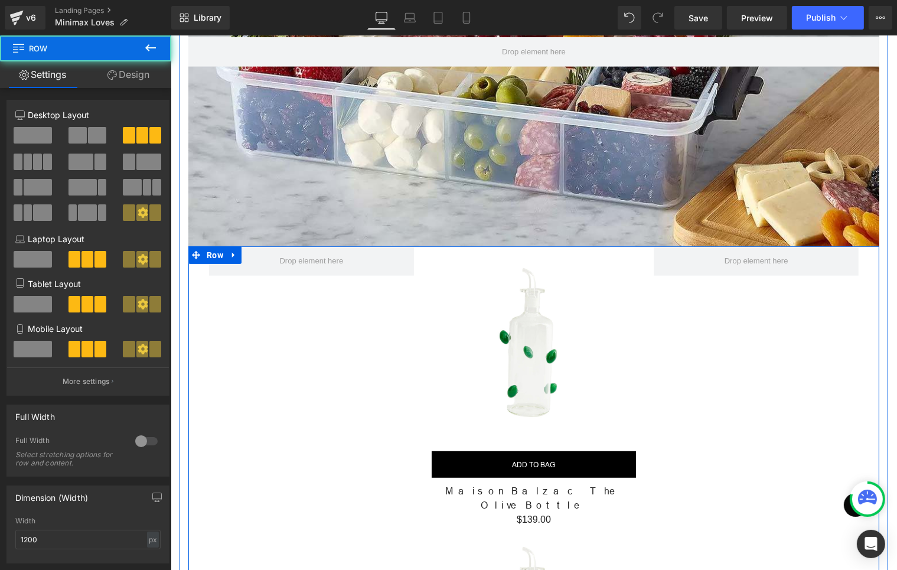
click at [734, 421] on div "NEW (P) Image ADD TO BAG (P) Cart Button Row Maison Balzac The Olive Bottle (P)…" at bounding box center [533, 538] width 691 height 584
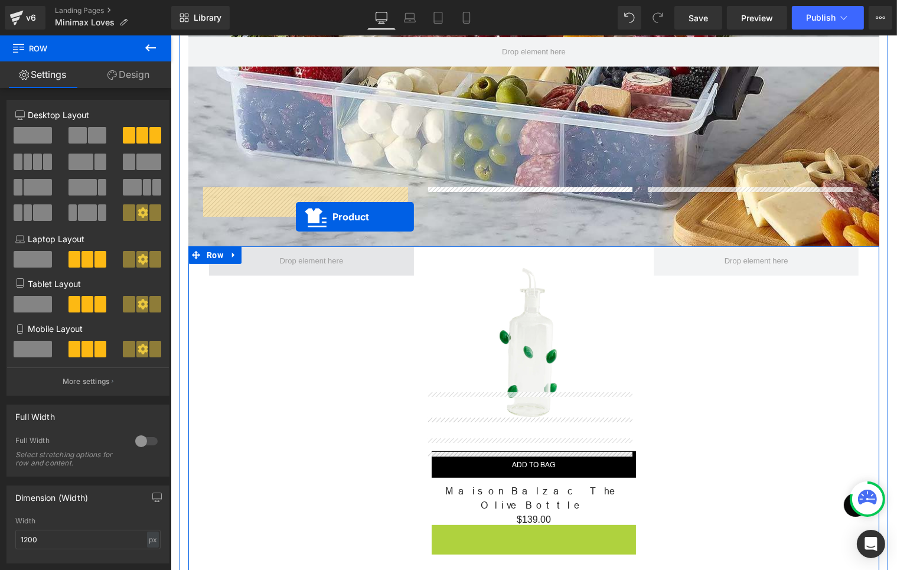
drag, startPoint x: 529, startPoint y: 461, endPoint x: 295, endPoint y: 217, distance: 337.5
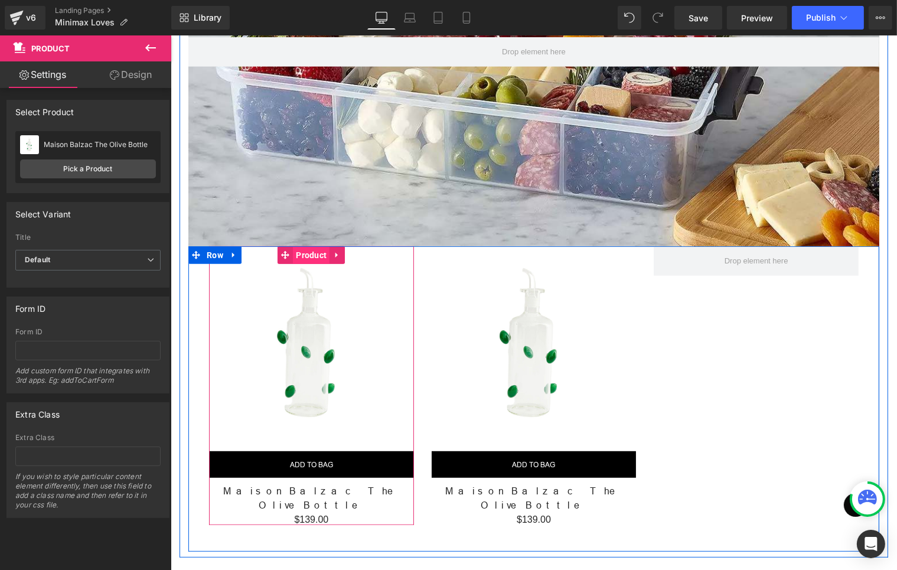
click at [297, 246] on span "Product" at bounding box center [310, 255] width 37 height 18
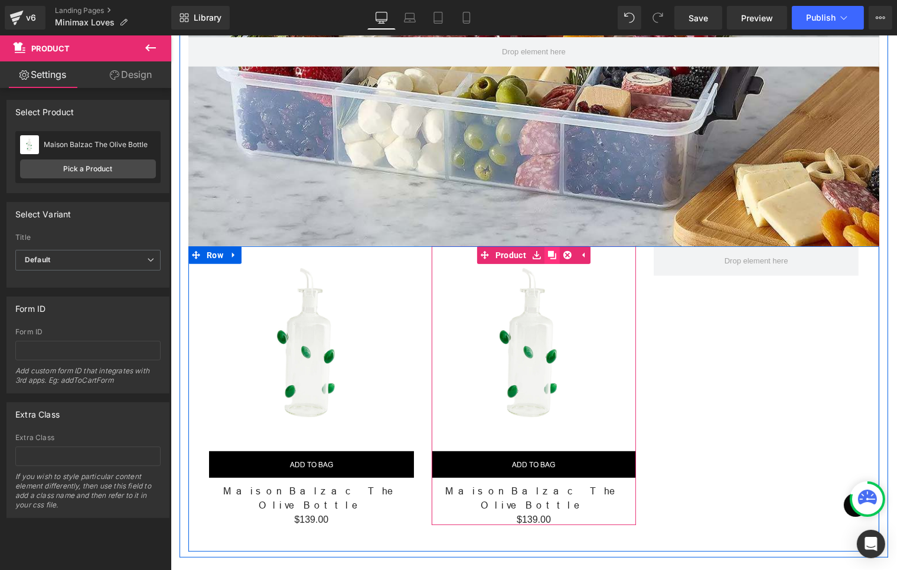
click at [548, 251] on icon at bounding box center [552, 255] width 8 height 8
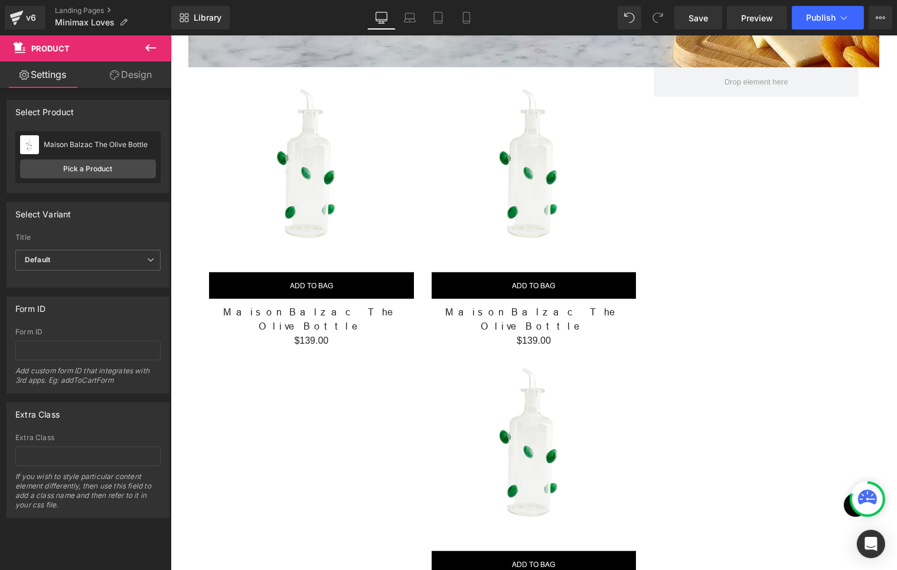
scroll to position [791, 0]
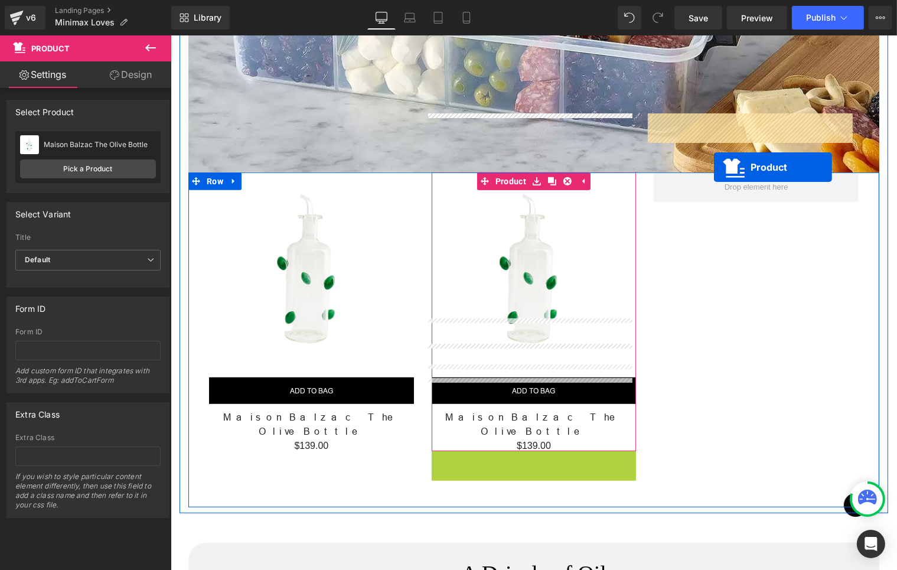
drag, startPoint x: 525, startPoint y: 388, endPoint x: 712, endPoint y: 164, distance: 292.3
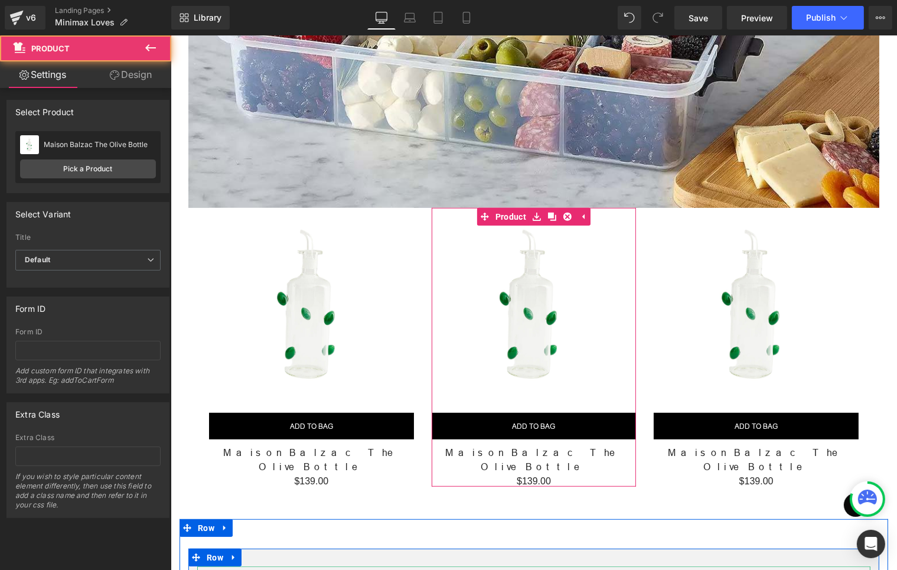
scroll to position [717, 0]
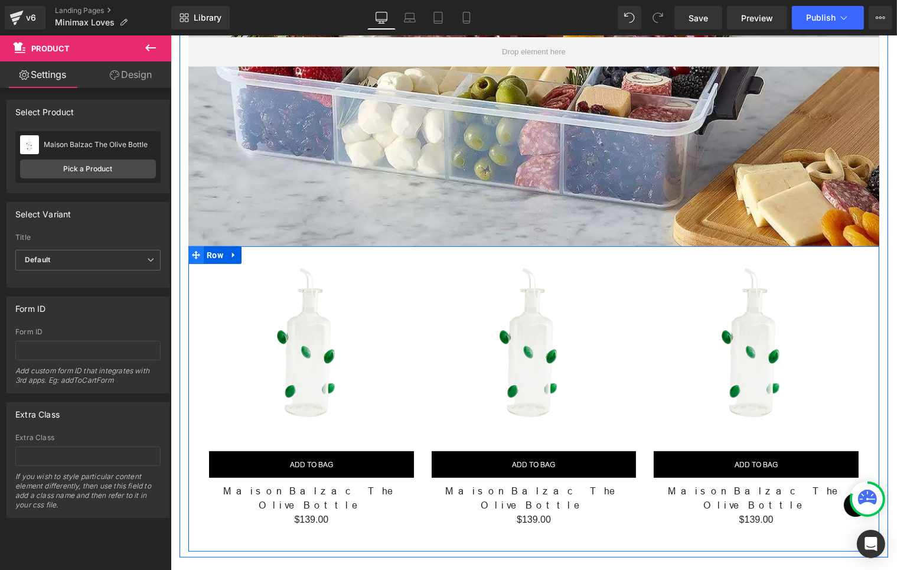
click at [196, 246] on span at bounding box center [195, 255] width 15 height 18
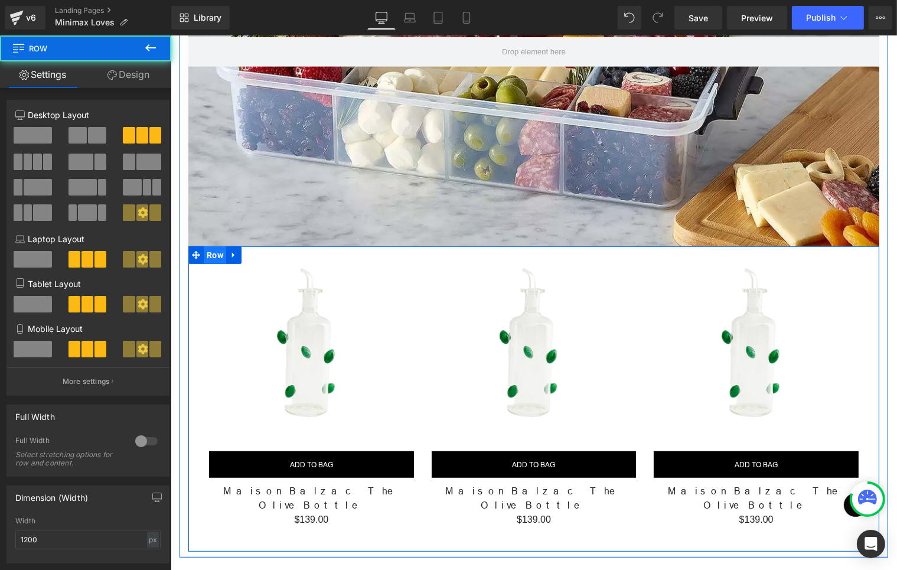
click at [211, 246] on span "Row" at bounding box center [214, 255] width 22 height 18
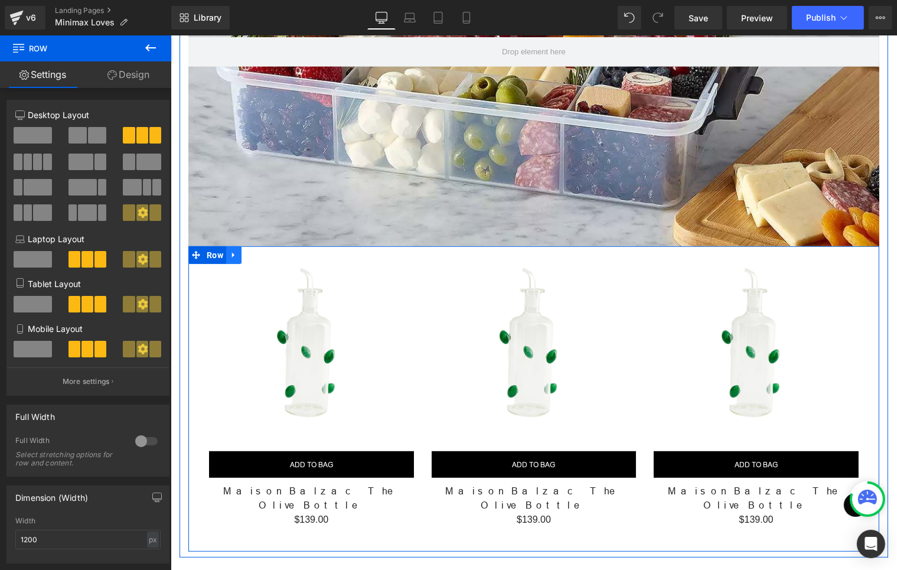
click at [230, 251] on icon at bounding box center [233, 255] width 8 height 9
click at [220, 246] on img at bounding box center [311, 348] width 205 height 205
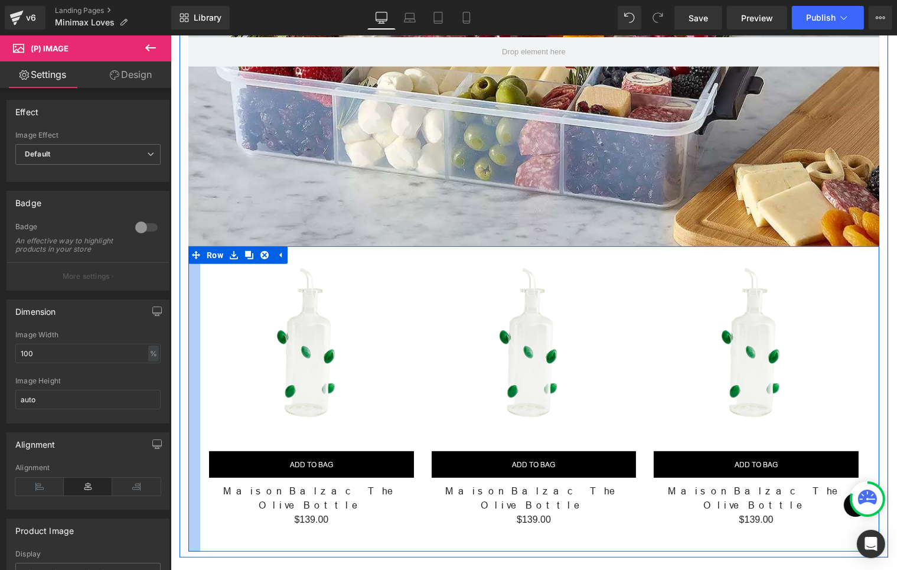
click at [188, 246] on div at bounding box center [194, 398] width 12 height 305
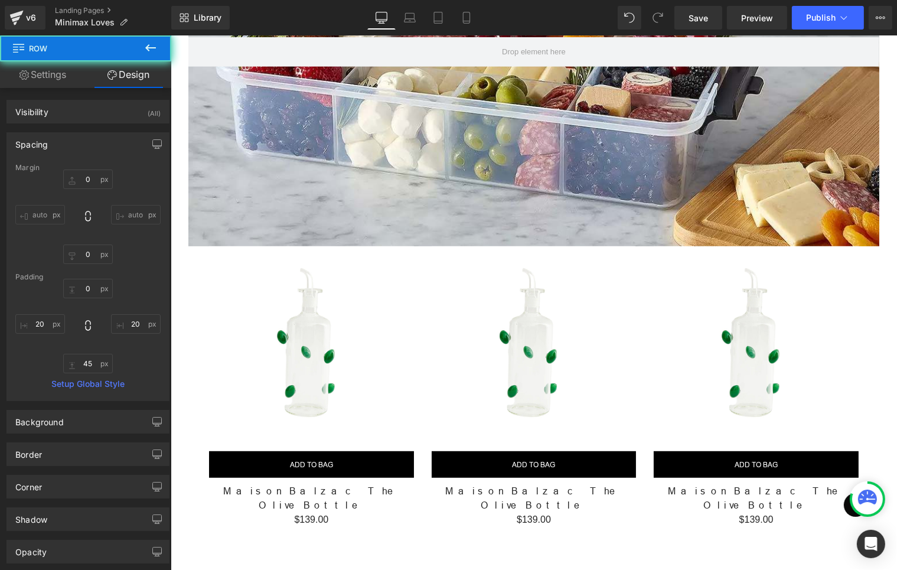
click at [151, 43] on icon at bounding box center [151, 48] width 14 height 14
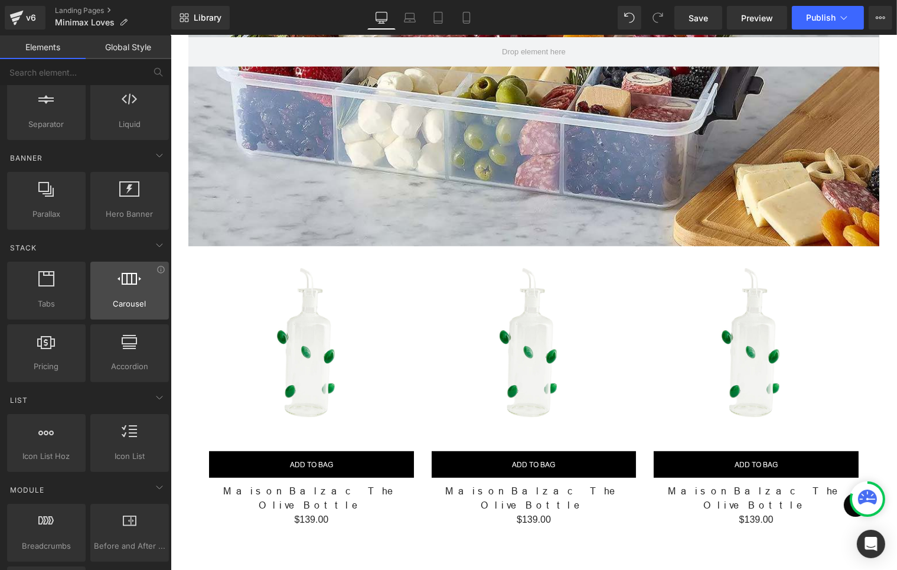
scroll to position [221, 0]
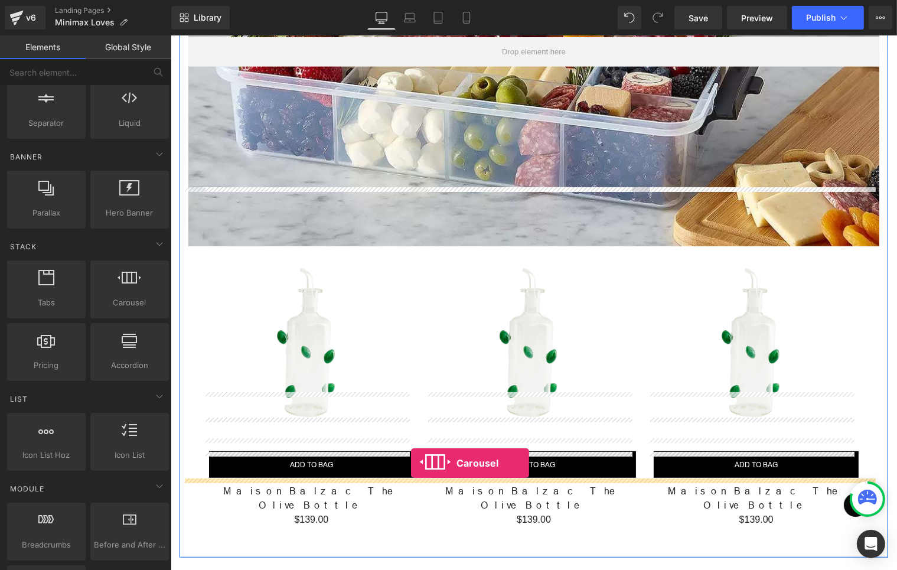
drag, startPoint x: 309, startPoint y: 332, endPoint x: 411, endPoint y: 463, distance: 165.9
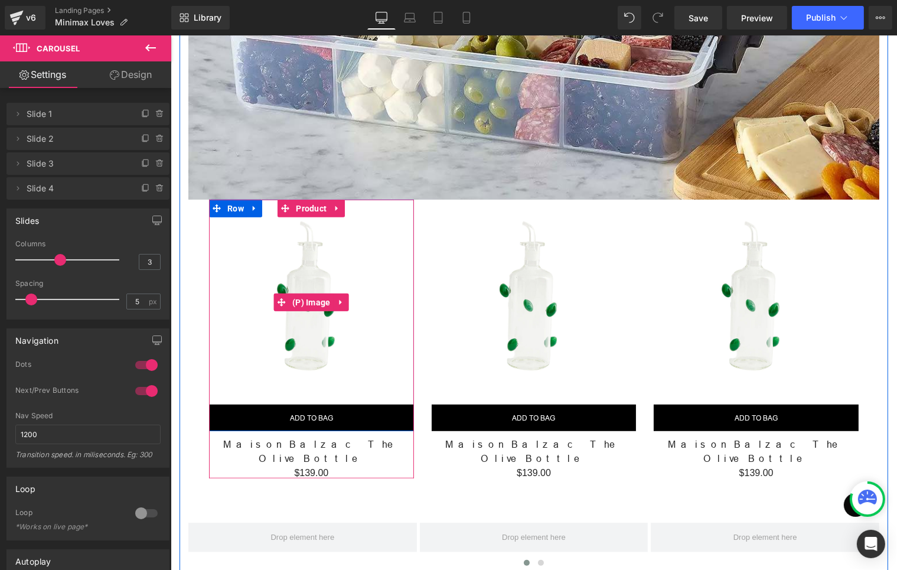
scroll to position [791, 0]
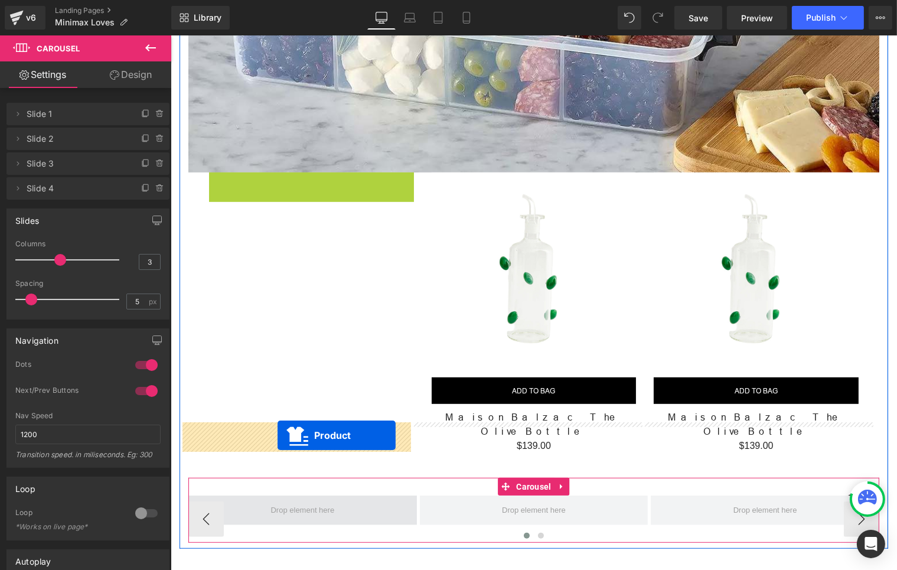
drag, startPoint x: 300, startPoint y: 124, endPoint x: 277, endPoint y: 435, distance: 312.1
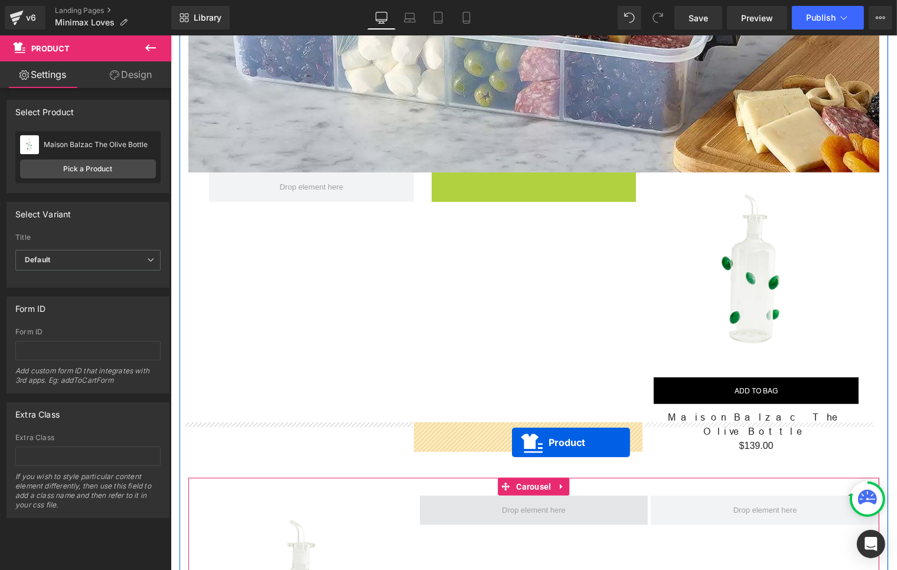
drag, startPoint x: 507, startPoint y: 121, endPoint x: 512, endPoint y: 442, distance: 321.3
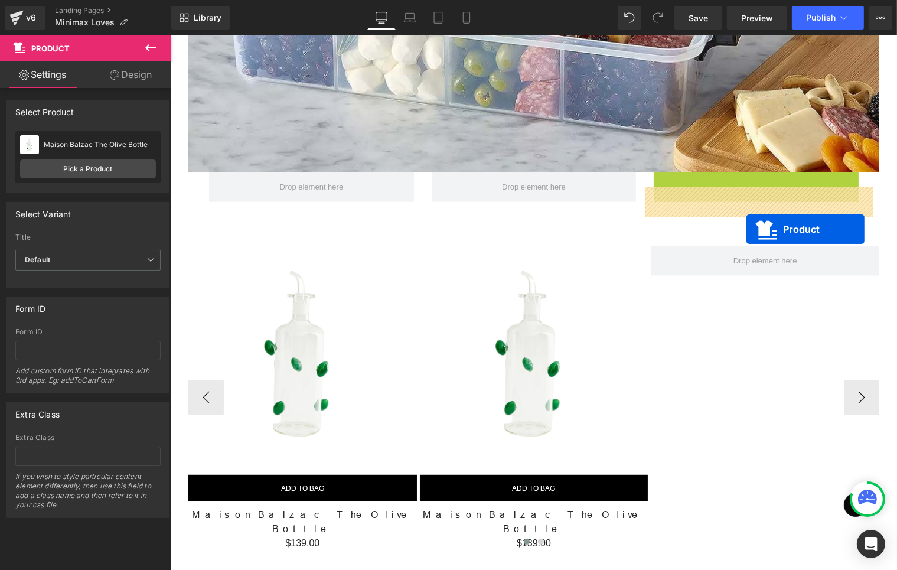
drag, startPoint x: 743, startPoint y: 125, endPoint x: 746, endPoint y: 229, distance: 104.0
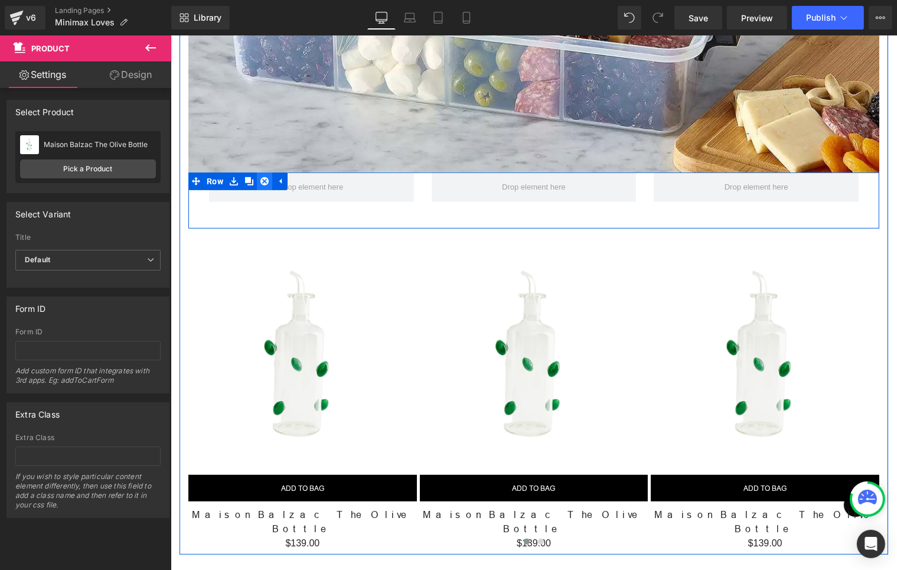
click at [264, 172] on link at bounding box center [263, 181] width 15 height 18
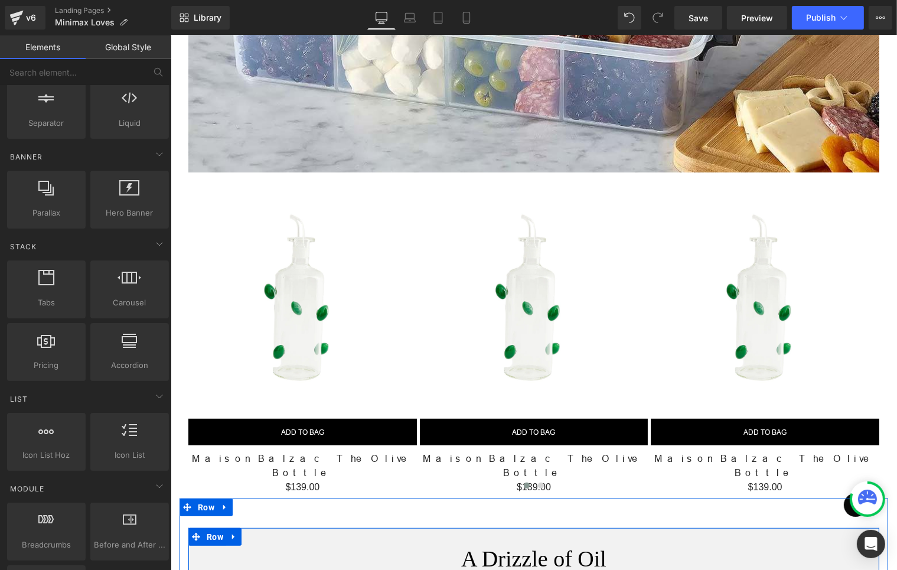
scroll to position [717, 0]
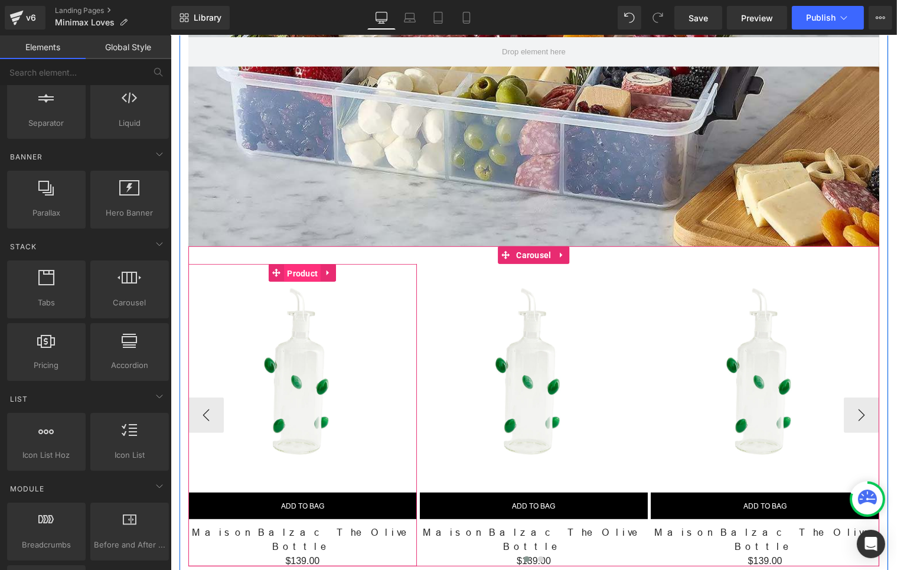
click at [301, 265] on span "Product" at bounding box center [302, 274] width 37 height 18
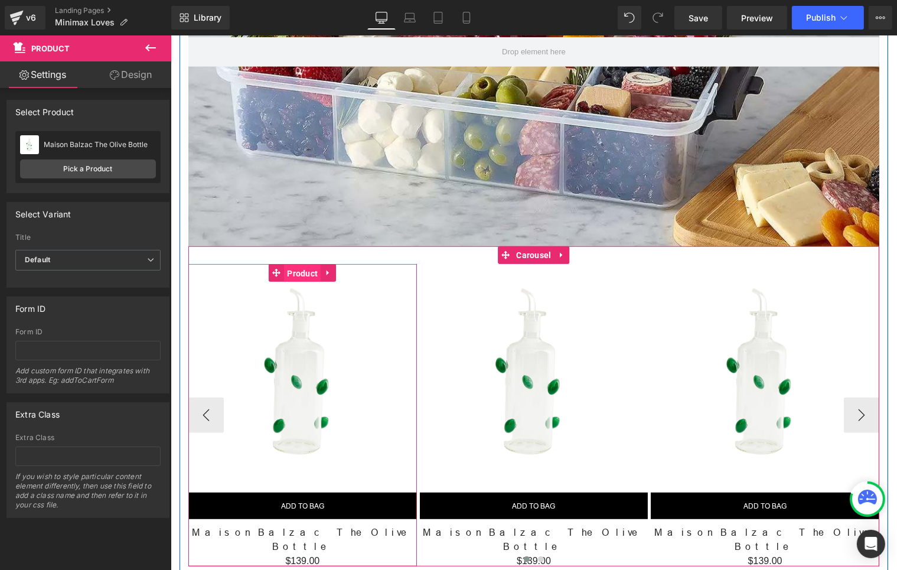
click at [291, 265] on span "Product" at bounding box center [302, 274] width 37 height 18
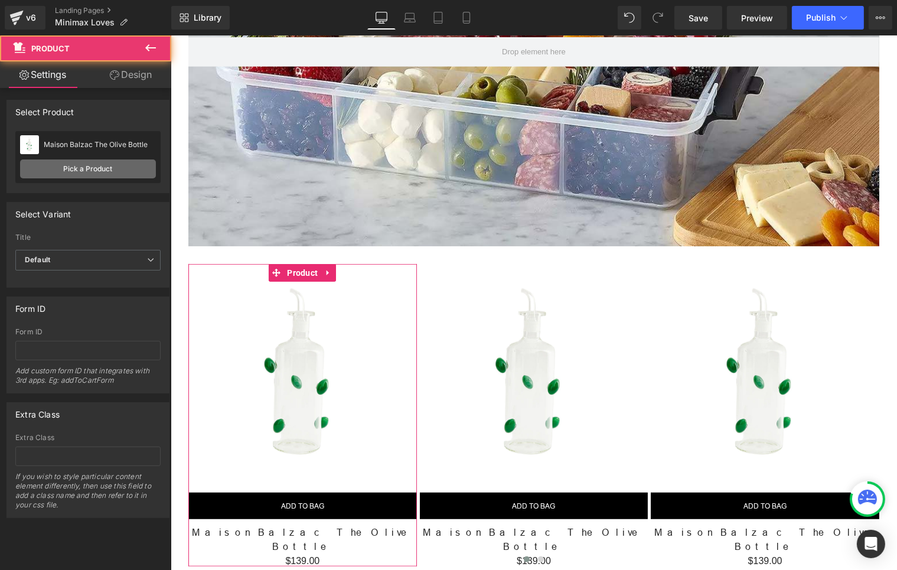
click at [109, 168] on link "Pick a Product" at bounding box center [88, 168] width 136 height 19
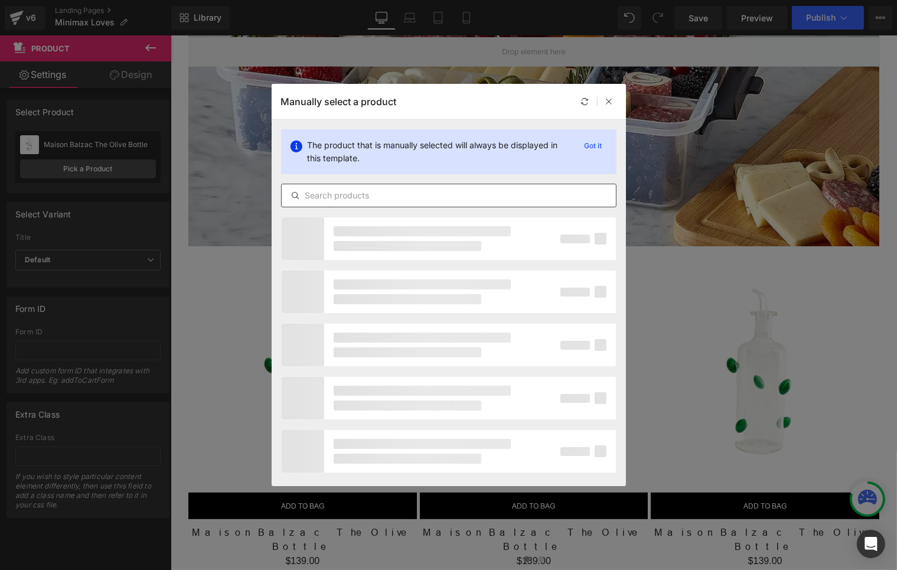
click at [347, 183] on div "The product that is manually selected will always be displayed in this template…" at bounding box center [449, 168] width 354 height 97
click at [344, 190] on input "text" at bounding box center [449, 195] width 334 height 14
paste input "Farberware SnackleBox with Bamboo Board 30 x 40cm"
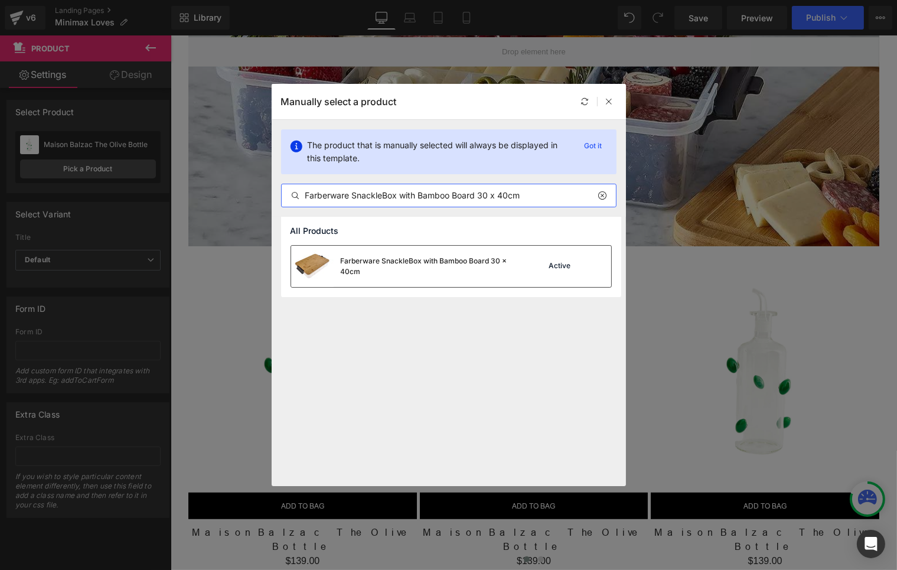
type input "Farberware SnackleBox with Bamboo Board 30 x 40cm"
click at [402, 269] on div "Farberware SnackleBox with Bamboo Board 30 x 40cm" at bounding box center [429, 266] width 177 height 21
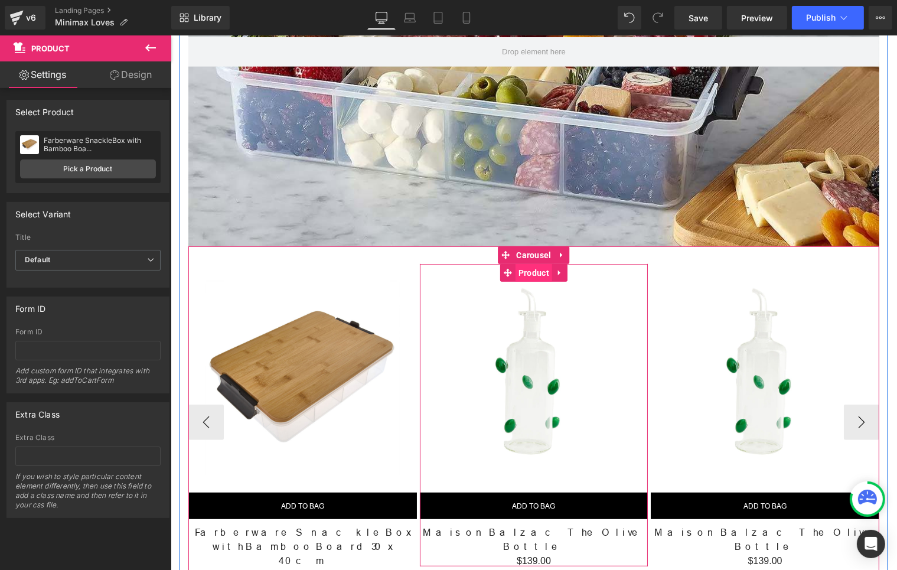
click at [515, 264] on span "Product" at bounding box center [533, 273] width 37 height 18
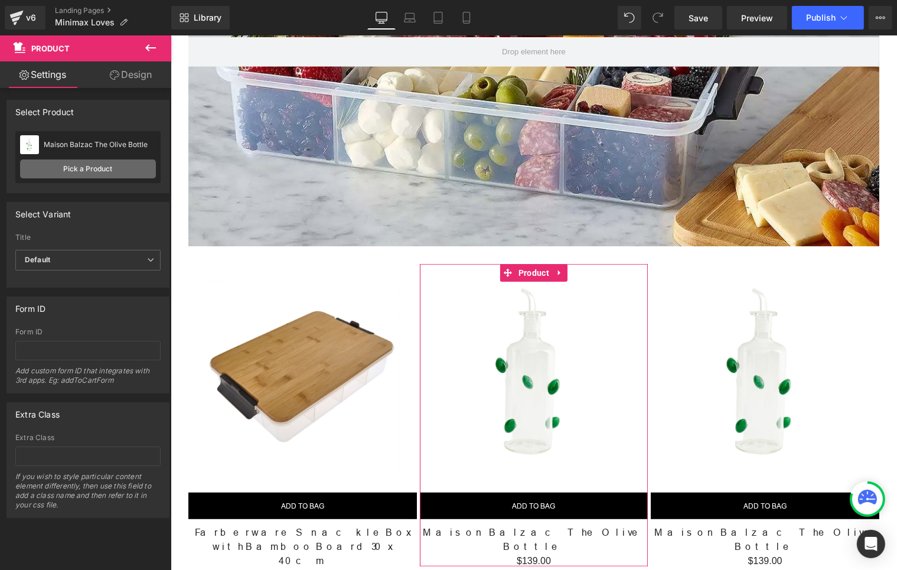
click at [85, 170] on link "Pick a Product" at bounding box center [88, 168] width 136 height 19
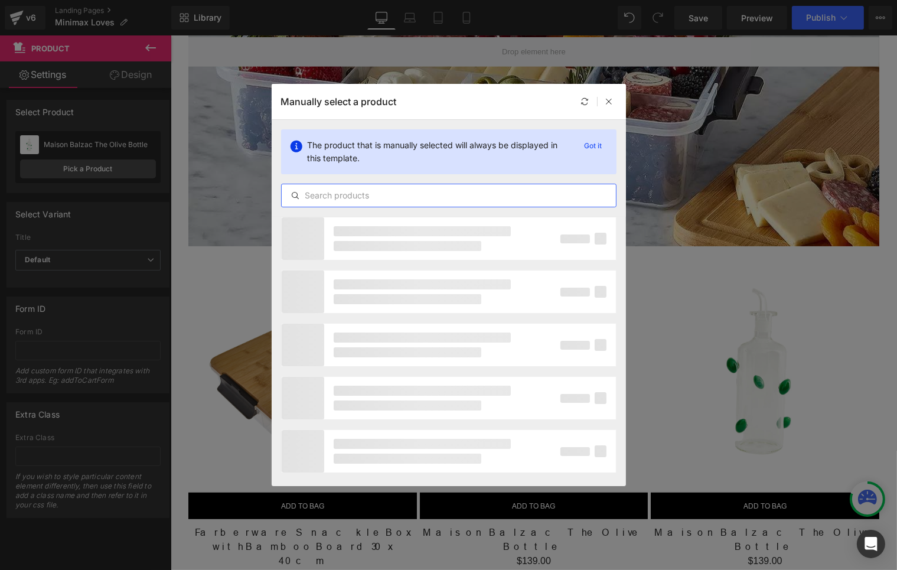
click at [347, 196] on input "text" at bounding box center [449, 195] width 334 height 14
paste input "Farberware Rectangular Build-a-Board 30 x 40cm"
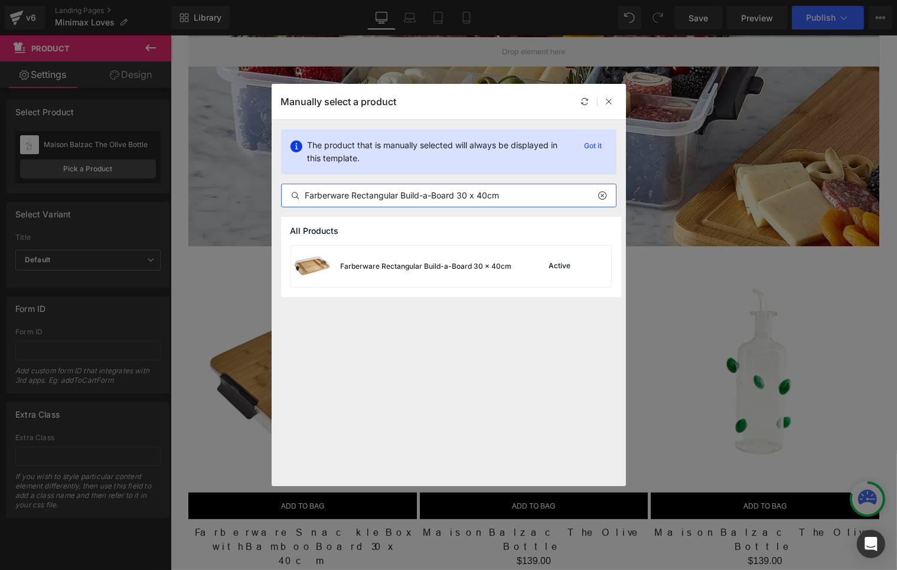
type input "Farberware Rectangular Build-a-Board 30 x 40cm"
click at [405, 263] on div "Farberware Rectangular Build-a-Board 30 x 40cm" at bounding box center [426, 266] width 171 height 11
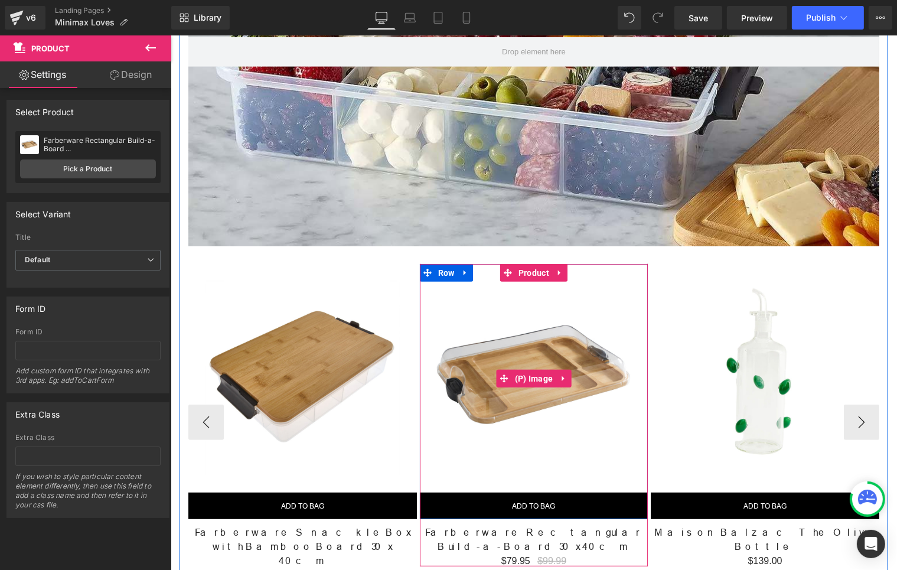
click at [523, 264] on img at bounding box center [533, 378] width 229 height 229
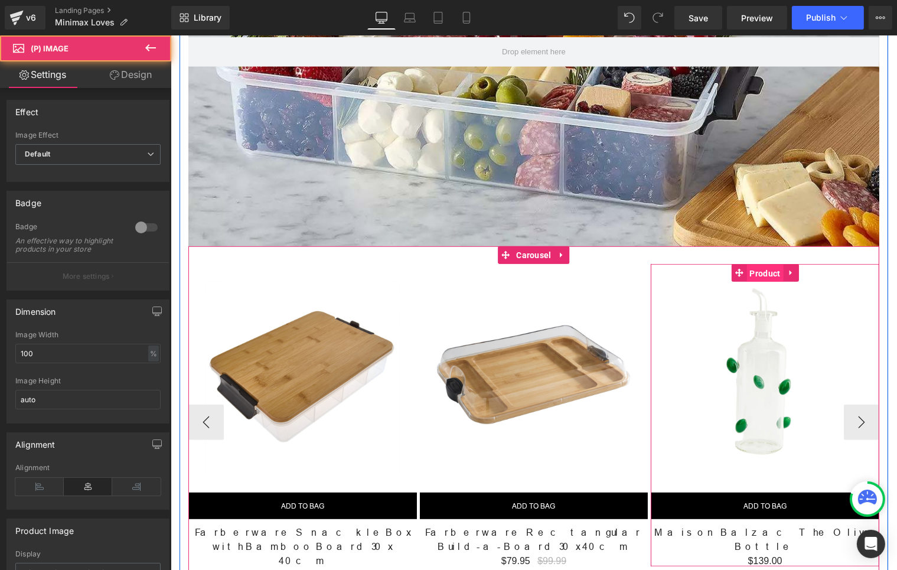
click at [755, 265] on span "Product" at bounding box center [765, 274] width 37 height 18
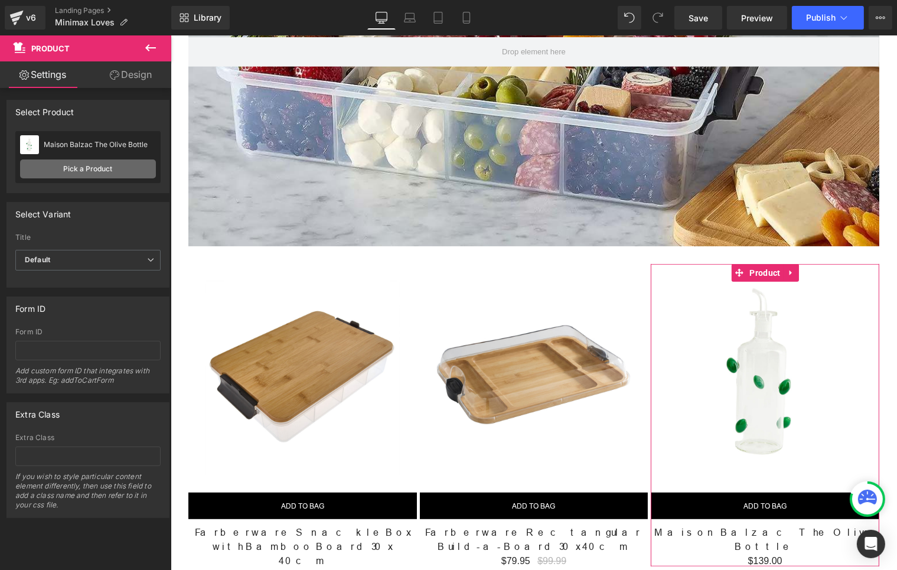
click at [95, 170] on link "Pick a Product" at bounding box center [88, 168] width 136 height 19
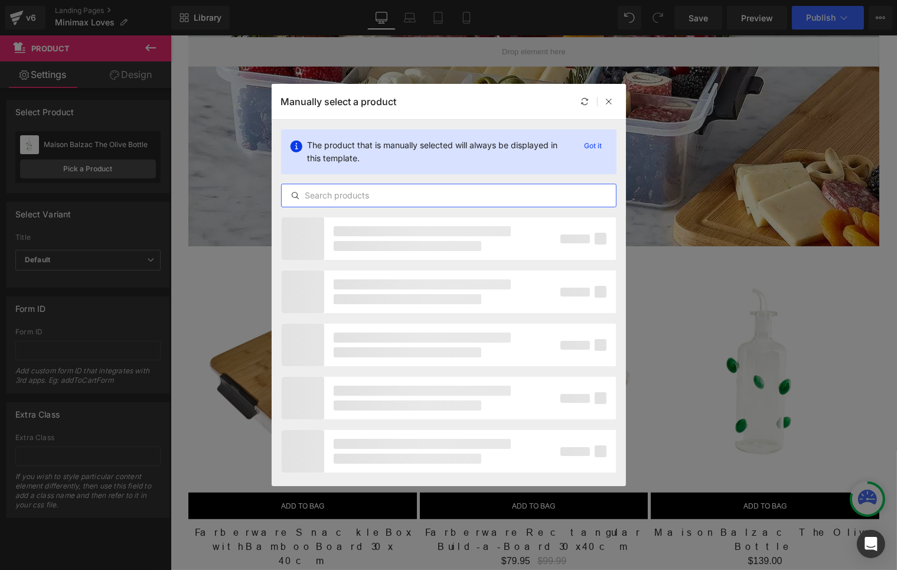
click at [337, 197] on input "text" at bounding box center [449, 195] width 334 height 14
paste input "Farberware Round Build-a-Board Divided 35cm"
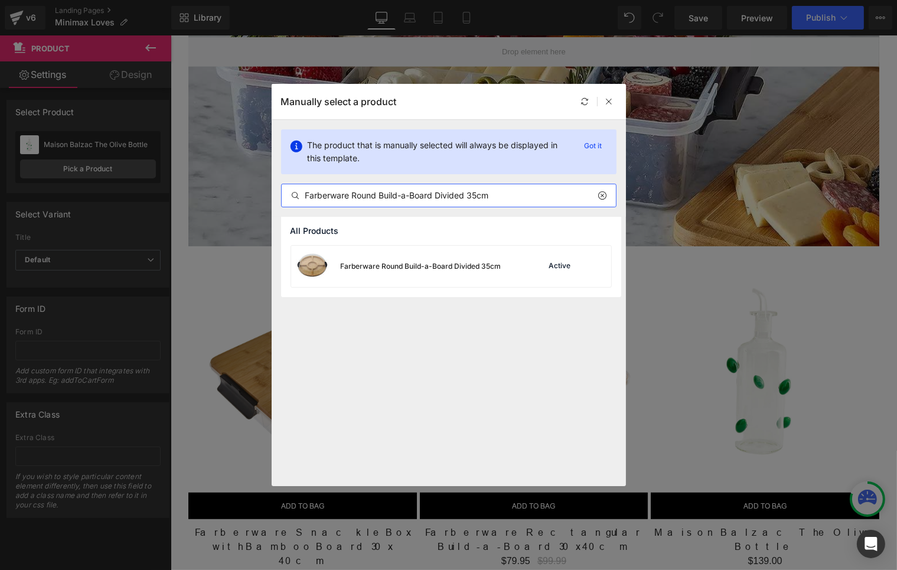
type input "Farberware Round Build-a-Board Divided 35cm"
click at [423, 273] on div "Farberware Round Build-a-Board Divided 35cm" at bounding box center [396, 266] width 210 height 41
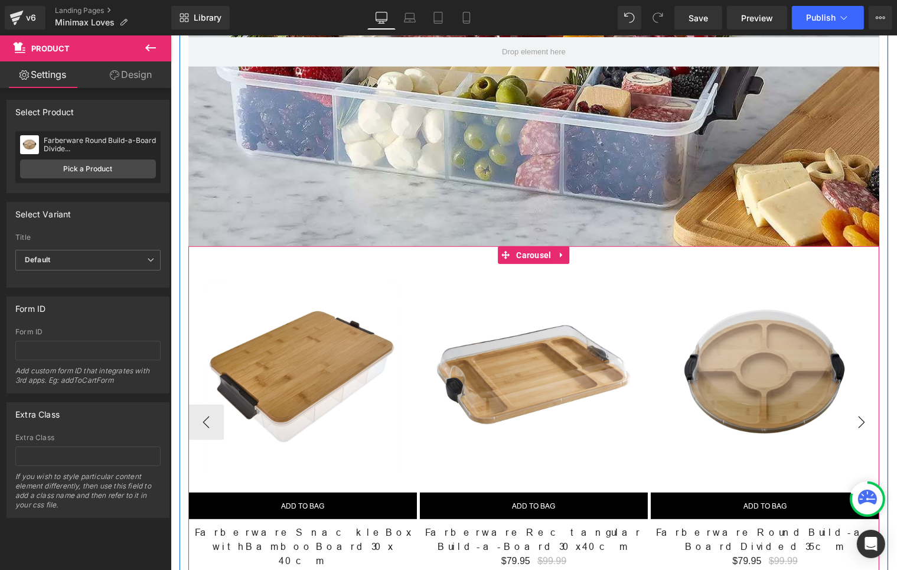
click at [858, 405] on button "›" at bounding box center [860, 422] width 35 height 35
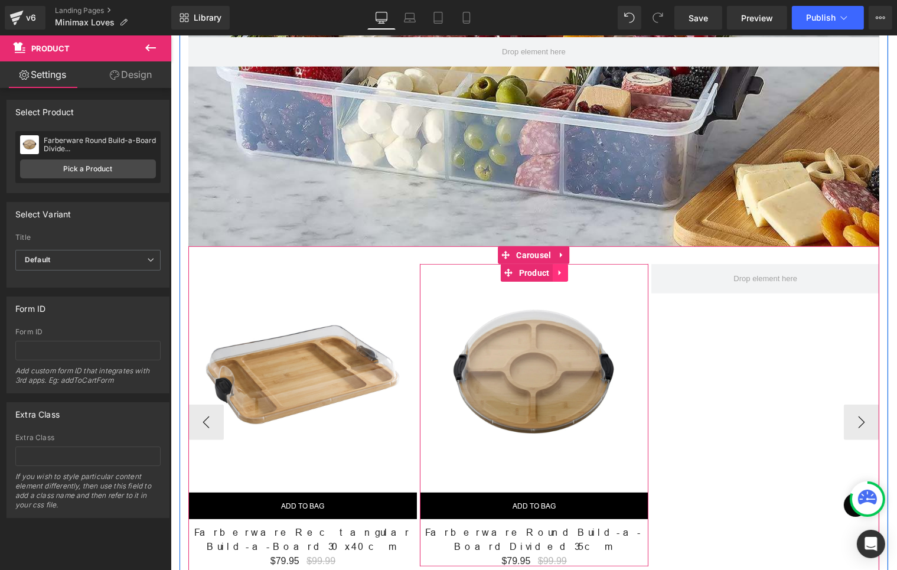
click at [558, 269] on icon at bounding box center [560, 273] width 8 height 9
click at [548, 269] on icon at bounding box center [552, 273] width 8 height 8
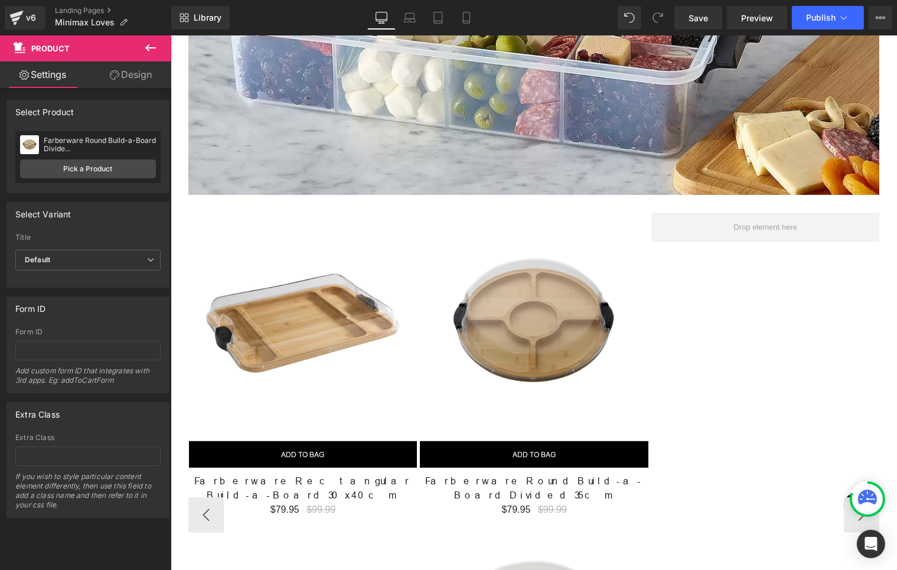
scroll to position [758, 0]
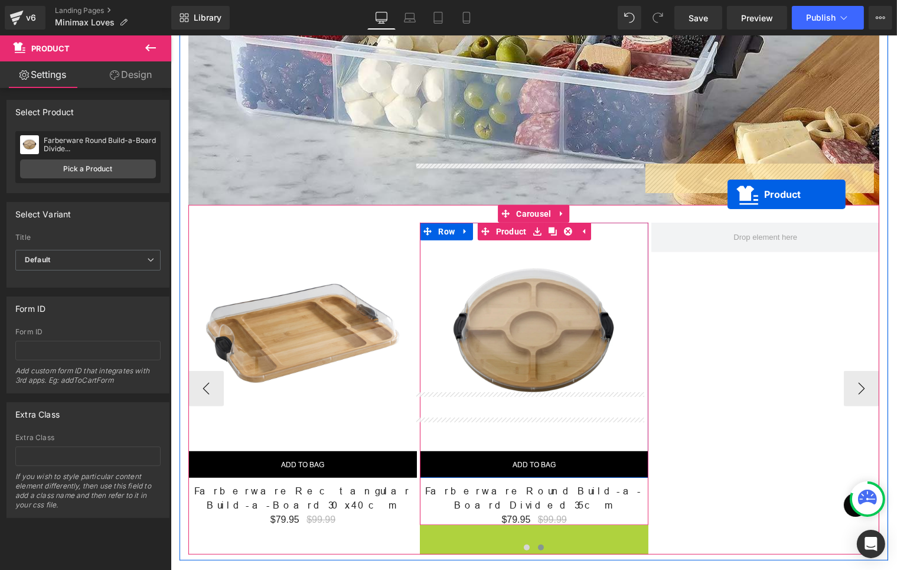
drag, startPoint x: 531, startPoint y: 460, endPoint x: 727, endPoint y: 194, distance: 330.3
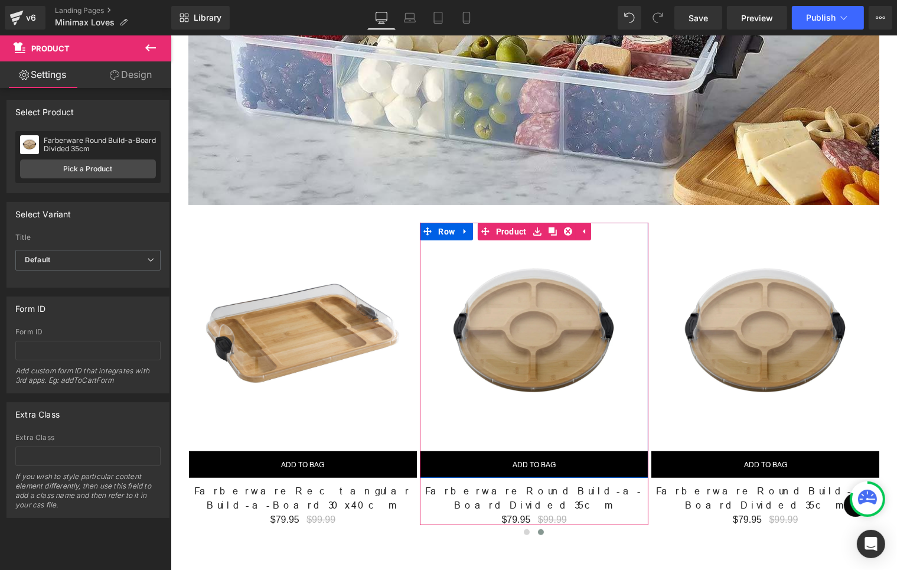
drag, startPoint x: 563, startPoint y: 262, endPoint x: 690, endPoint y: 250, distance: 126.9
click at [563, 262] on img at bounding box center [533, 337] width 229 height 229
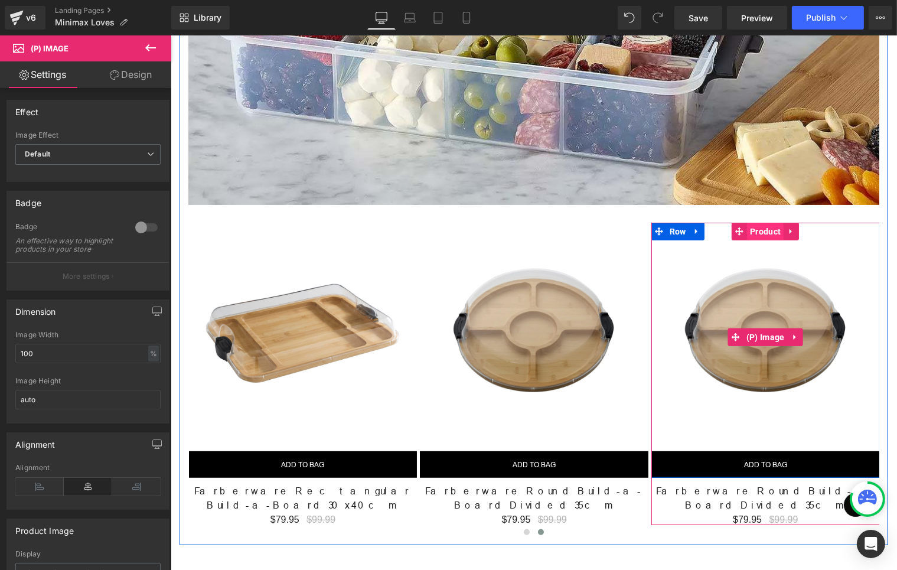
click at [756, 223] on span "Product" at bounding box center [765, 232] width 37 height 18
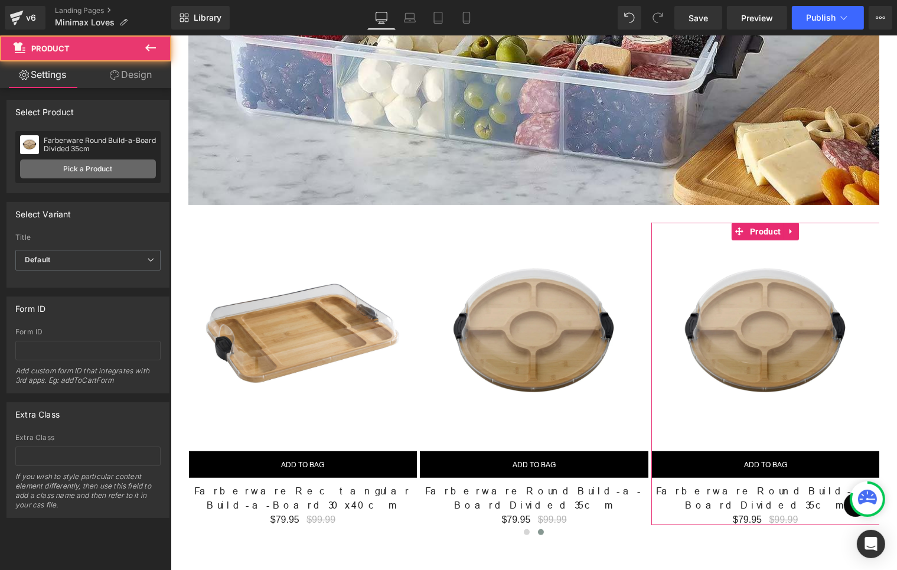
click at [102, 173] on link "Pick a Product" at bounding box center [88, 168] width 136 height 19
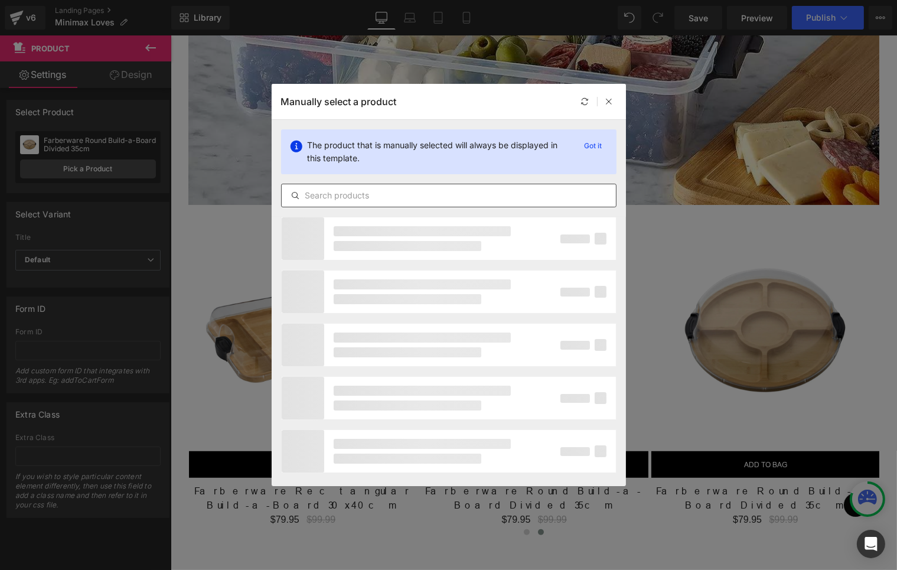
click at [324, 204] on div at bounding box center [448, 196] width 335 height 24
click at [328, 193] on input "text" at bounding box center [449, 195] width 334 height 14
paste input "Farberware Round Build-a-Board 35cm"
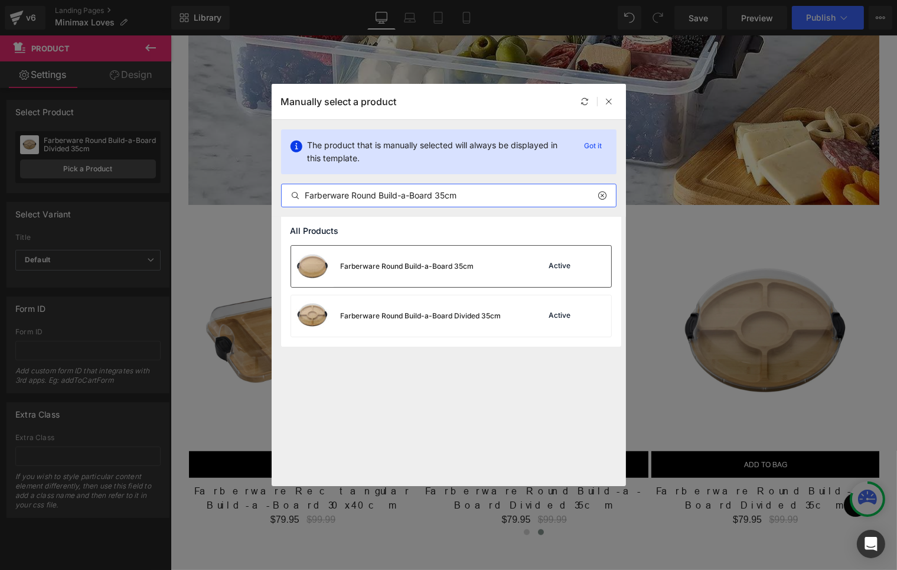
type input "Farberware Round Build-a-Board 35cm"
click at [411, 272] on div "Farberware Round Build-a-Board 35cm" at bounding box center [382, 266] width 183 height 41
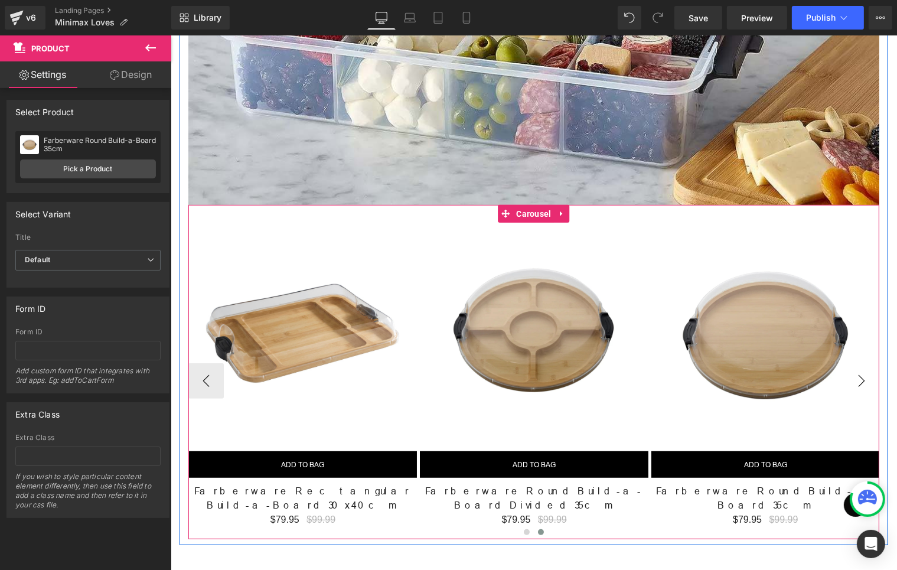
click at [859, 363] on button "›" at bounding box center [860, 380] width 35 height 35
click at [513, 205] on span "Carousel" at bounding box center [533, 214] width 41 height 18
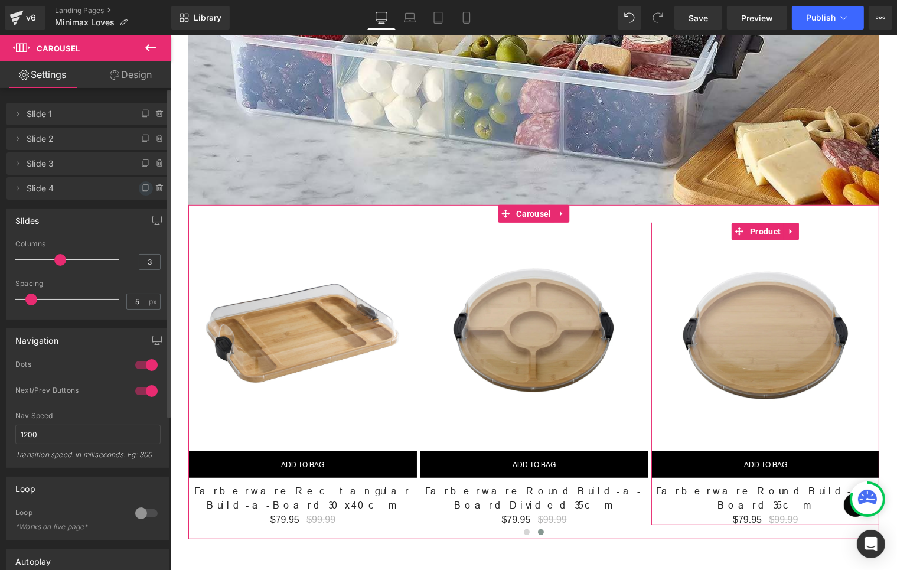
click at [141, 187] on icon at bounding box center [145, 188] width 9 height 9
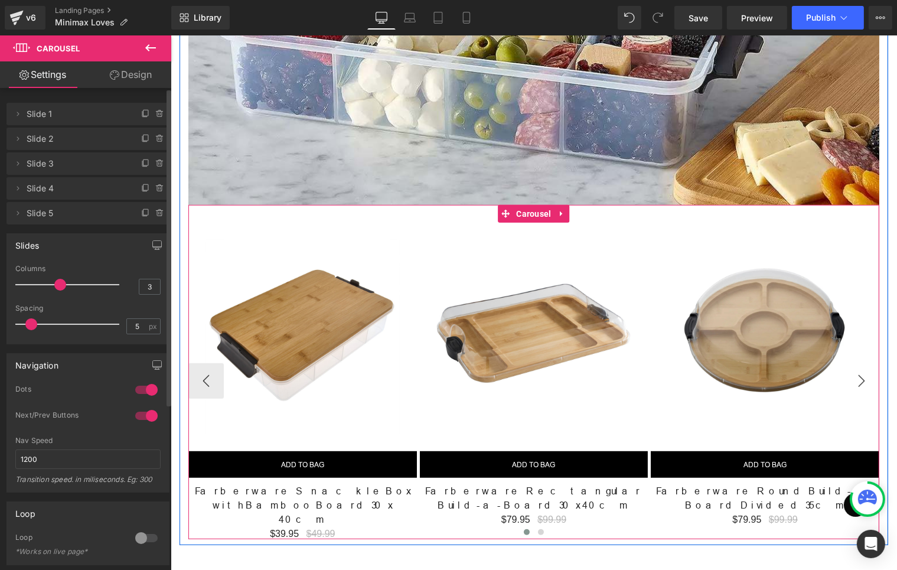
click at [861, 363] on button "›" at bounding box center [860, 380] width 35 height 35
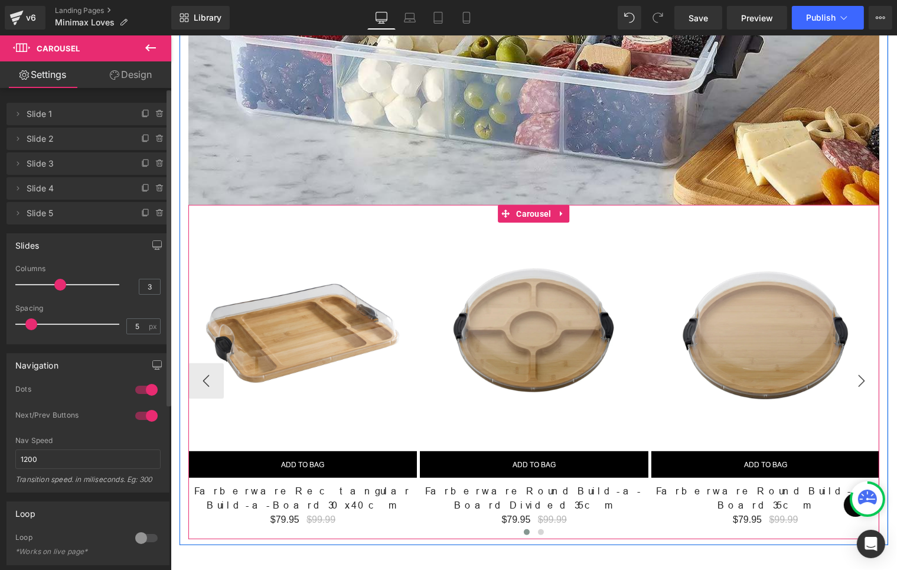
click at [861, 363] on button "›" at bounding box center [860, 380] width 35 height 35
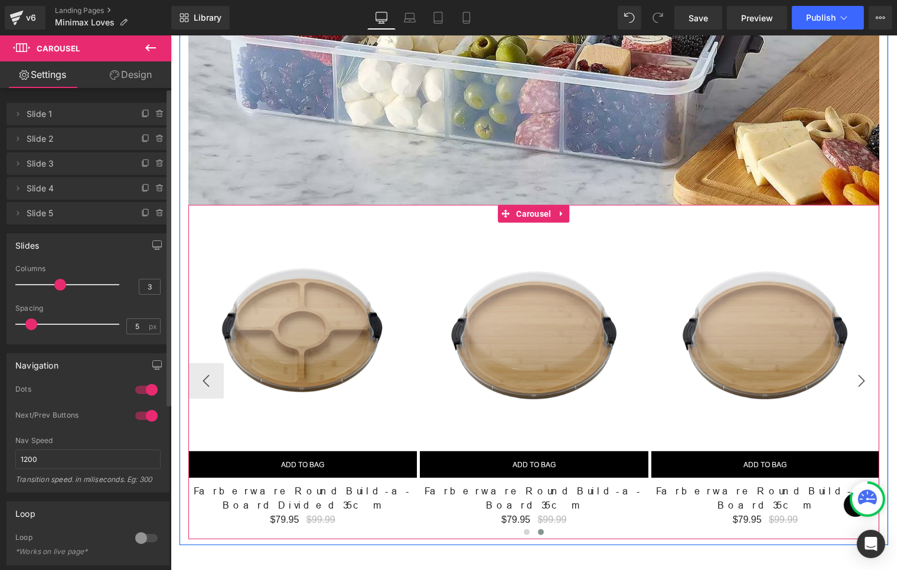
click at [861, 363] on button "›" at bounding box center [860, 380] width 35 height 35
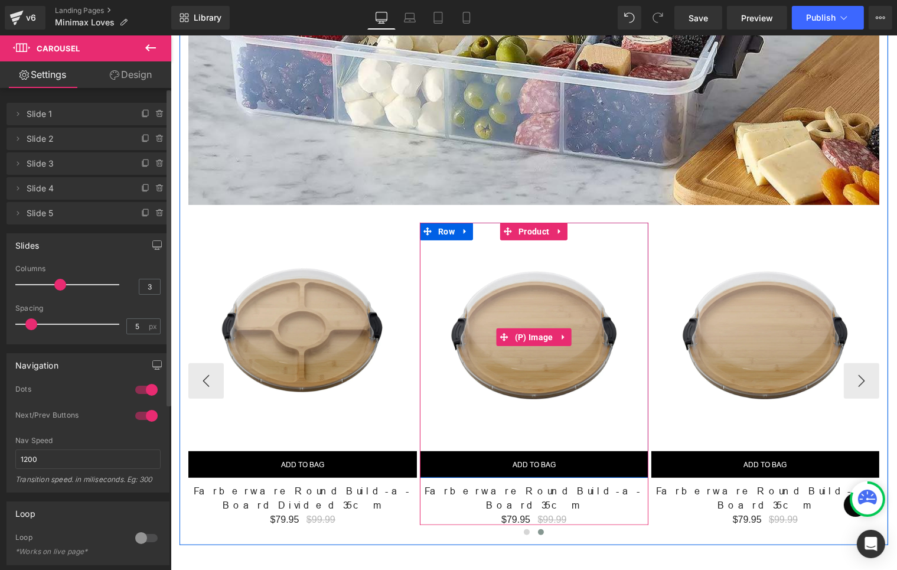
drag, startPoint x: 510, startPoint y: 228, endPoint x: 536, endPoint y: 226, distance: 26.0
click at [510, 228] on img at bounding box center [533, 337] width 229 height 229
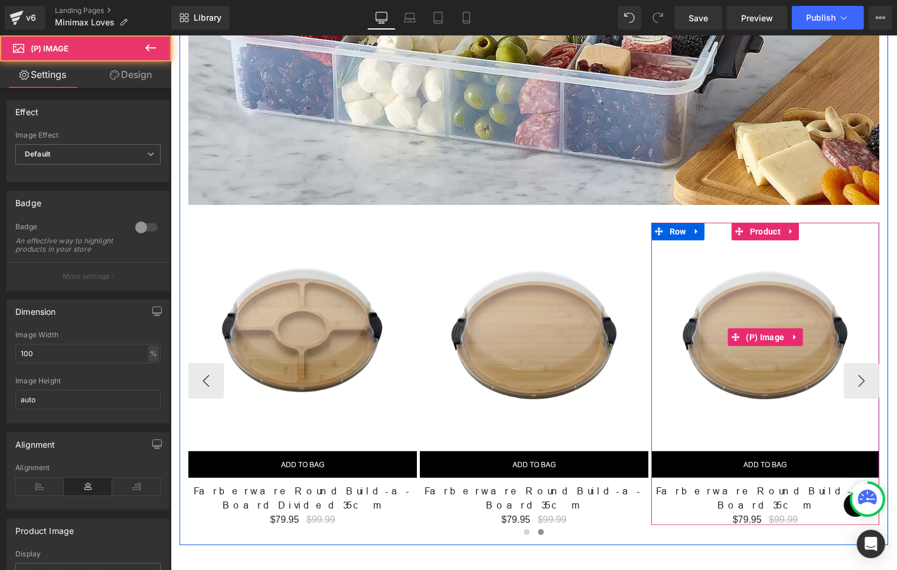
click at [807, 235] on img at bounding box center [765, 337] width 229 height 229
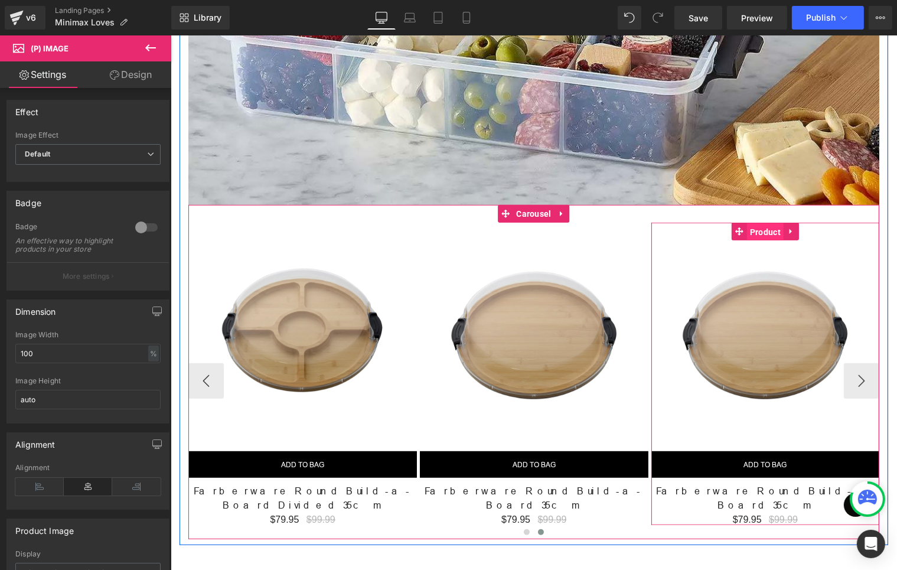
click at [754, 223] on span "Product" at bounding box center [765, 232] width 37 height 18
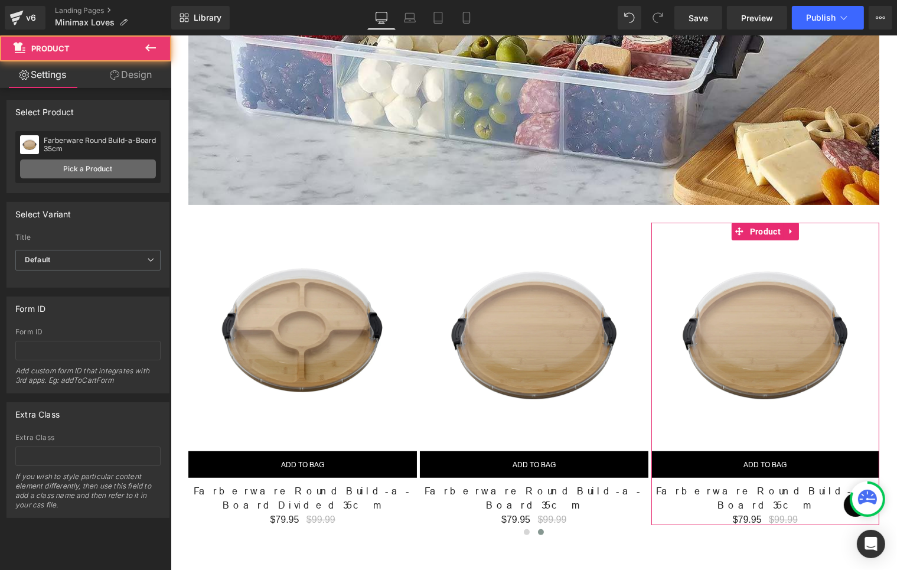
click at [76, 170] on link "Pick a Product" at bounding box center [88, 168] width 136 height 19
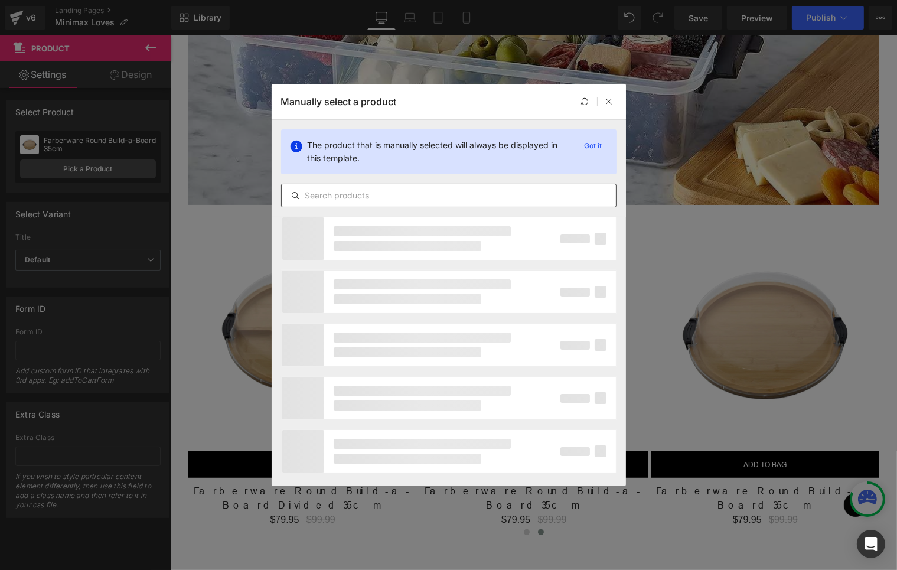
click at [367, 196] on input "text" at bounding box center [449, 195] width 334 height 14
paste input "Farberware Build-a-Board Platter 56 x 17cm"
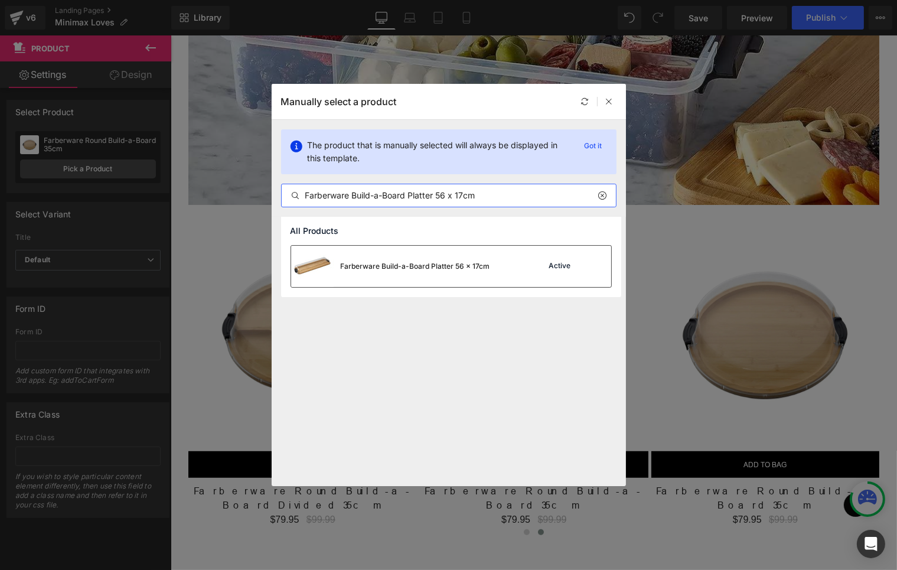
type input "Farberware Build-a-Board Platter 56 x 17cm"
click at [393, 273] on div "Farberware Build-a-Board Platter 56 x 17cm" at bounding box center [390, 266] width 199 height 41
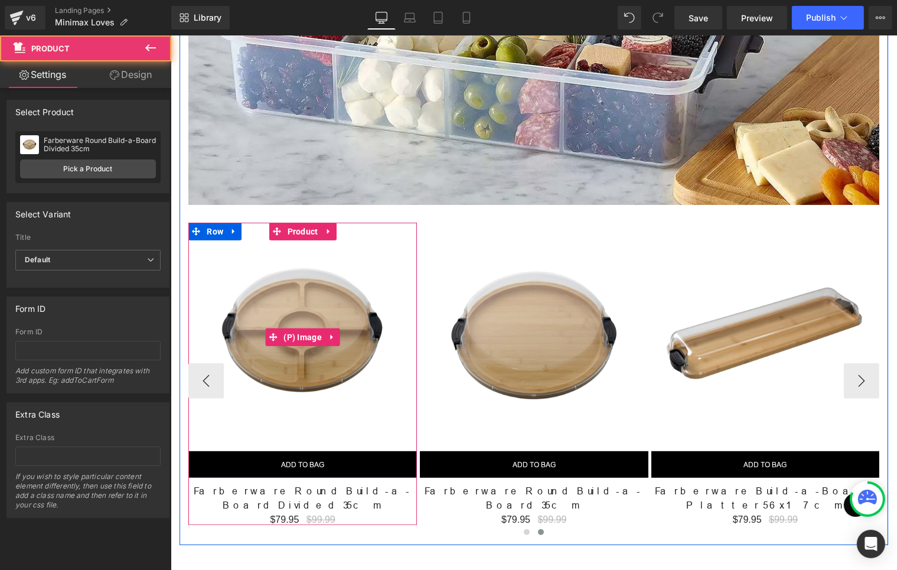
click at [407, 294] on div "NEW (P) Image ADD TO BAG (P) Cart Button Row Farberware Round Build-a-Board Div…" at bounding box center [302, 374] width 229 height 302
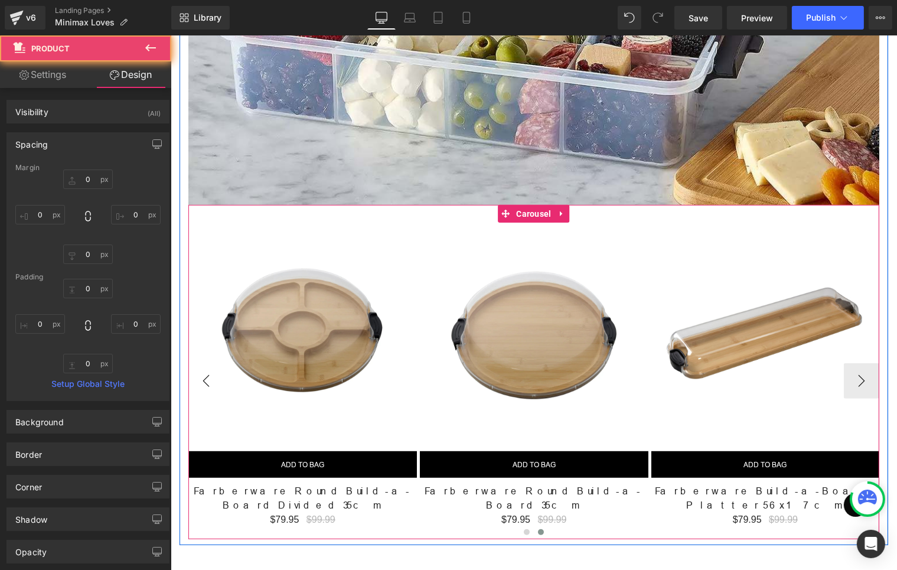
click at [191, 363] on button "‹" at bounding box center [205, 380] width 35 height 35
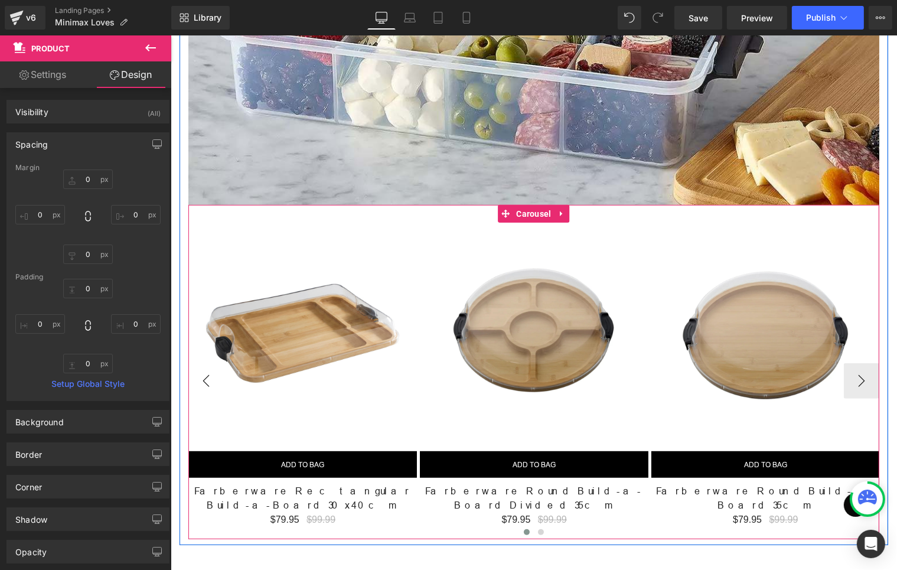
click at [204, 363] on button "‹" at bounding box center [205, 380] width 35 height 35
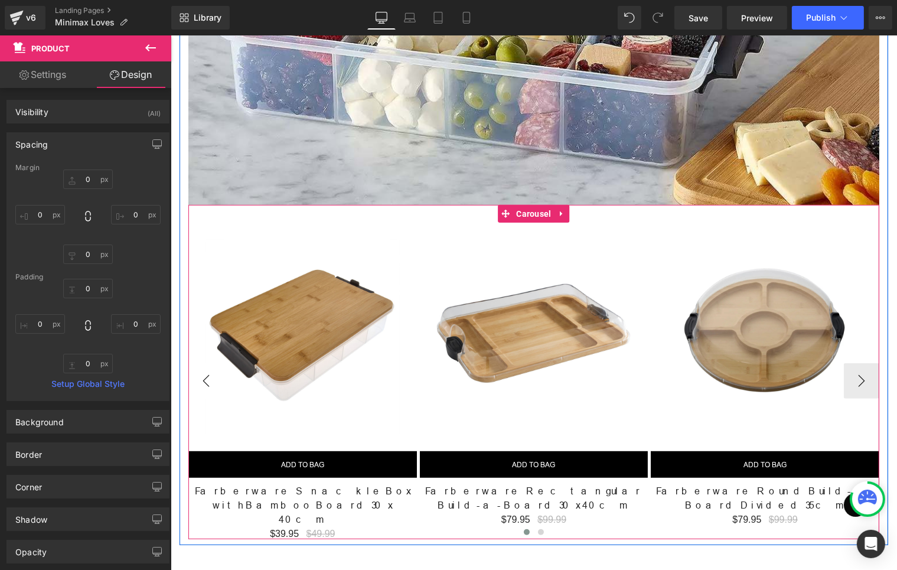
click at [204, 363] on button "‹" at bounding box center [205, 380] width 35 height 35
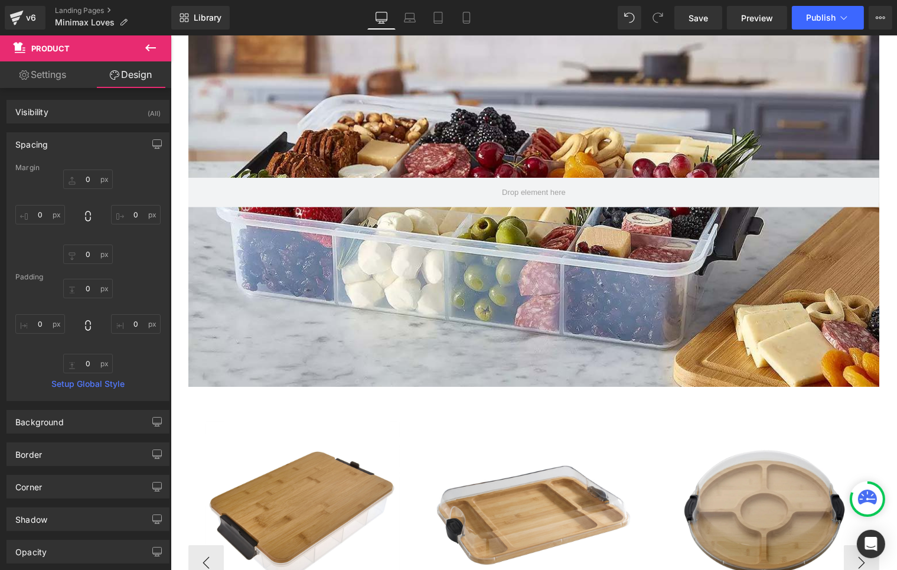
scroll to position [315, 0]
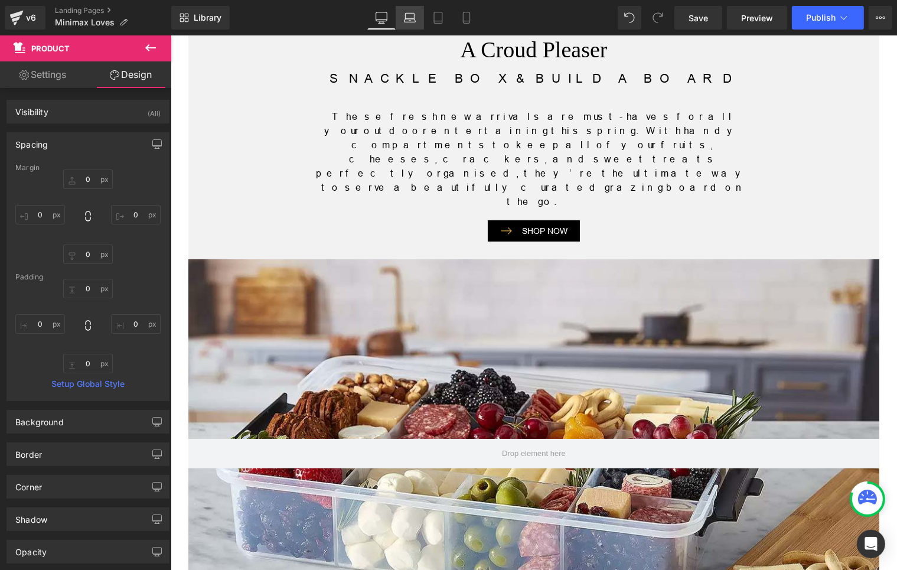
click at [411, 14] on icon at bounding box center [409, 16] width 9 height 5
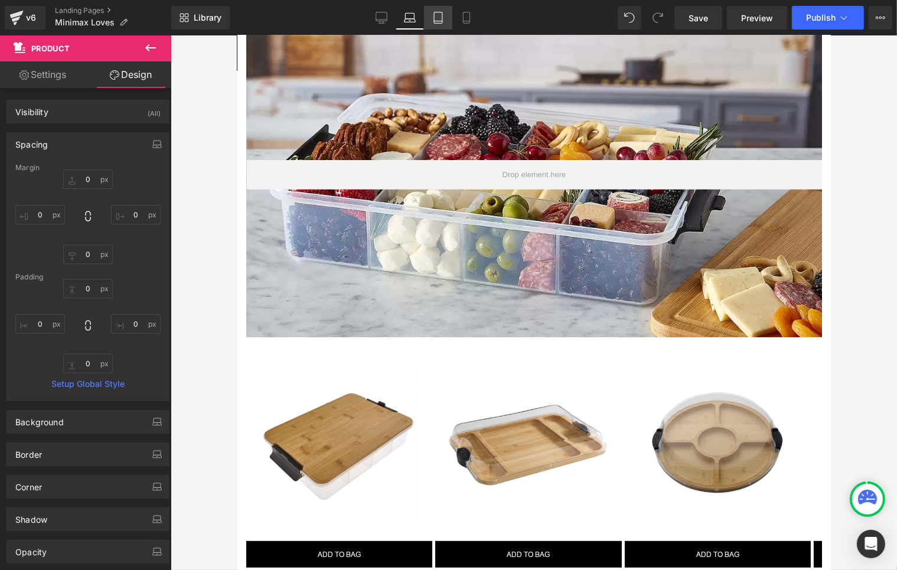
click at [434, 22] on icon at bounding box center [438, 18] width 12 height 12
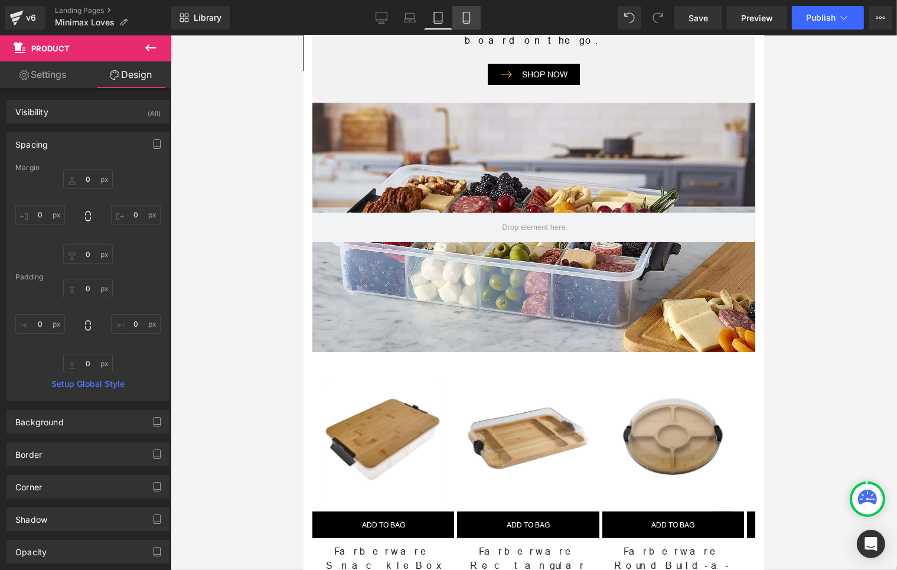
click at [458, 14] on link "Mobile" at bounding box center [466, 18] width 28 height 24
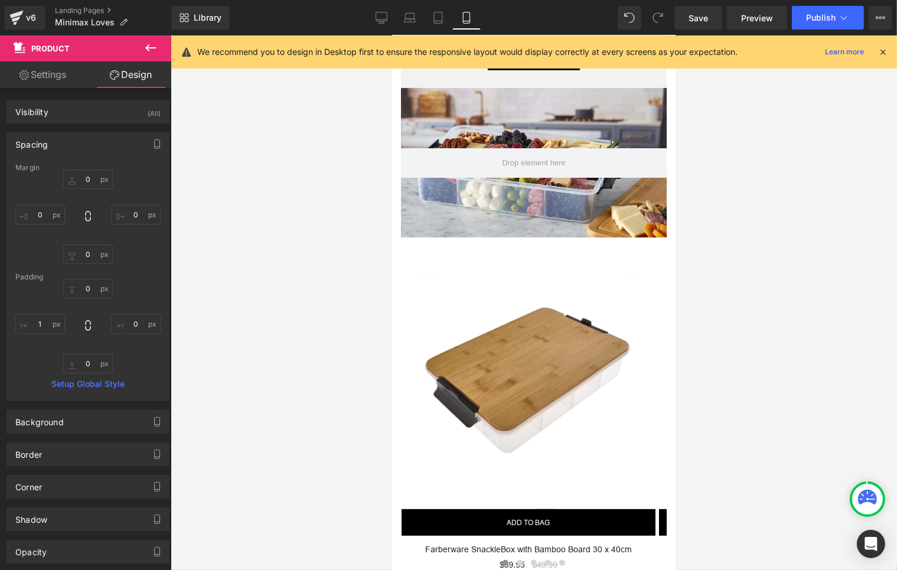
scroll to position [369, 0]
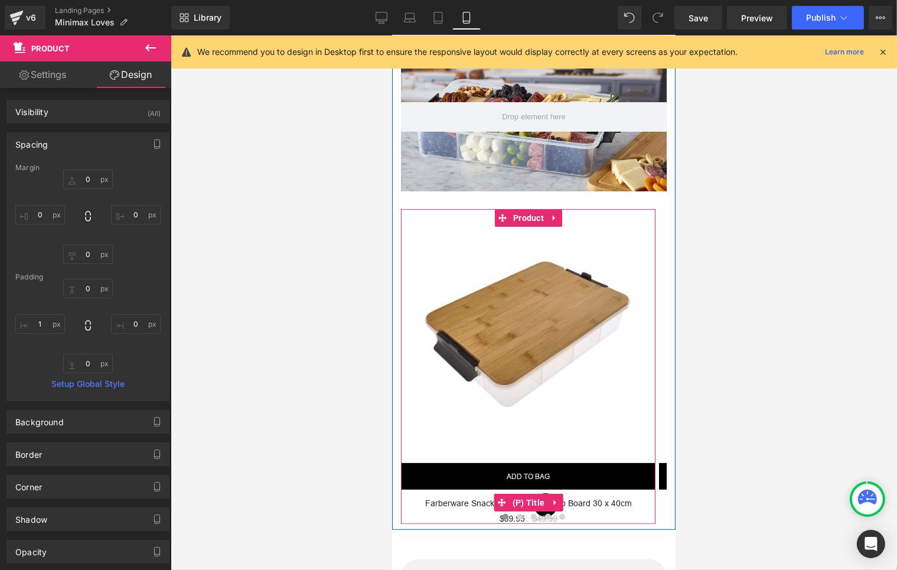
click at [426, 498] on link "Farberware SnackleBox with Bamboo Board 30 x 40cm" at bounding box center [528, 503] width 207 height 12
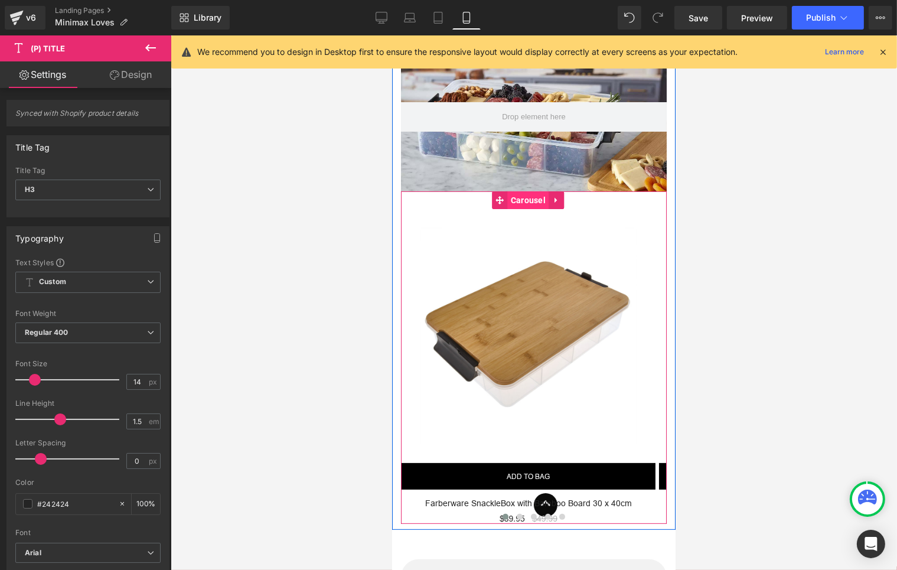
click at [513, 200] on span "Carousel" at bounding box center [527, 200] width 41 height 18
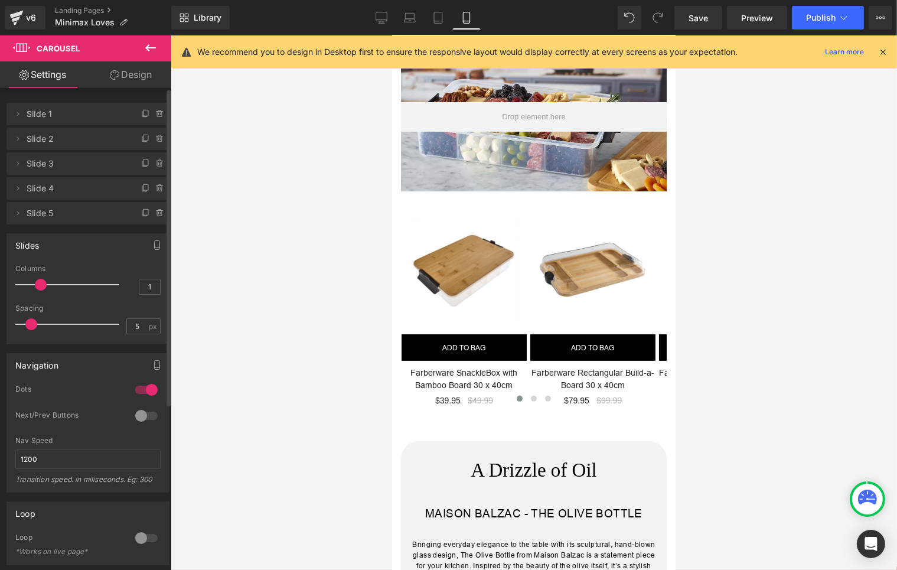
drag, startPoint x: 24, startPoint y: 282, endPoint x: 45, endPoint y: 285, distance: 21.6
click at [45, 285] on span at bounding box center [41, 285] width 12 height 12
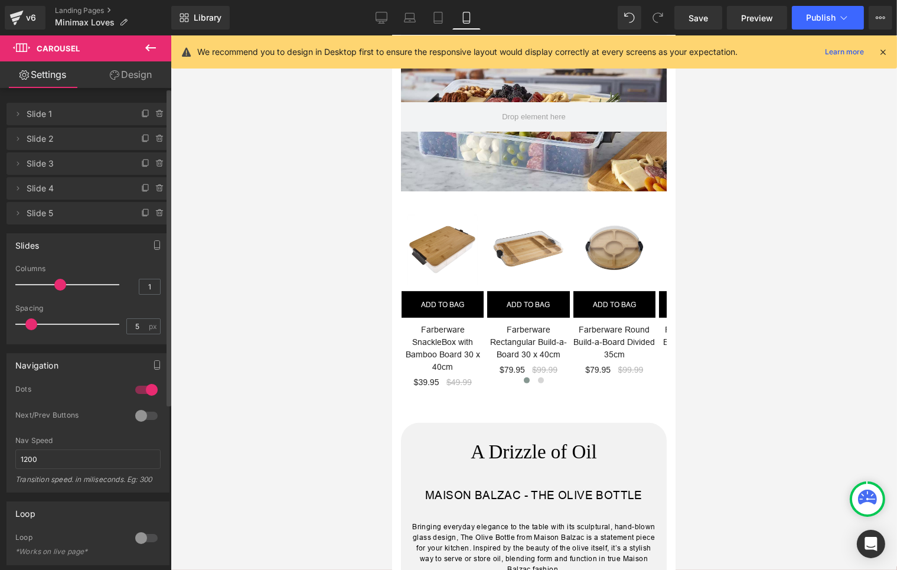
drag, startPoint x: 41, startPoint y: 285, endPoint x: 53, endPoint y: 285, distance: 11.8
click at [54, 285] on span at bounding box center [60, 285] width 12 height 12
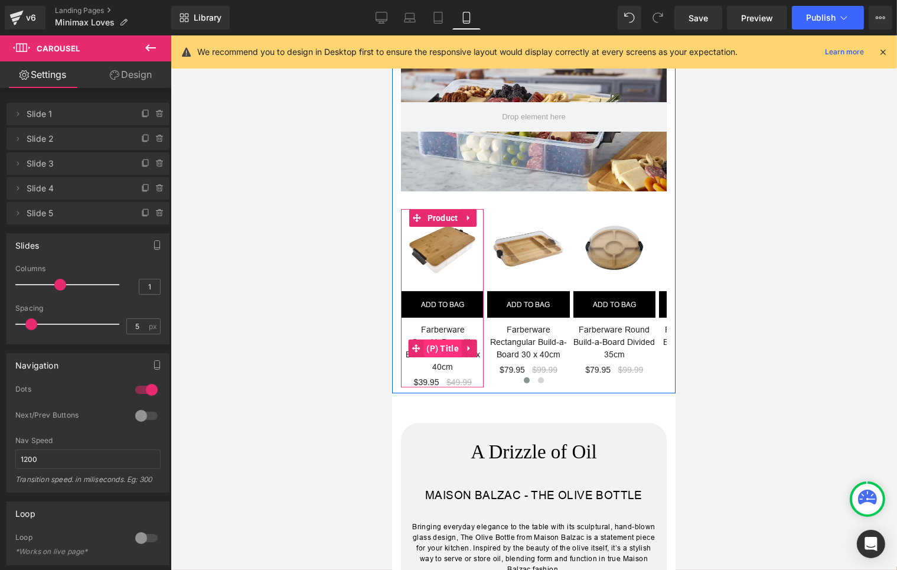
click at [445, 351] on span "(P) Title" at bounding box center [442, 349] width 38 height 18
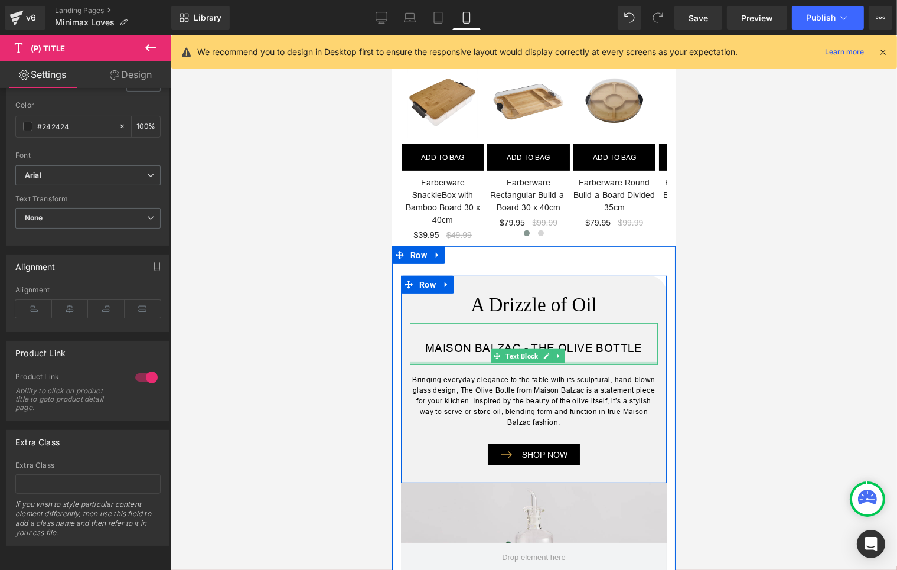
scroll to position [295, 0]
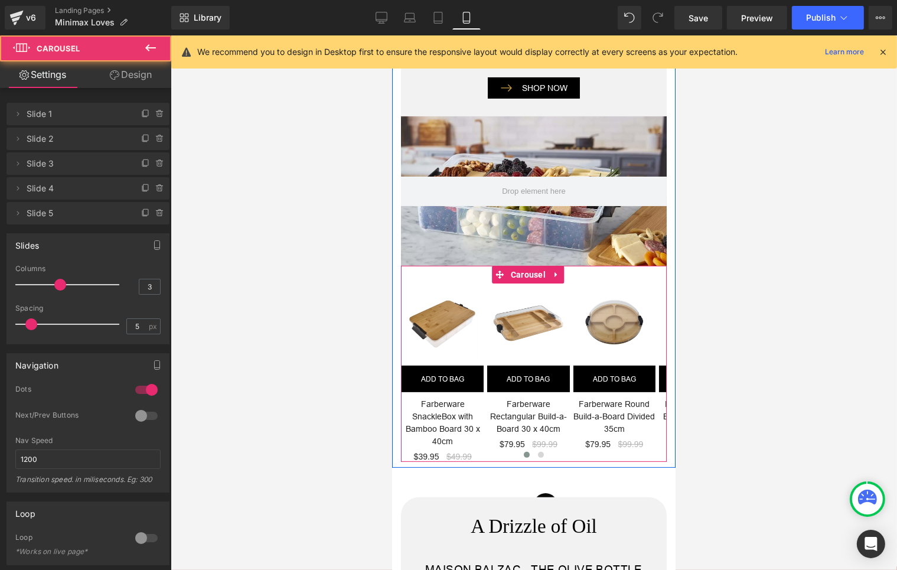
click at [523, 454] on span at bounding box center [526, 455] width 6 height 6
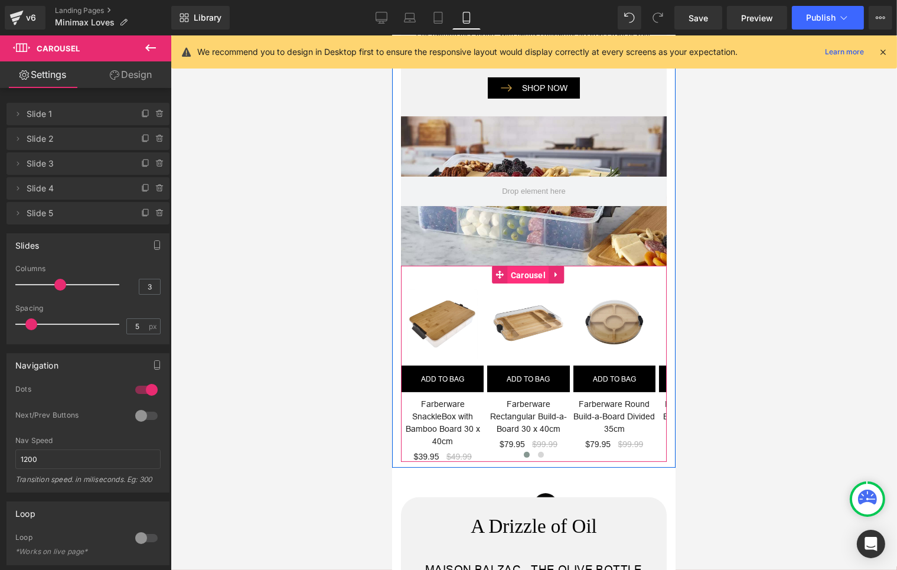
click at [528, 278] on span "Carousel" at bounding box center [527, 275] width 41 height 18
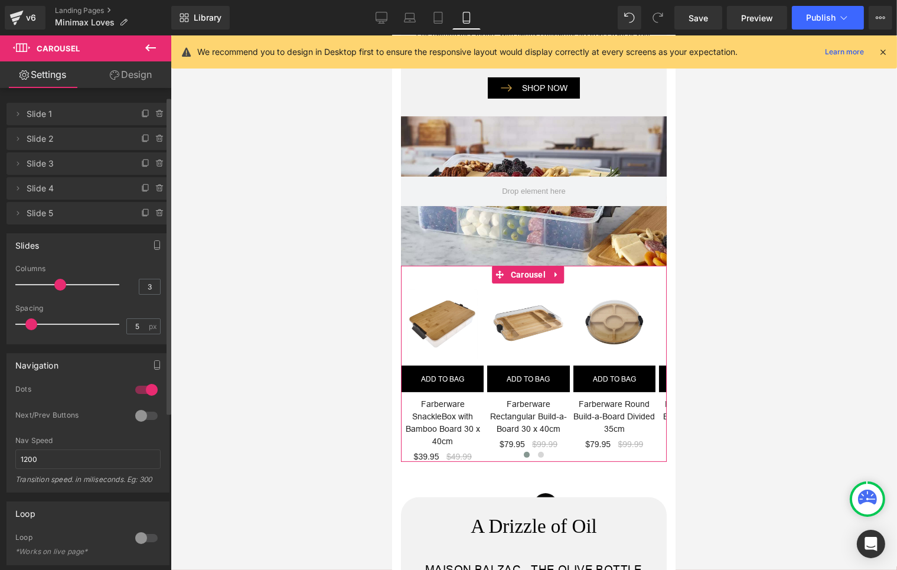
scroll to position [73, 0]
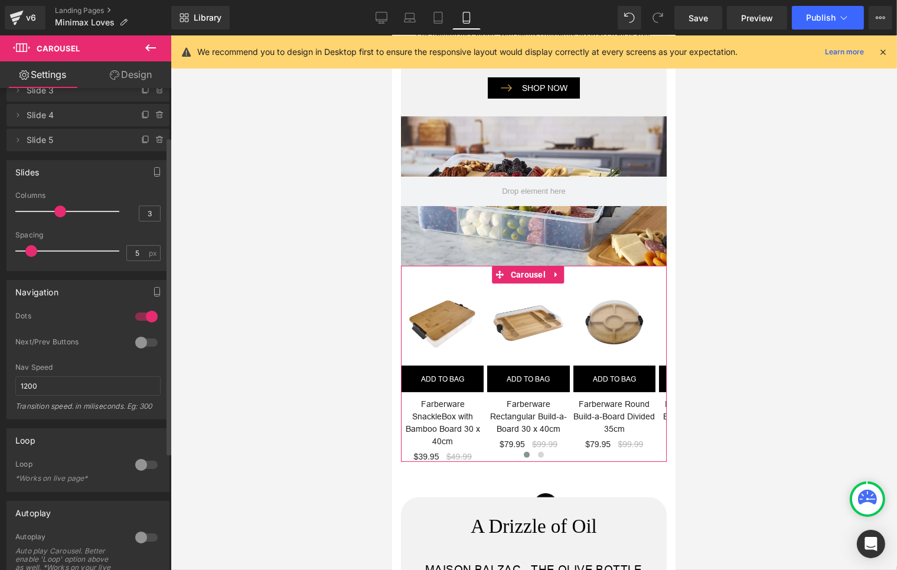
click at [139, 344] on div at bounding box center [146, 342] width 28 height 19
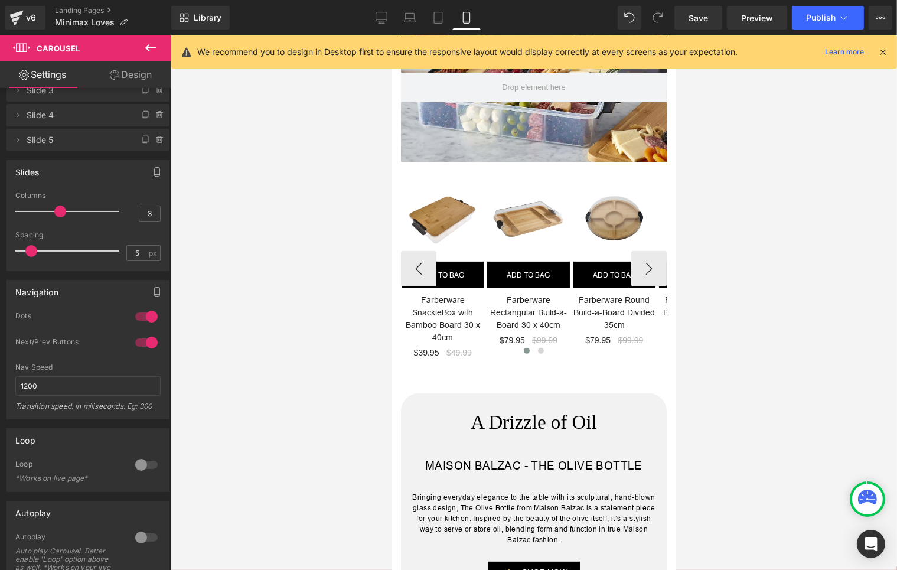
scroll to position [369, 0]
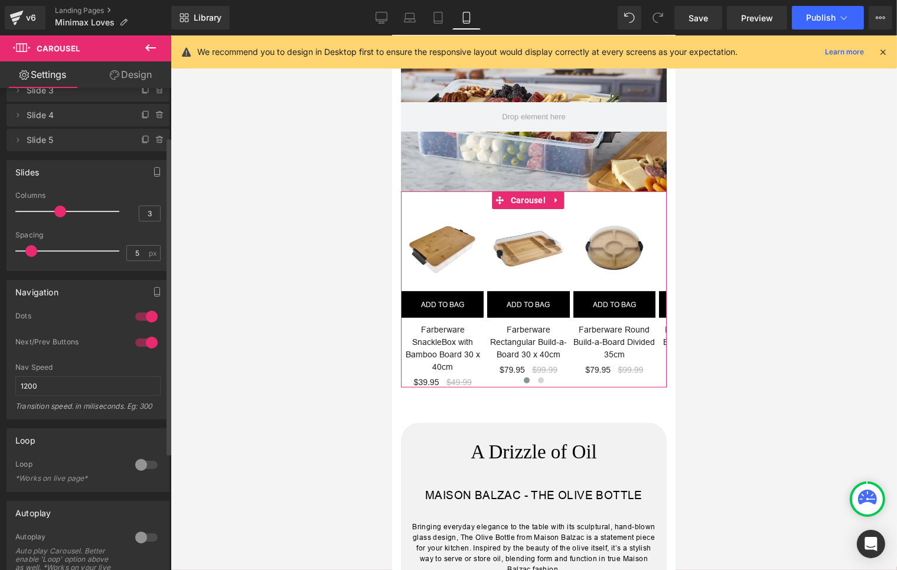
click at [138, 312] on div at bounding box center [146, 316] width 28 height 19
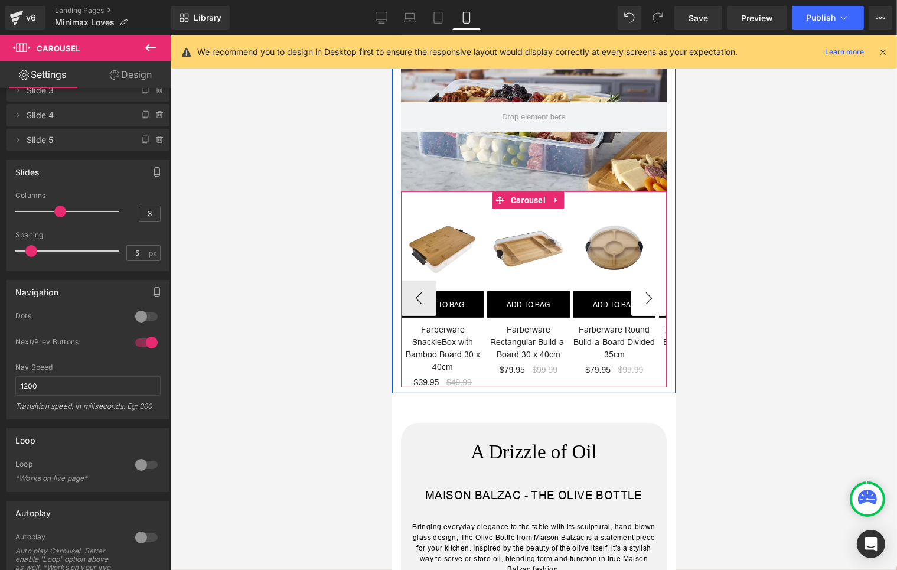
click at [633, 308] on button "›" at bounding box center [648, 298] width 35 height 35
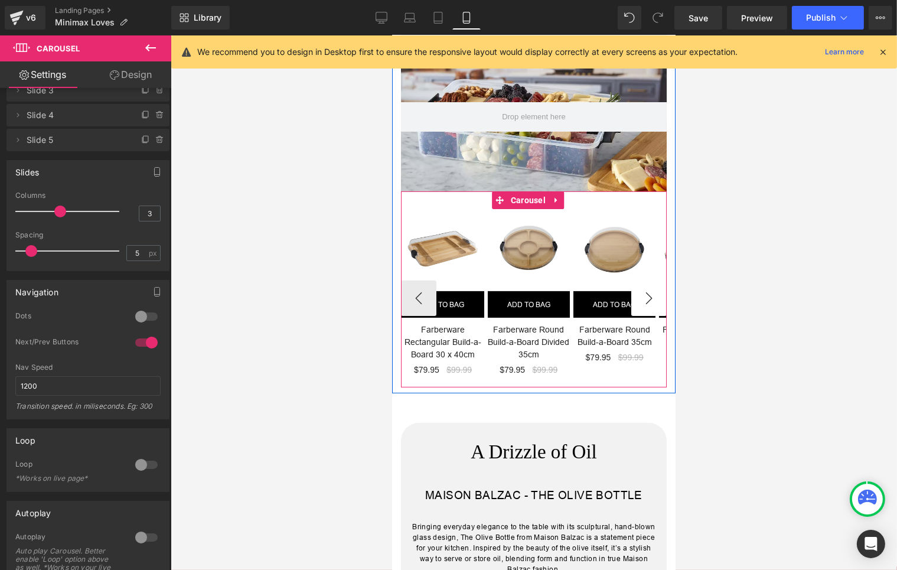
click at [633, 308] on button "›" at bounding box center [648, 298] width 35 height 35
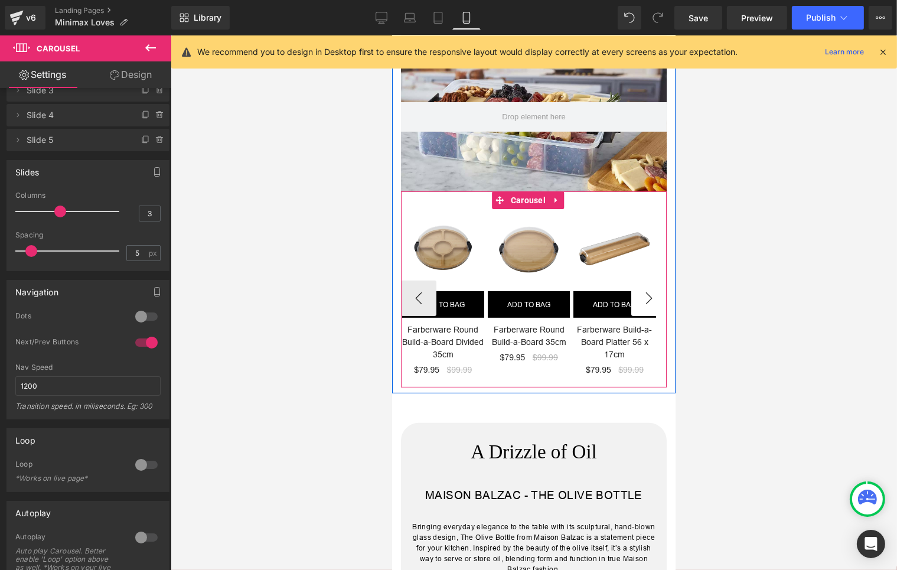
click at [637, 308] on button "›" at bounding box center [648, 298] width 35 height 35
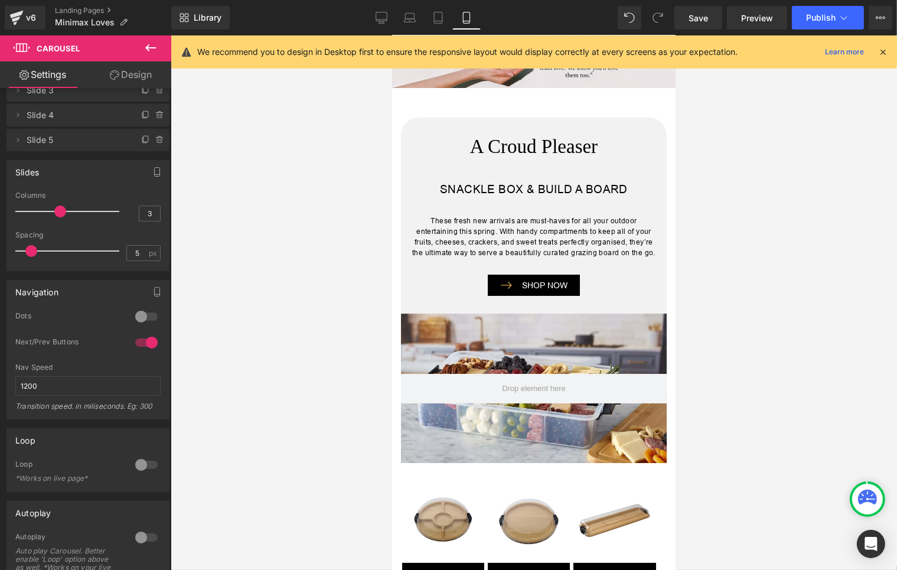
scroll to position [0, 0]
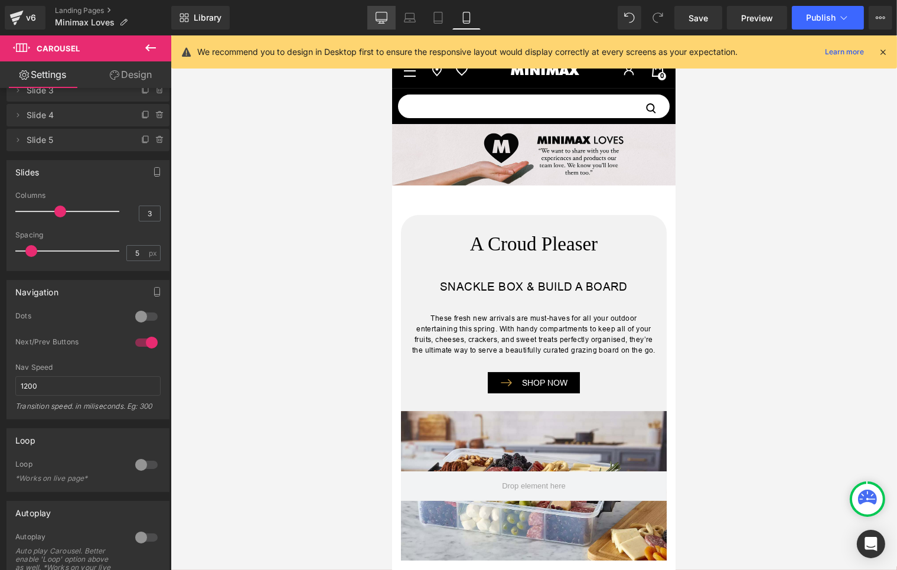
click at [384, 12] on icon at bounding box center [382, 18] width 12 height 12
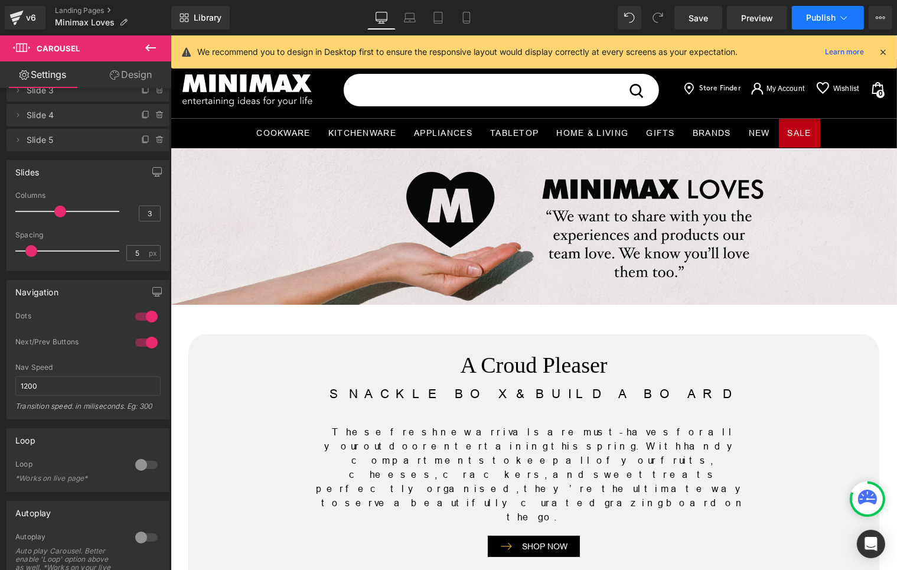
click at [812, 19] on span "Publish" at bounding box center [821, 17] width 30 height 9
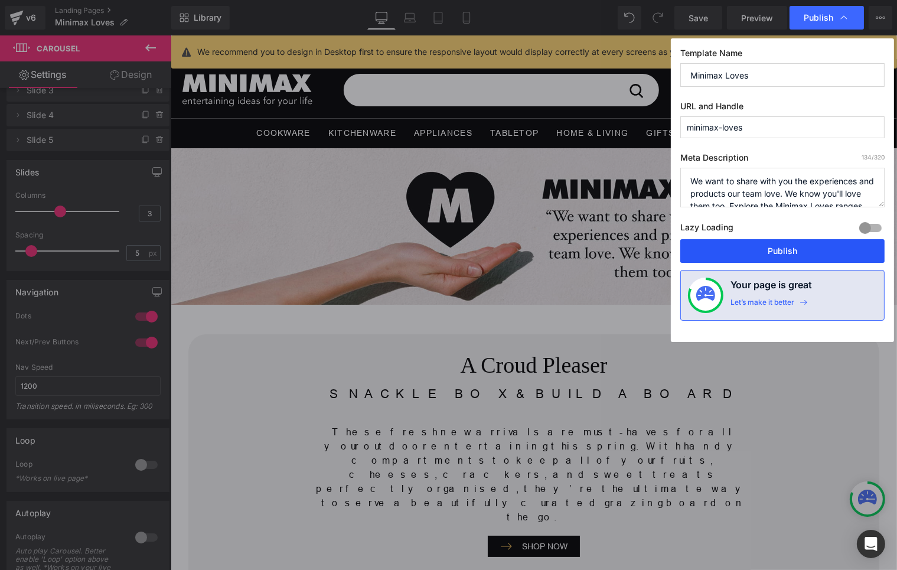
click at [746, 255] on button "Publish" at bounding box center [782, 251] width 204 height 24
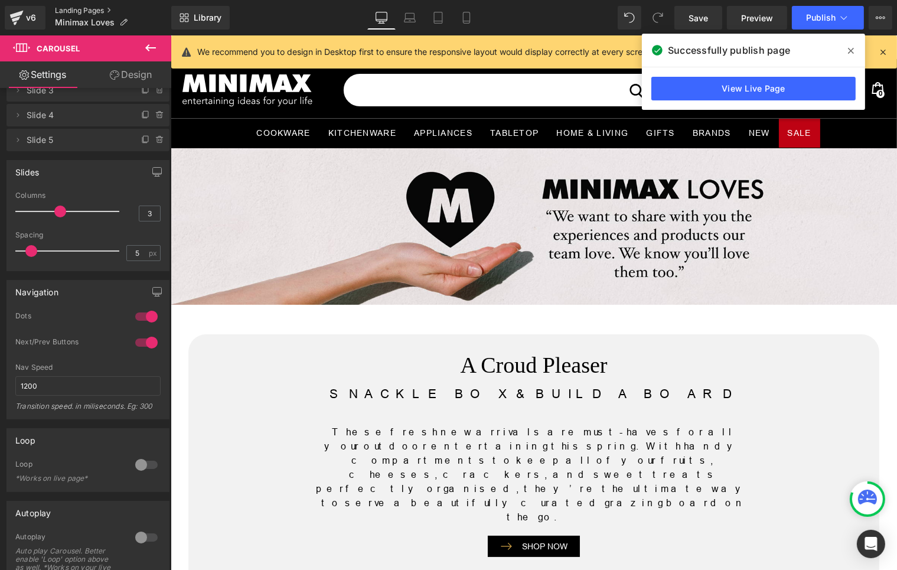
click at [62, 8] on link "Landing Pages" at bounding box center [113, 10] width 116 height 9
